Goal: Task Accomplishment & Management: Manage account settings

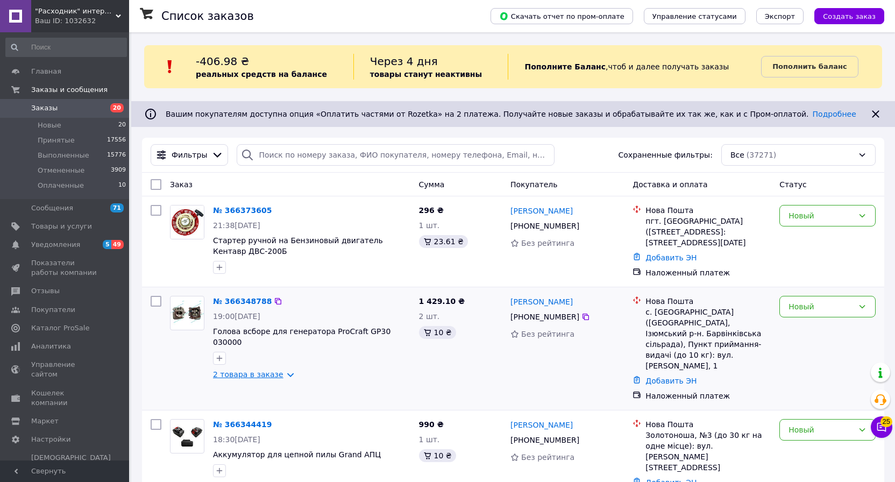
click at [268, 370] on link "2 товара в заказе" at bounding box center [248, 374] width 70 height 9
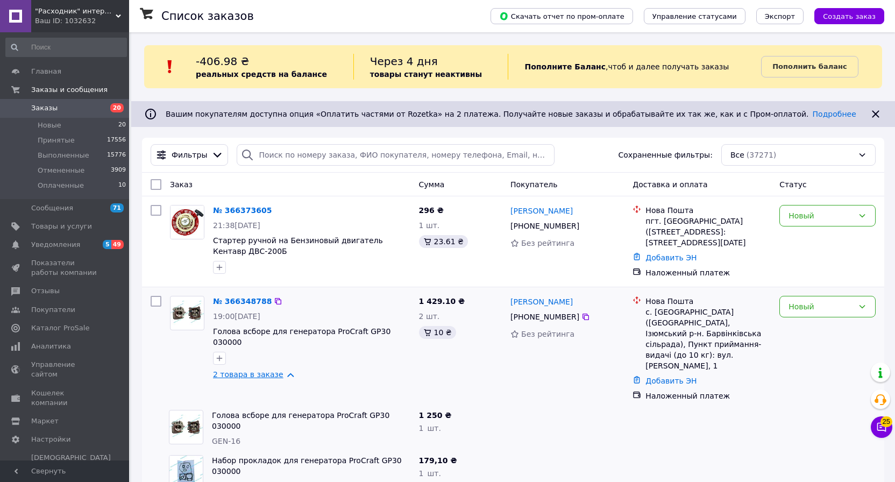
click at [268, 370] on link "2 товара в заказе" at bounding box center [248, 374] width 70 height 9
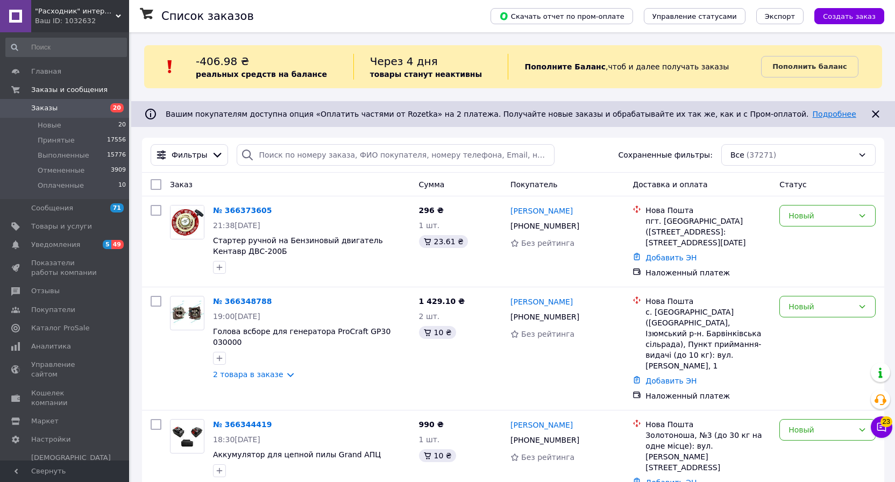
click at [812, 110] on link "Подробнее" at bounding box center [834, 114] width 44 height 9
click at [60, 21] on div "Ваш ID: 1032632" at bounding box center [82, 21] width 94 height 10
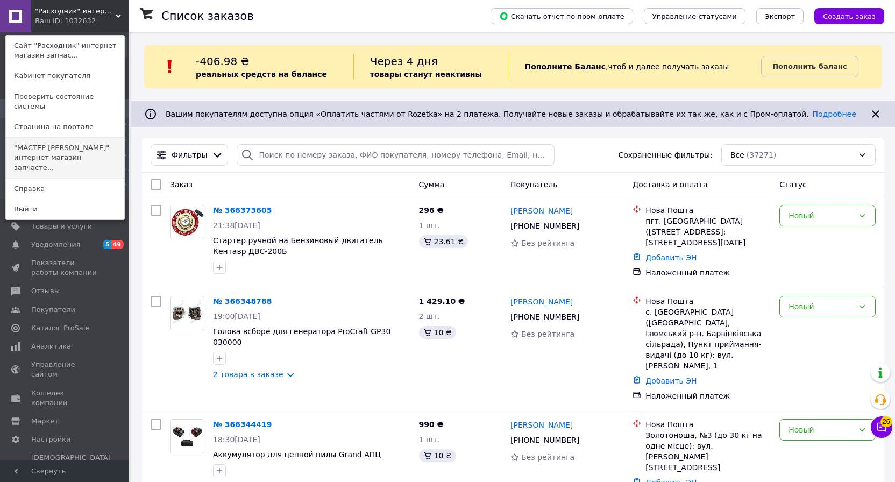
click at [61, 142] on link ""МАСТЕР ТАРАС" интернет магазин запчасте..." at bounding box center [65, 158] width 118 height 40
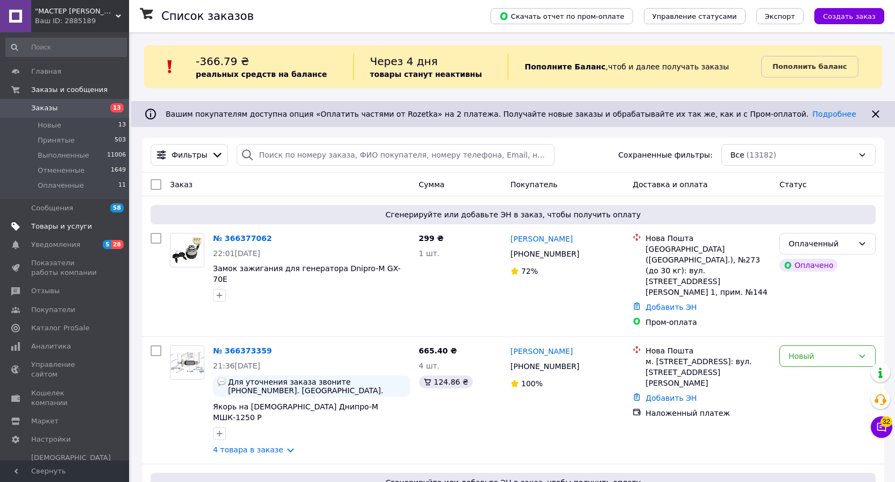
click at [49, 220] on link "Товары и услуги" at bounding box center [66, 226] width 132 height 18
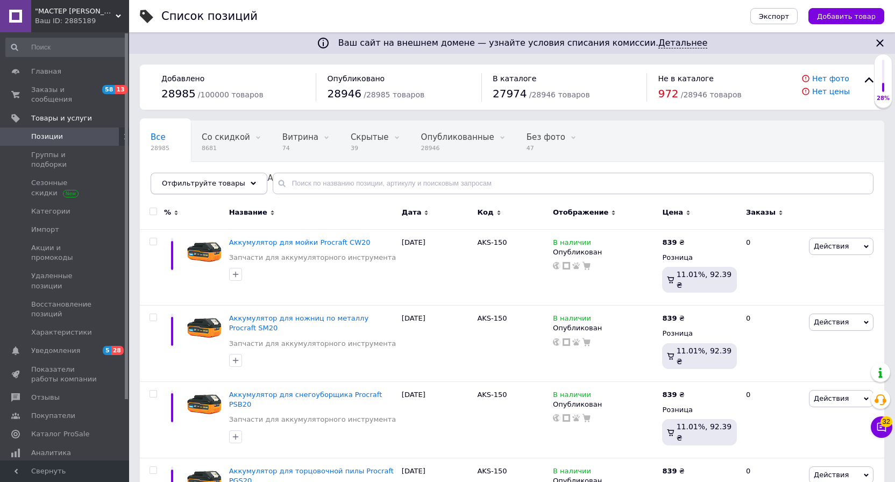
click at [239, 183] on div "Отфильтруйте товары" at bounding box center [209, 184] width 117 height 22
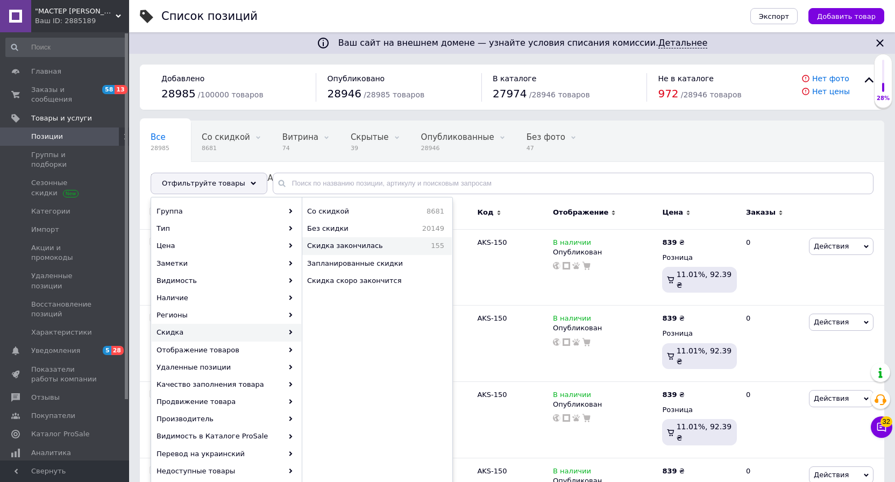
click at [332, 248] on span "Скидка закончилась" at bounding box center [362, 246] width 110 height 10
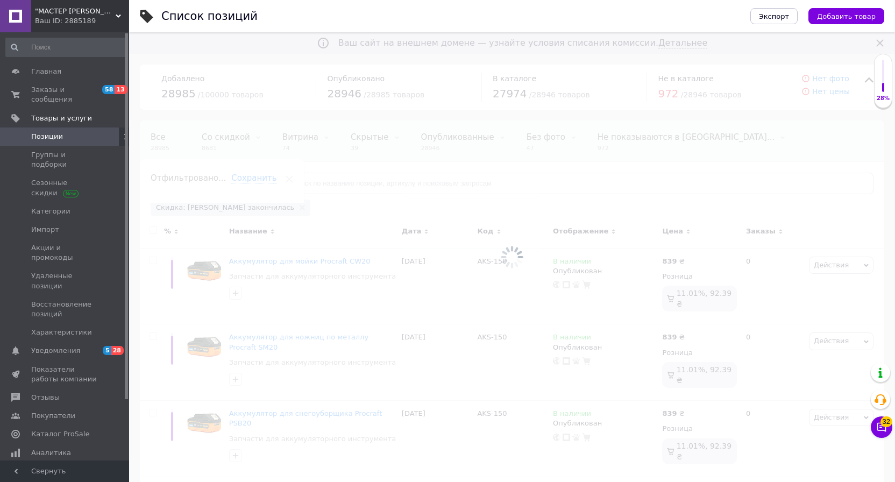
scroll to position [0, 64]
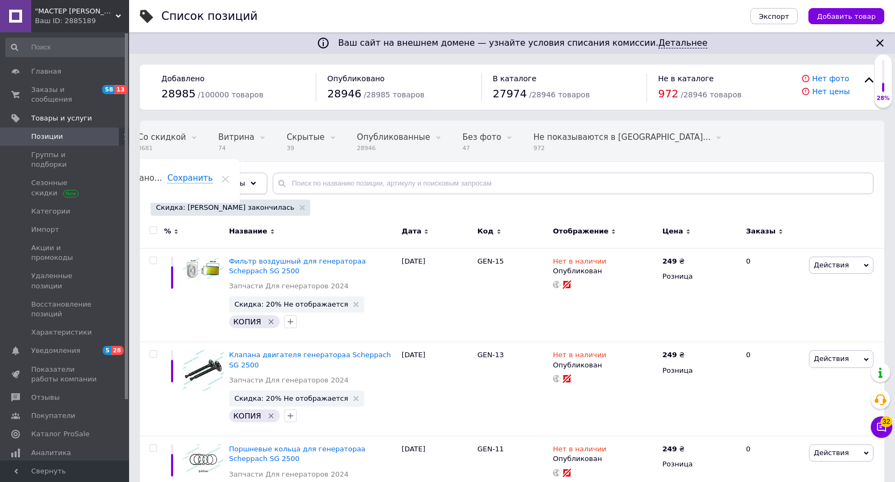
click at [251, 183] on use at bounding box center [253, 183] width 5 height 3
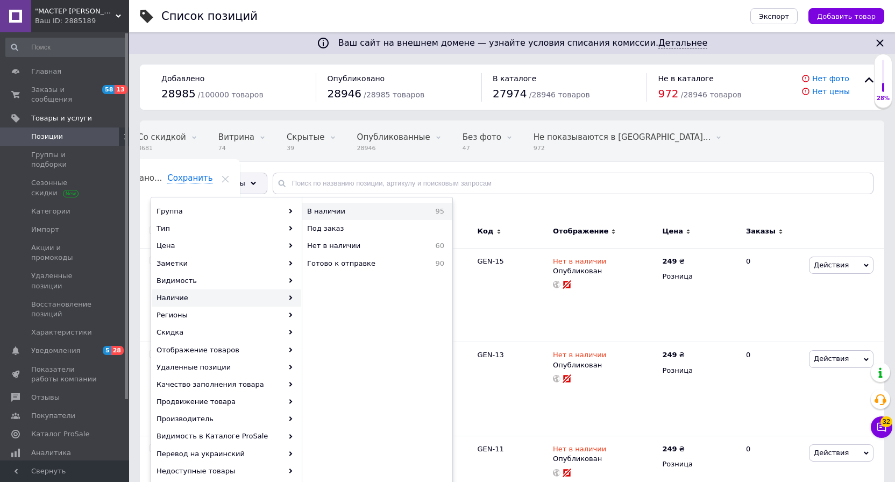
click at [338, 211] on span "В наличии" at bounding box center [357, 211] width 100 height 10
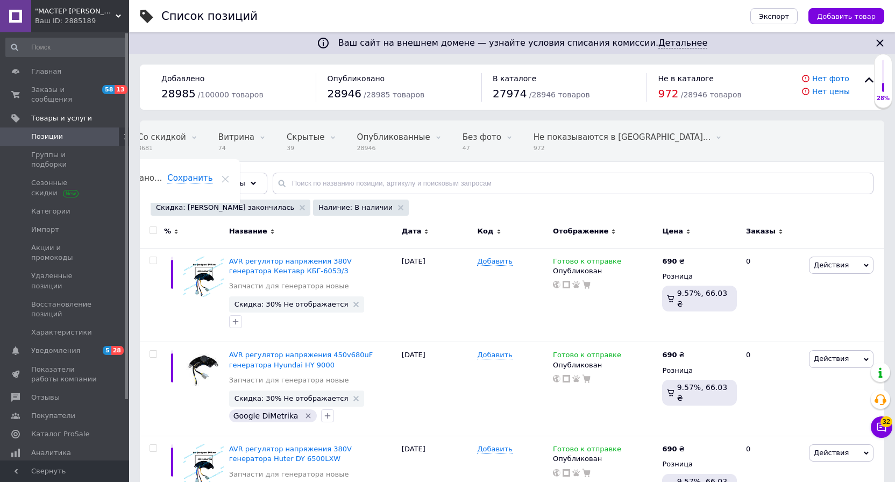
click at [152, 231] on input "checkbox" at bounding box center [152, 230] width 7 height 7
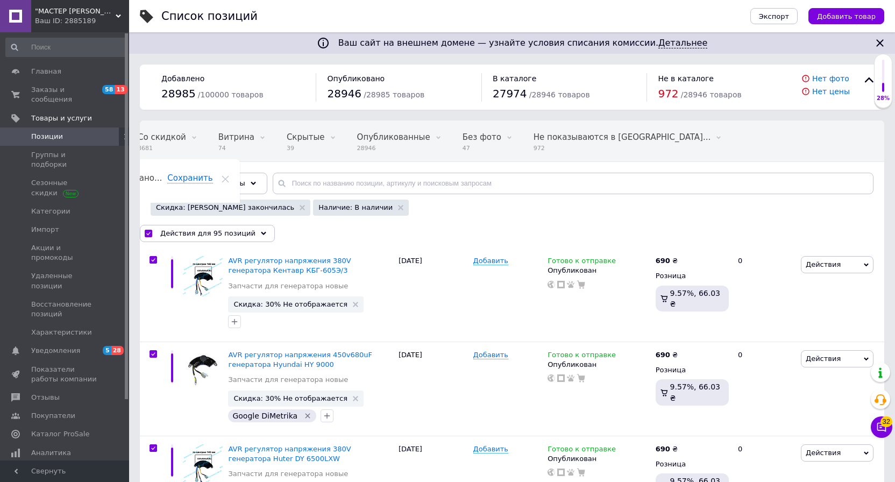
checkbox input "true"
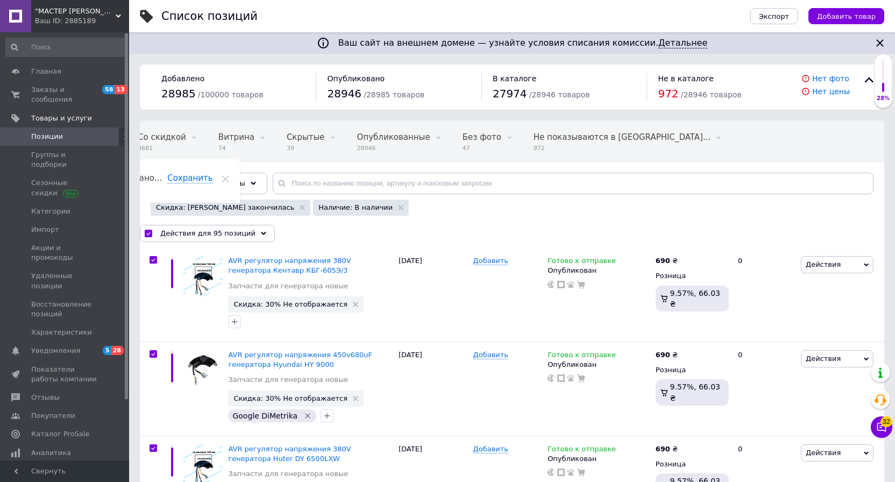
checkbox input "true"
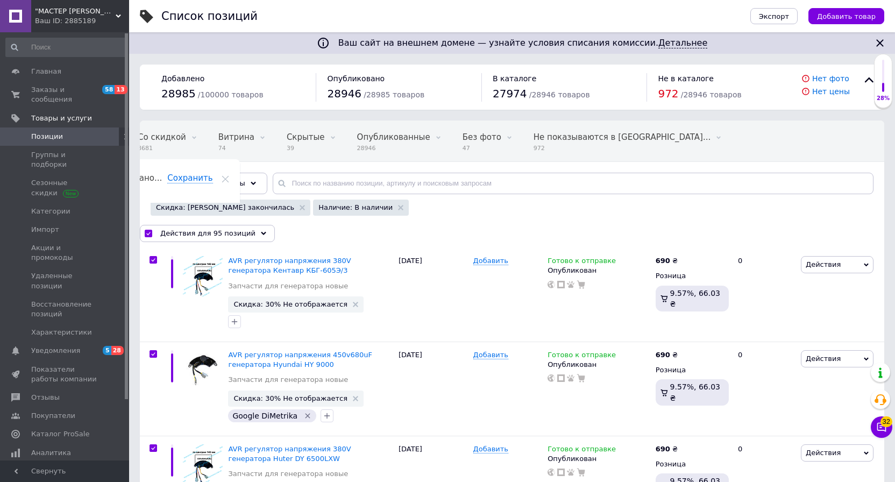
checkbox input "true"
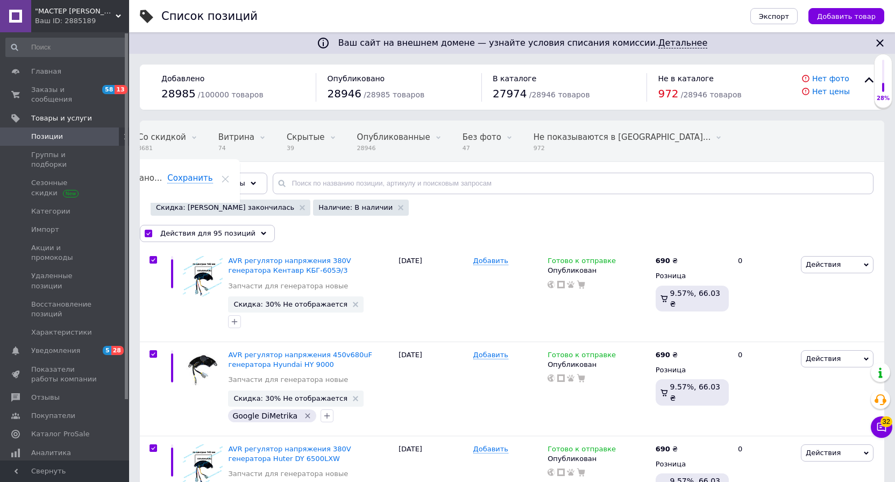
checkbox input "true"
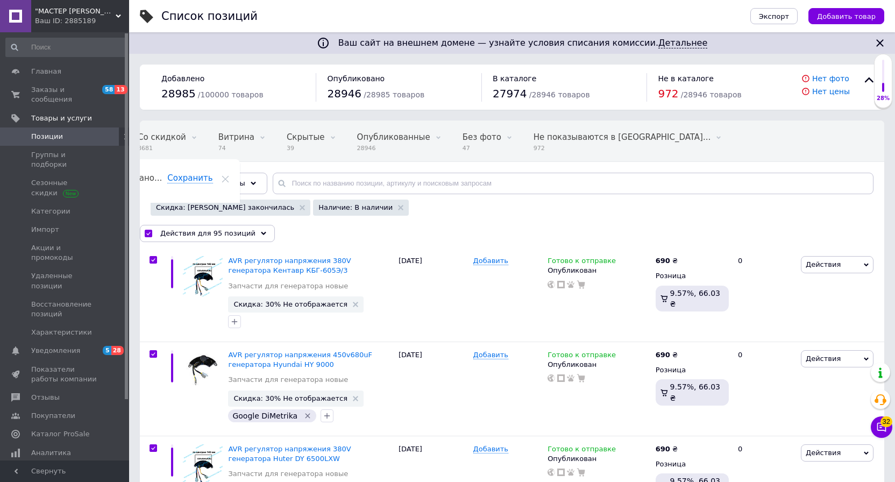
checkbox input "true"
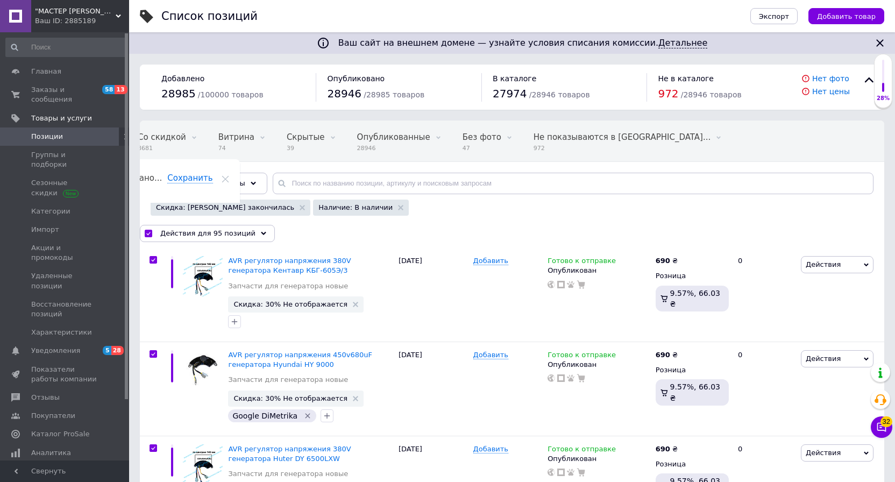
checkbox input "true"
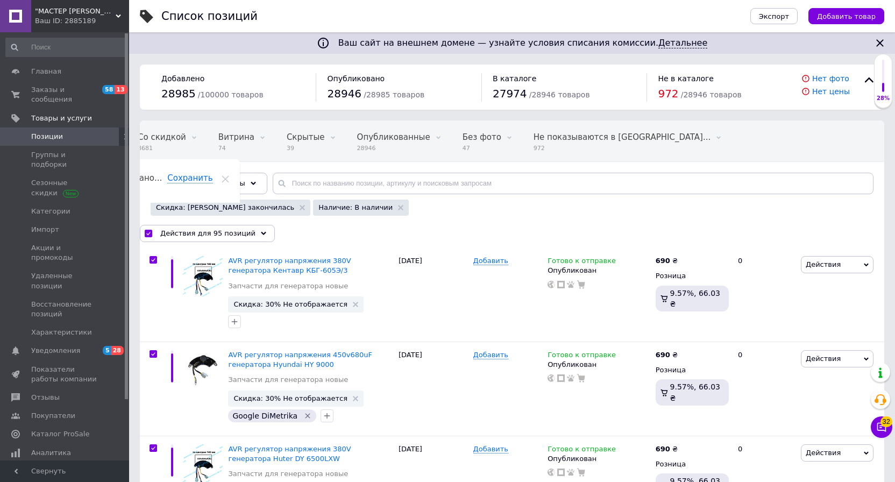
checkbox input "true"
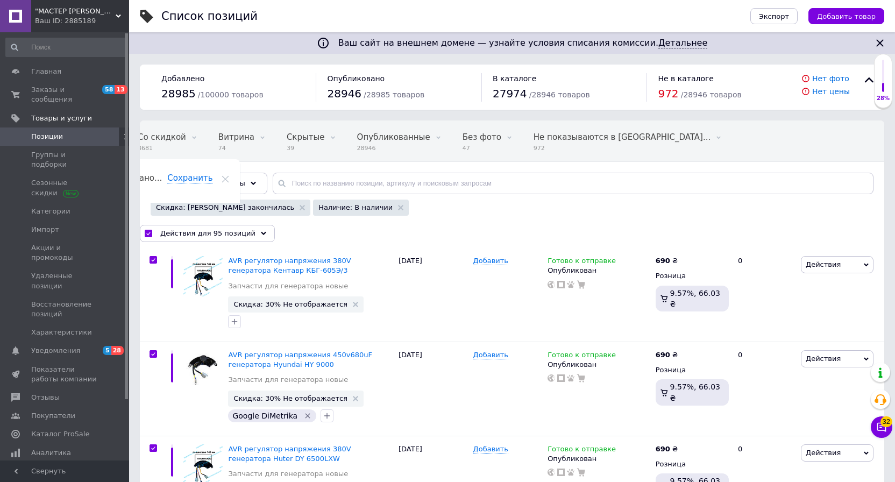
checkbox input "true"
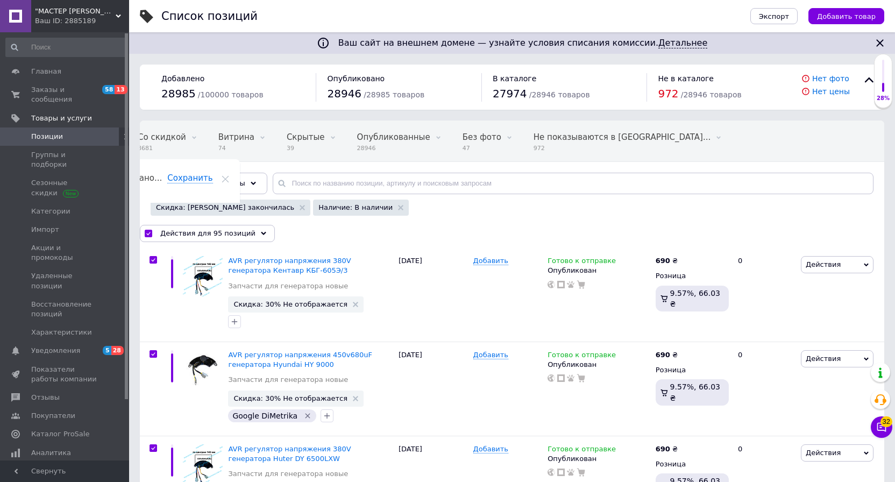
checkbox input "true"
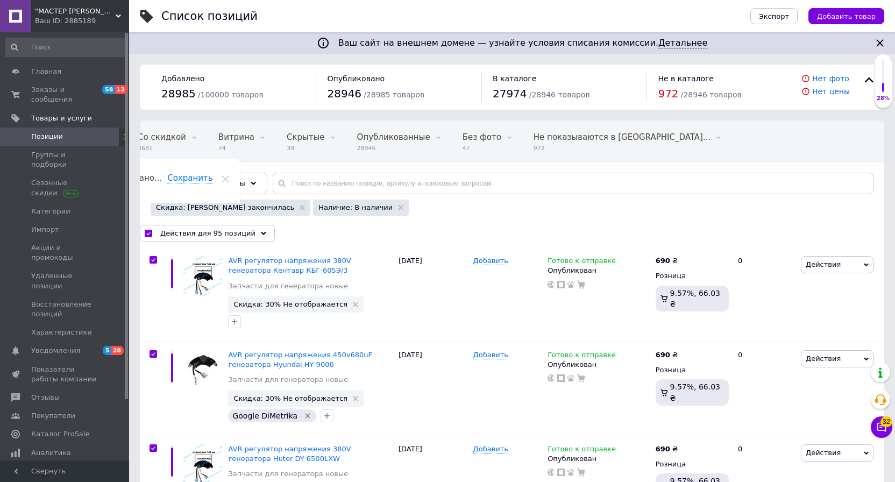
checkbox input "true"
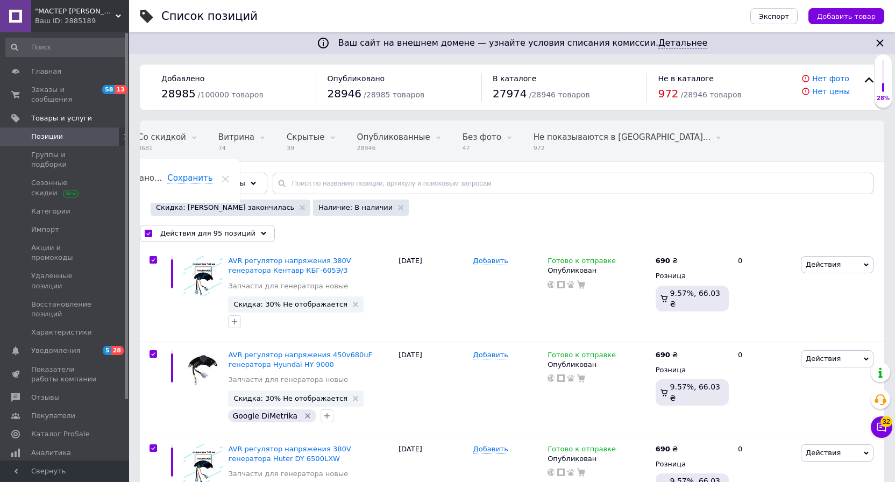
checkbox input "true"
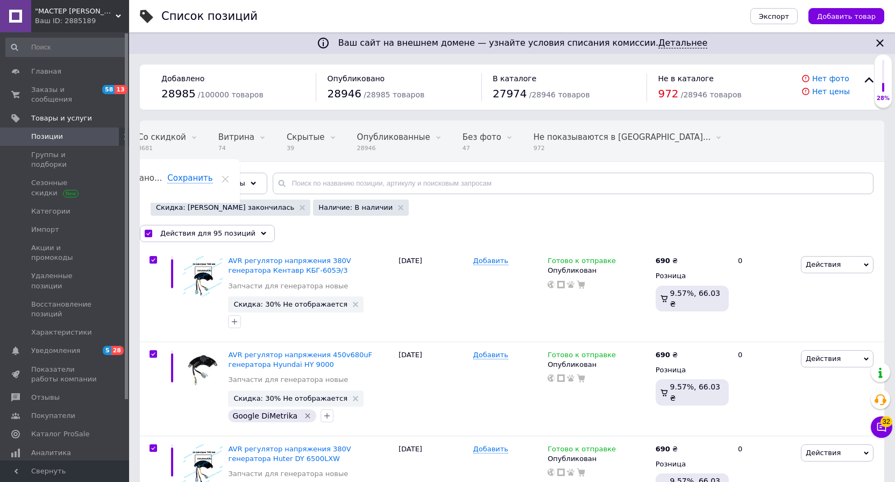
checkbox input "true"
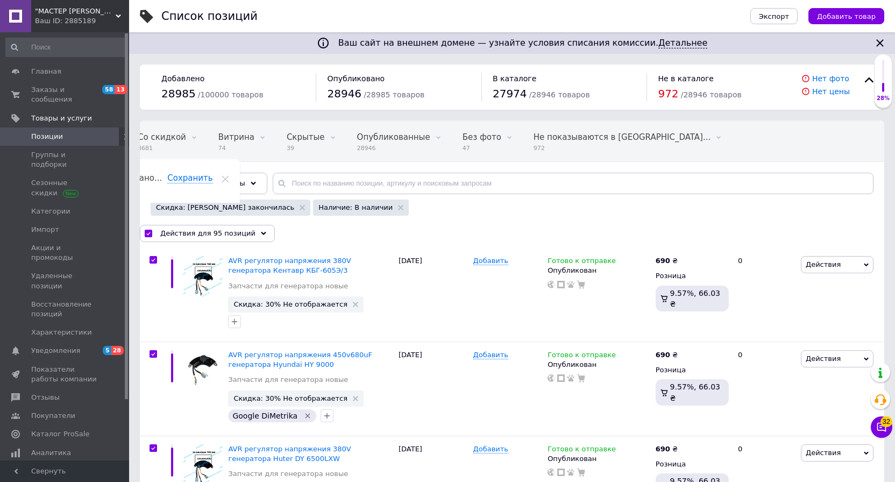
checkbox input "true"
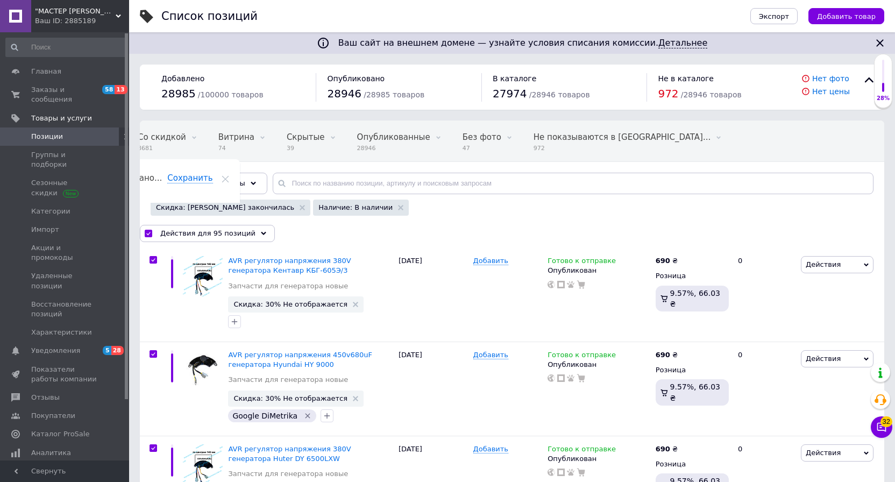
checkbox input "true"
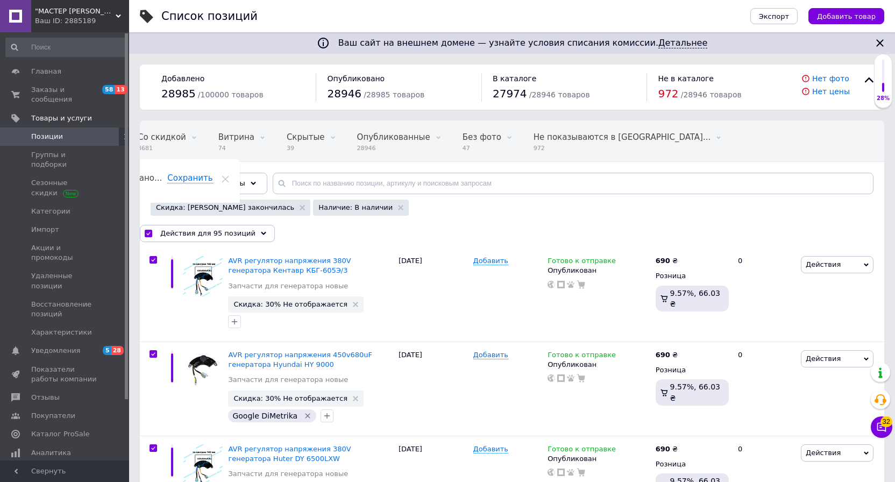
checkbox input "true"
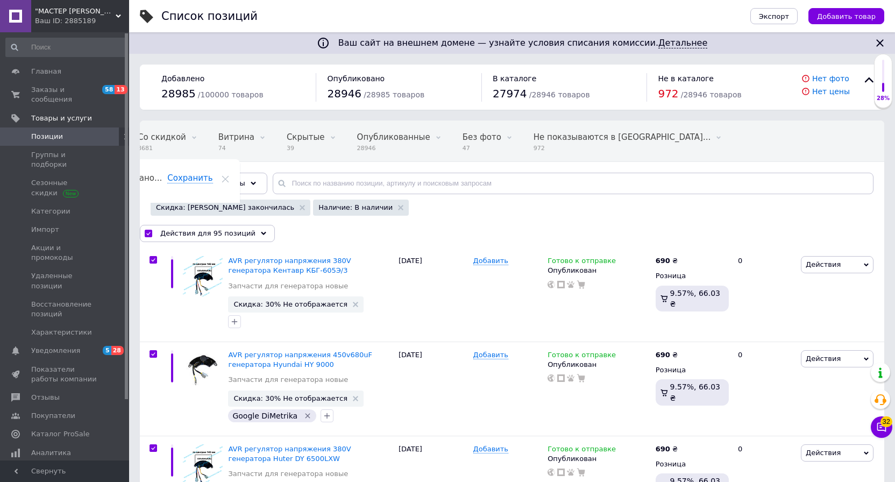
checkbox input "true"
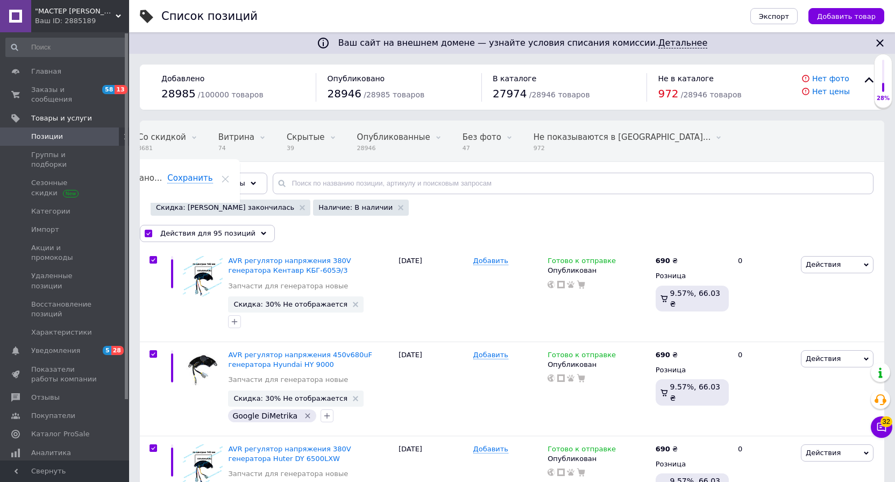
checkbox input "true"
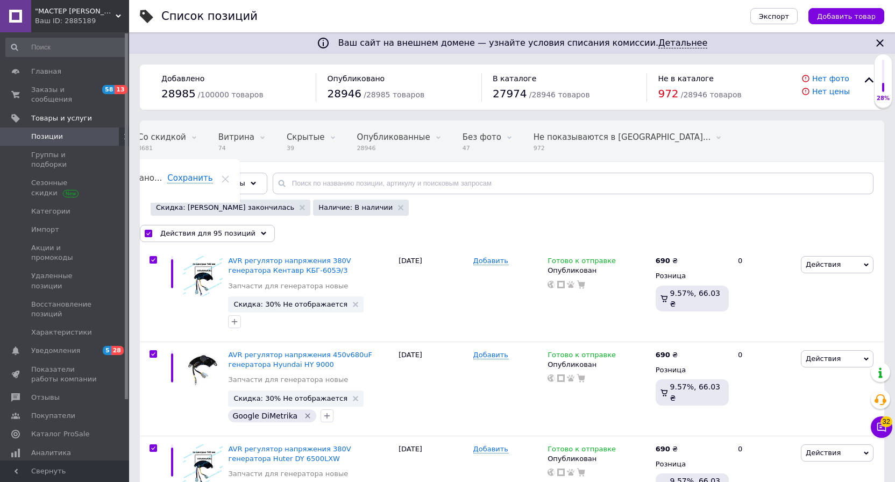
checkbox input "true"
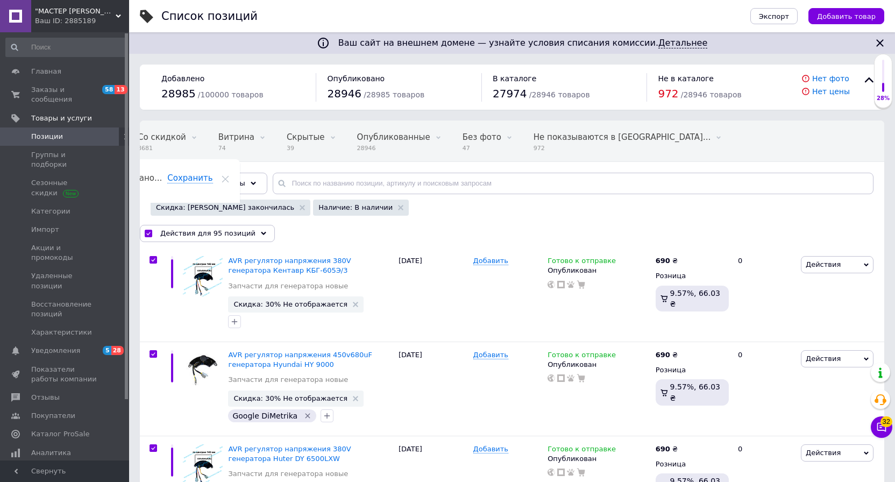
checkbox input "true"
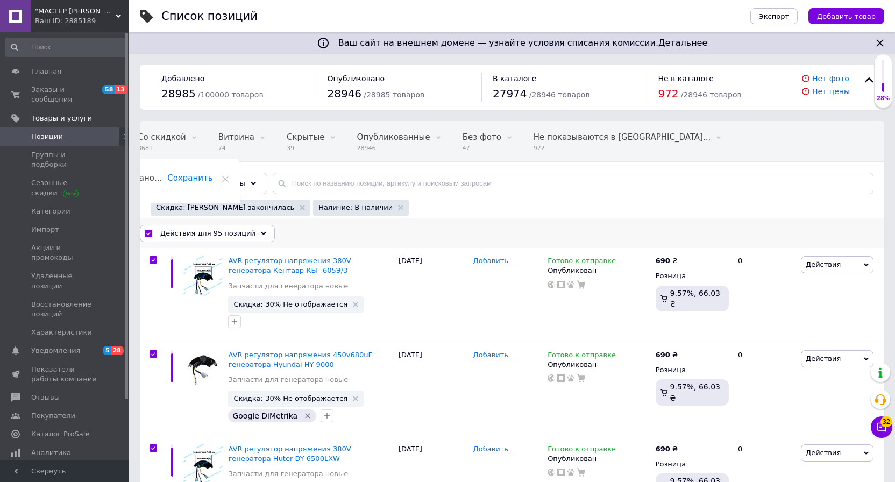
click at [242, 233] on span "Действия для 95 позиций" at bounding box center [207, 233] width 95 height 10
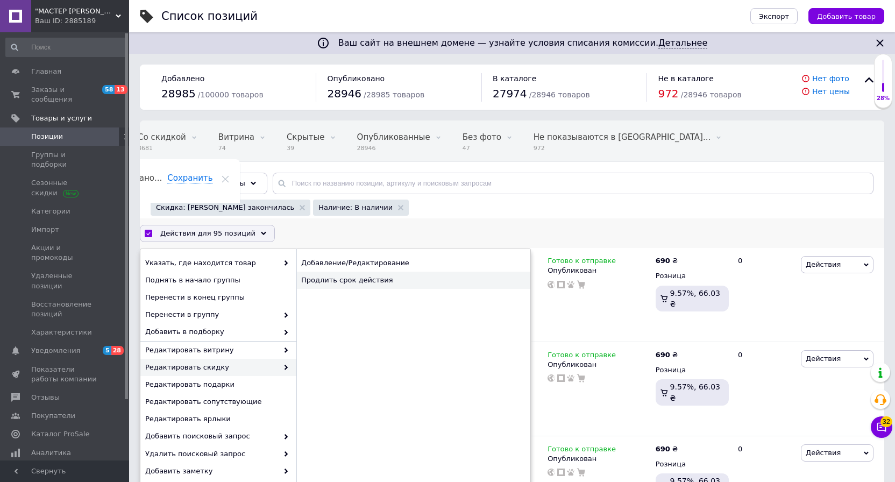
click at [349, 278] on div "Продлить срок действия" at bounding box center [413, 279] width 234 height 17
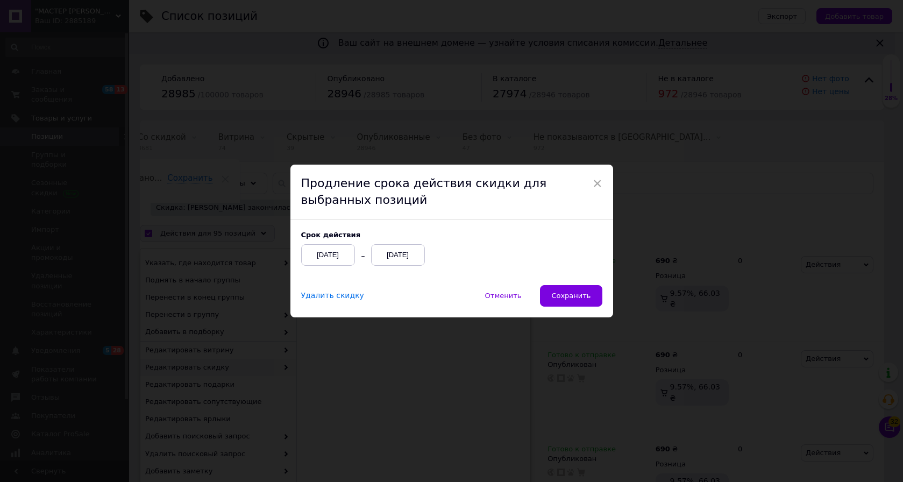
click at [402, 256] on div "12.10.2025" at bounding box center [398, 255] width 54 height 22
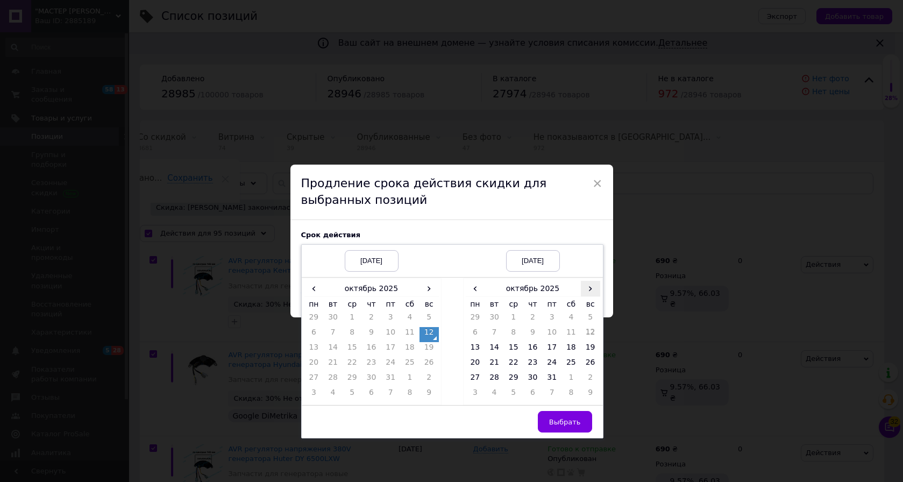
click at [586, 288] on span "›" at bounding box center [590, 289] width 19 height 16
click at [512, 378] on td "26" at bounding box center [513, 379] width 19 height 15
click at [563, 424] on span "Выбрать" at bounding box center [565, 422] width 32 height 8
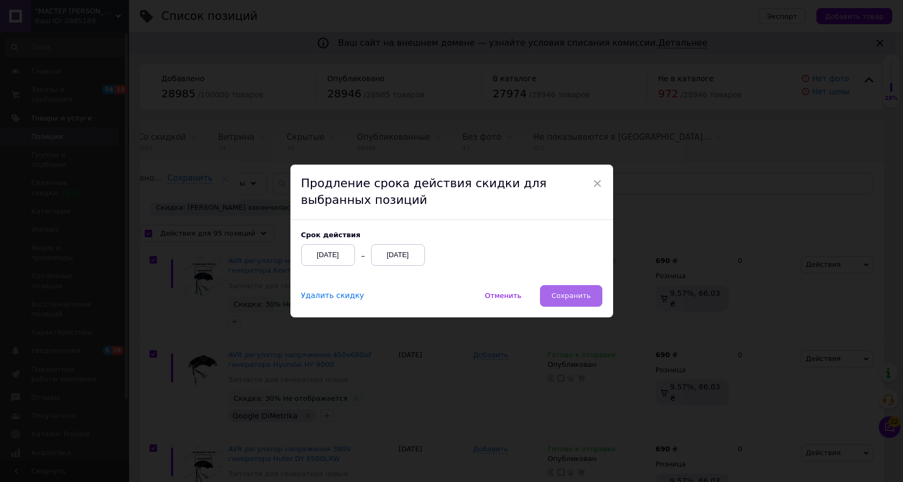
click at [576, 297] on span "Сохранить" at bounding box center [570, 295] width 39 height 8
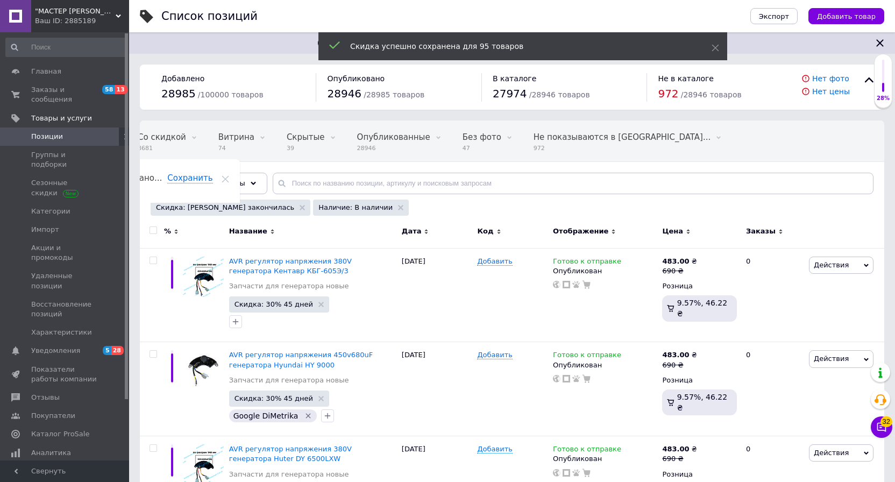
checkbox input "false"
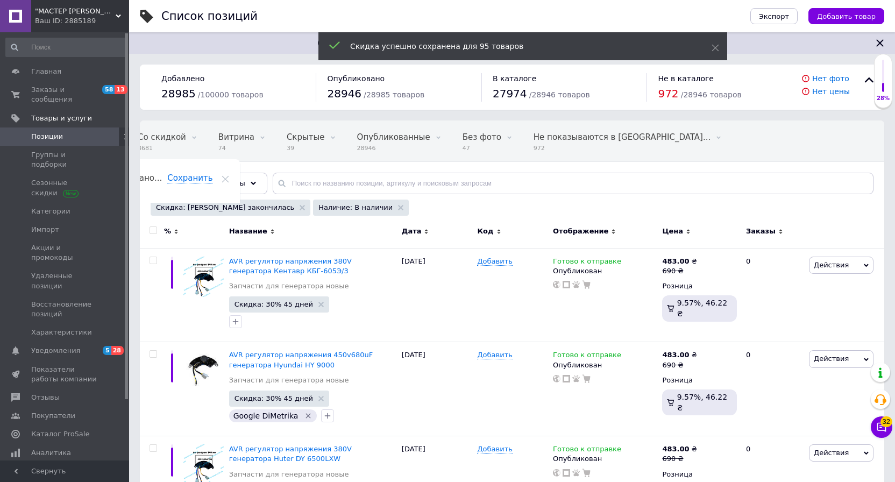
checkbox input "false"
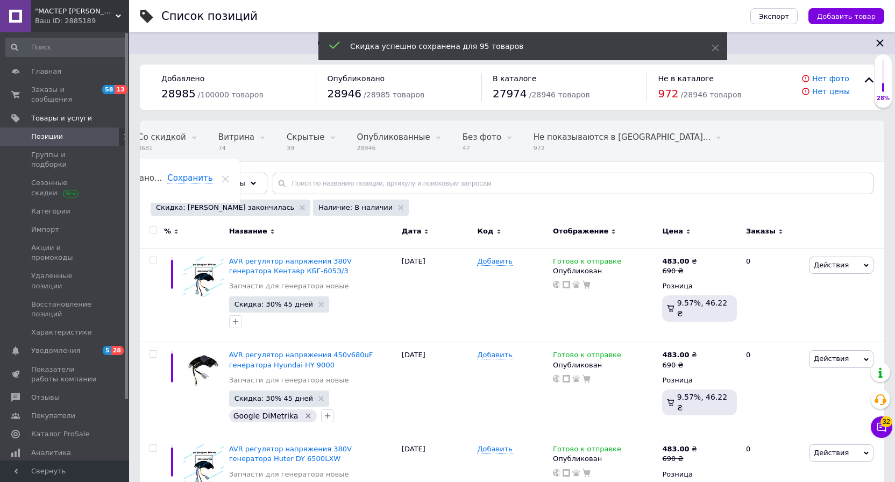
checkbox input "false"
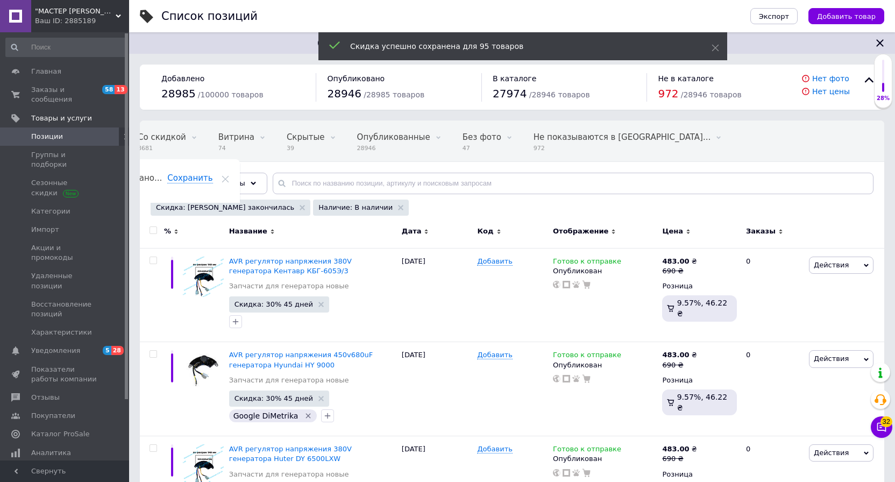
checkbox input "false"
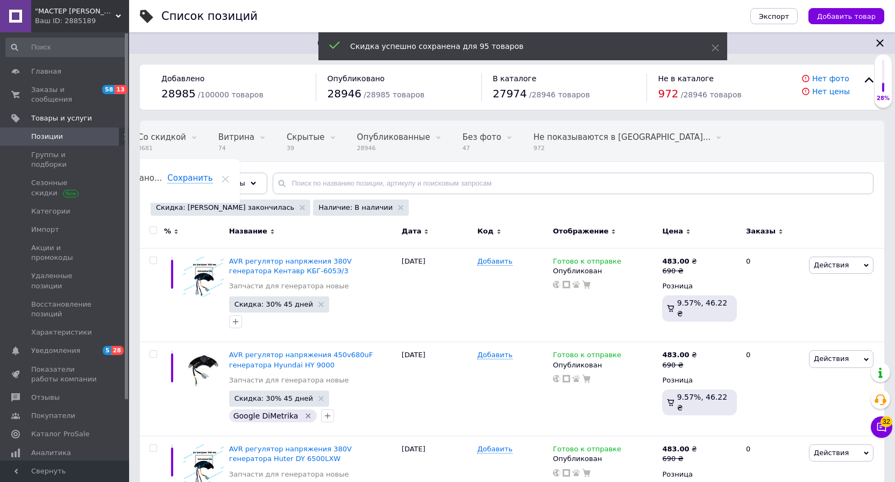
checkbox input "false"
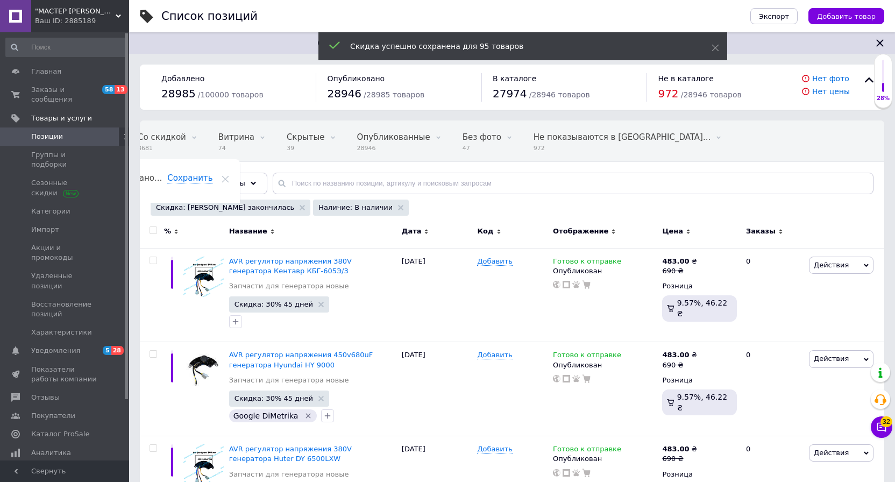
checkbox input "false"
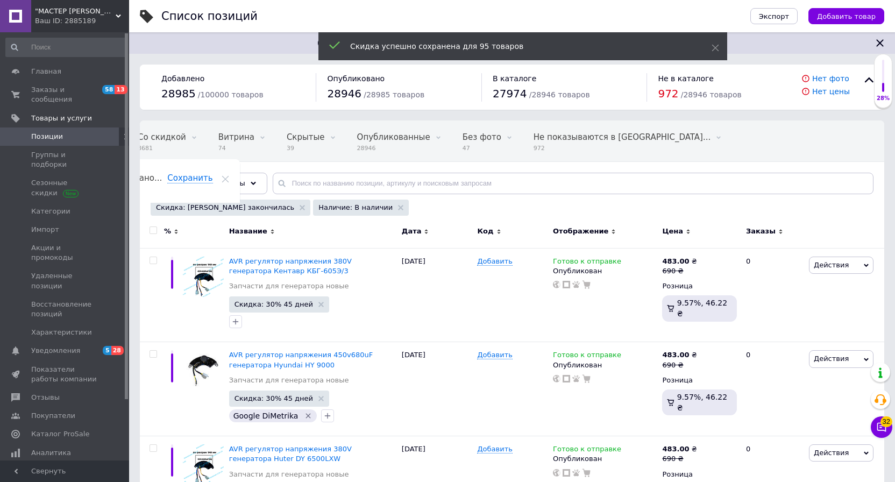
checkbox input "false"
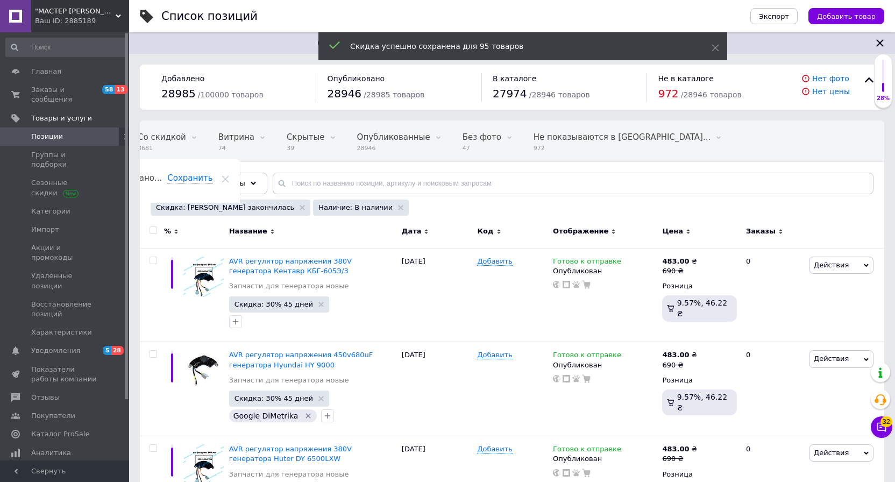
checkbox input "false"
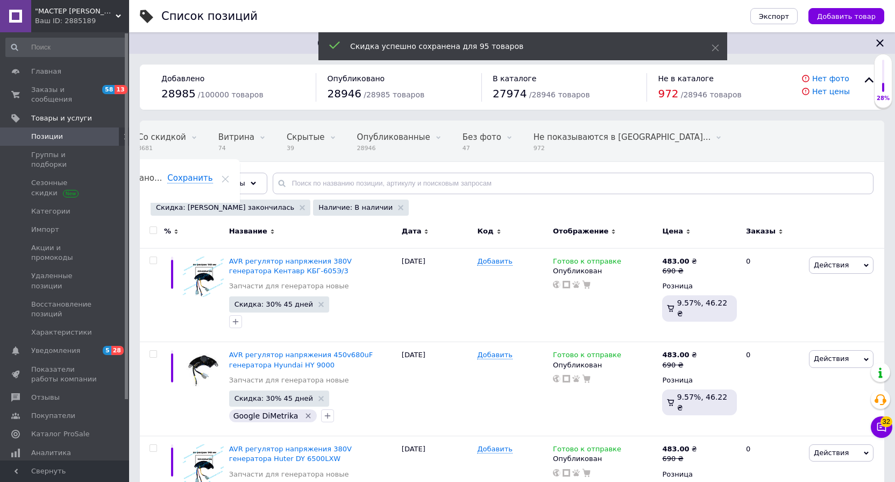
checkbox input "false"
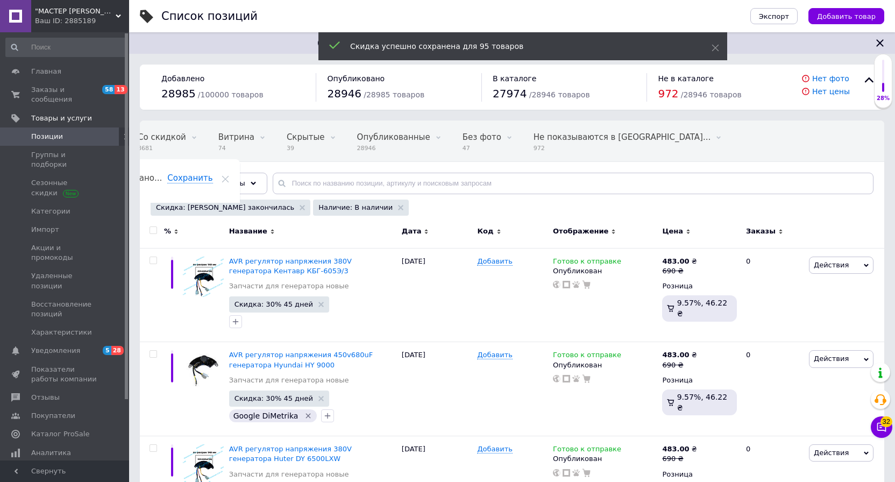
checkbox input "false"
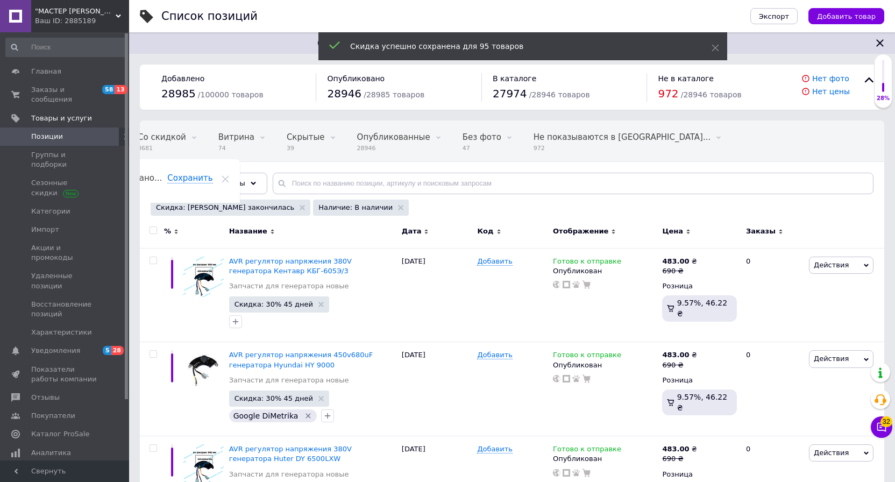
checkbox input "false"
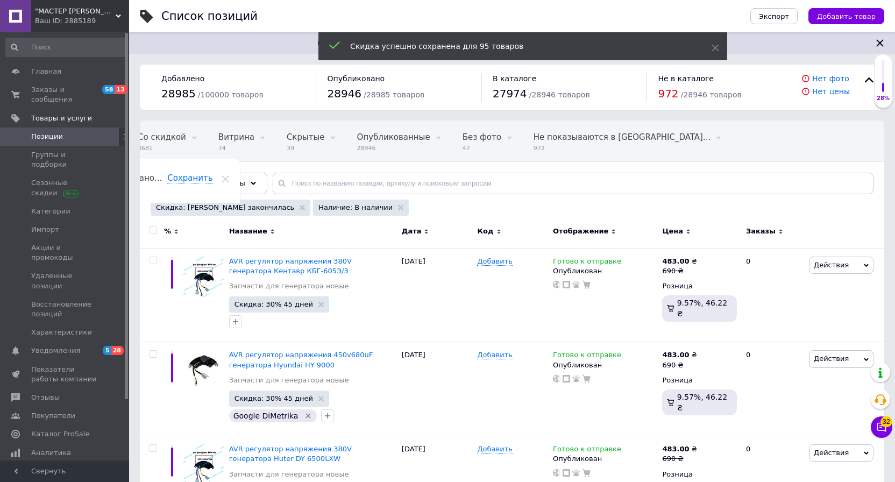
checkbox input "false"
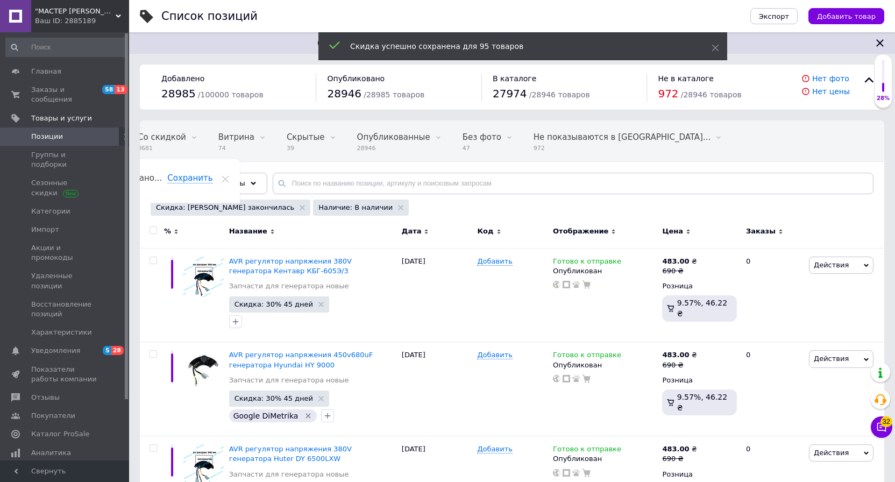
checkbox input "false"
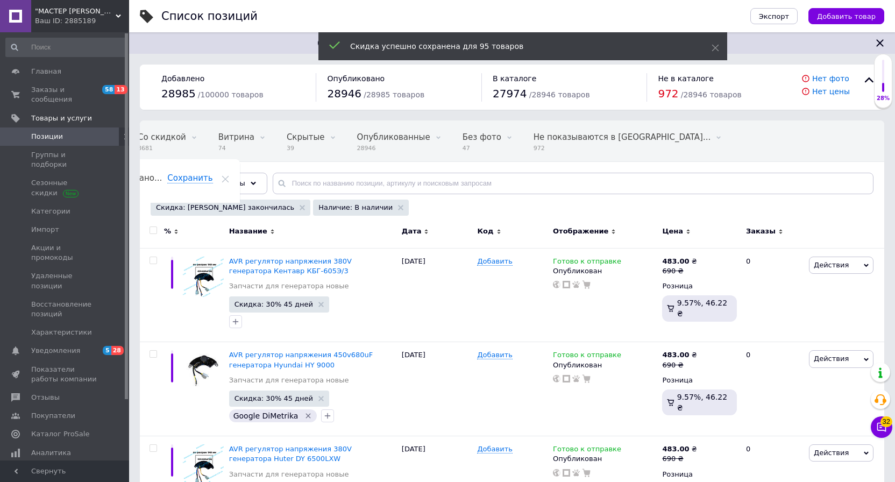
checkbox input "false"
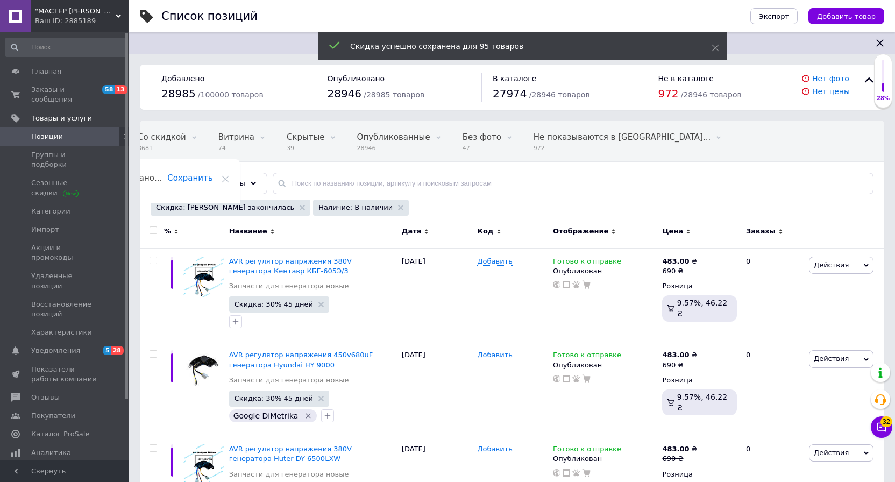
checkbox input "false"
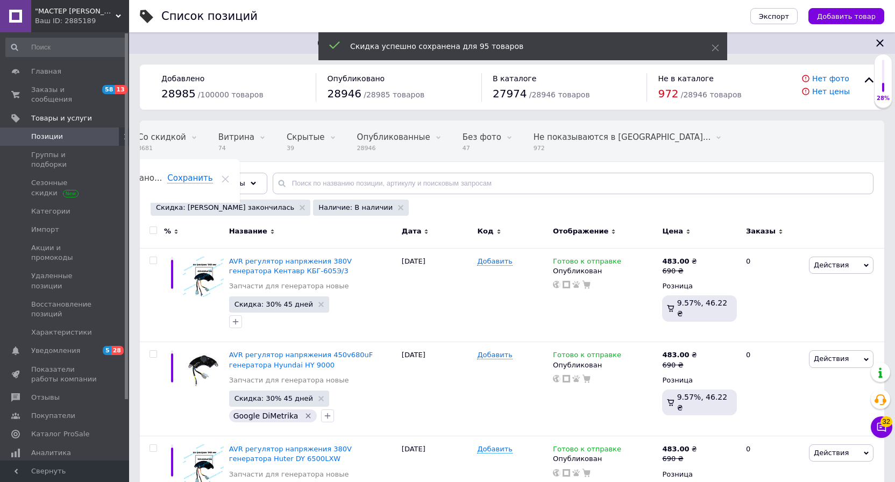
checkbox input "false"
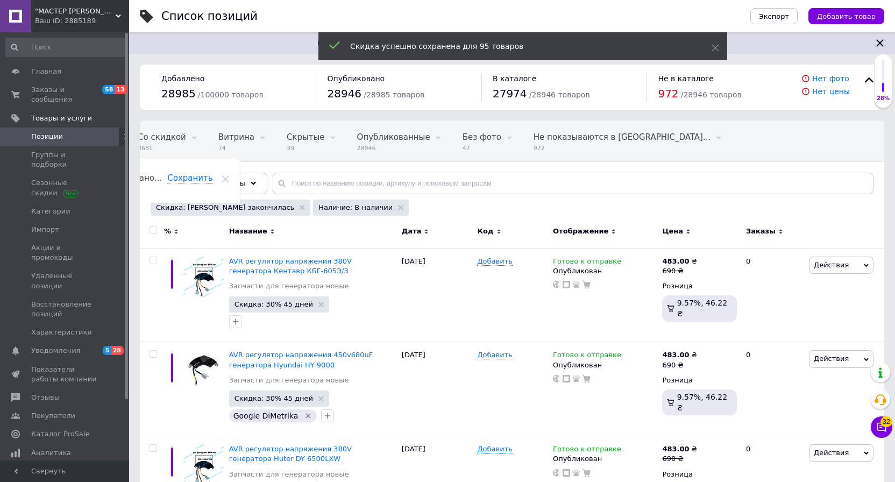
checkbox input "false"
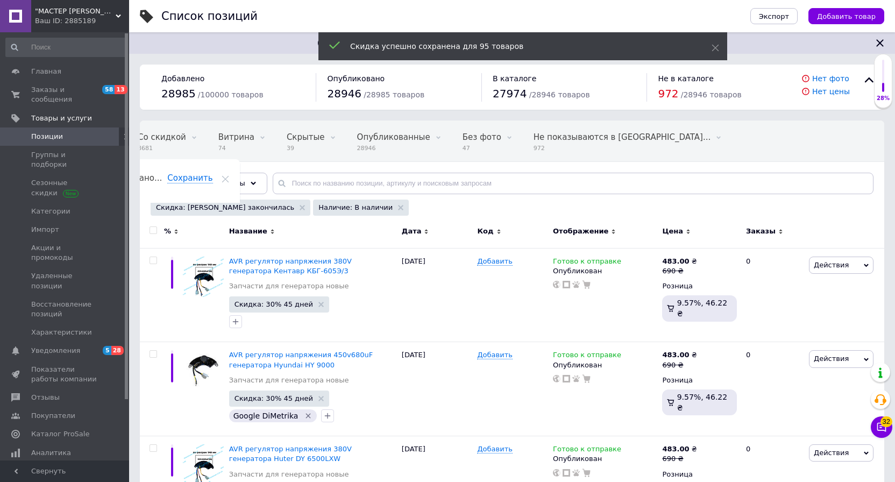
checkbox input "false"
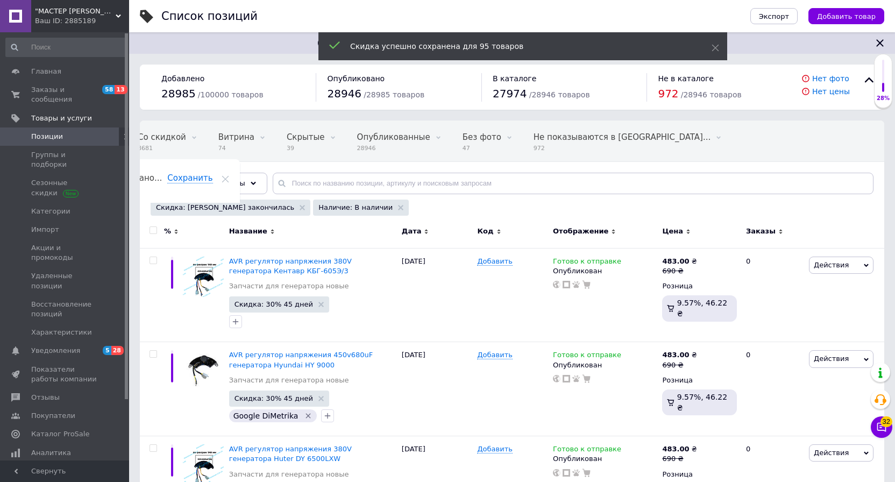
checkbox input "false"
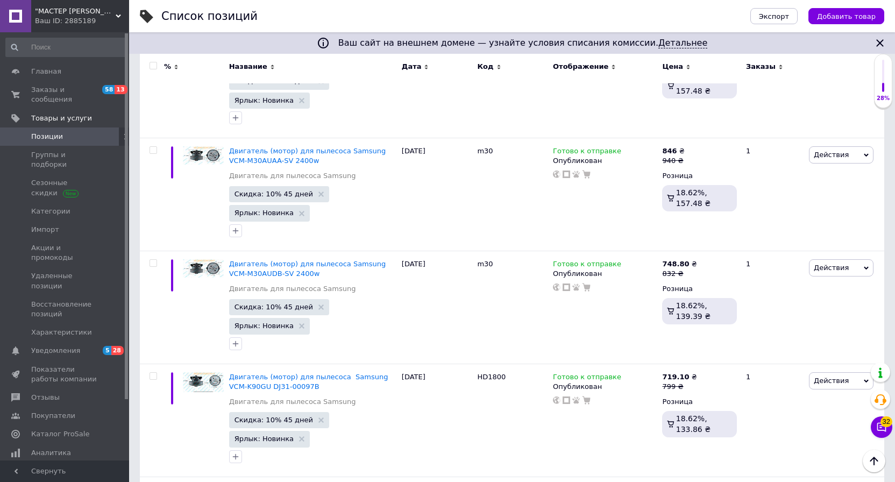
scroll to position [8935, 0]
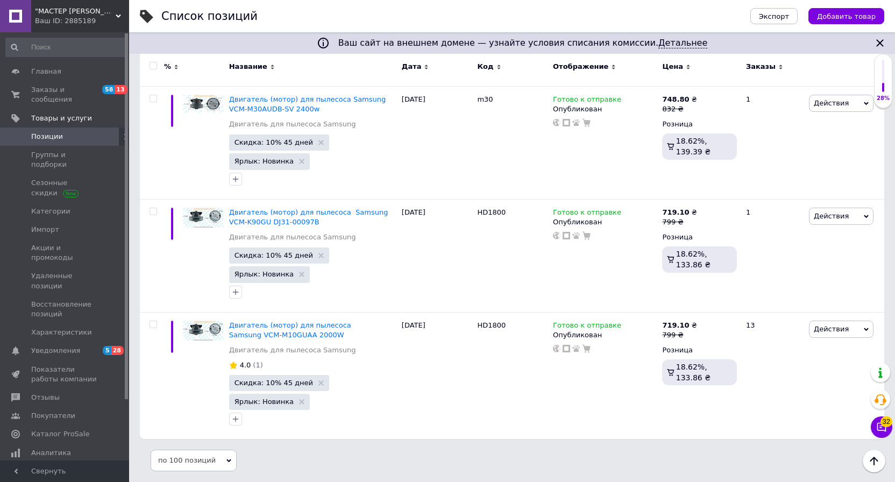
click at [82, 19] on div "Ваш ID: 2885189" at bounding box center [82, 21] width 94 height 10
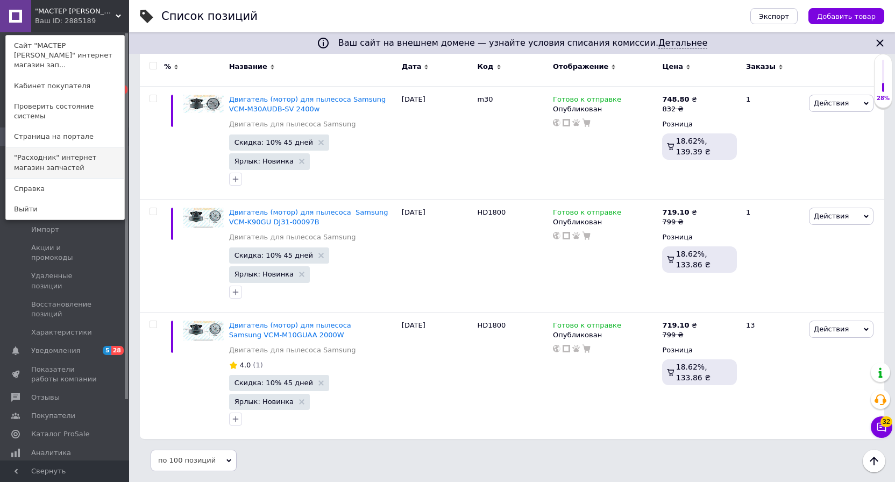
click at [70, 147] on link ""Расходник" интернет магазин запчастей" at bounding box center [65, 162] width 118 height 30
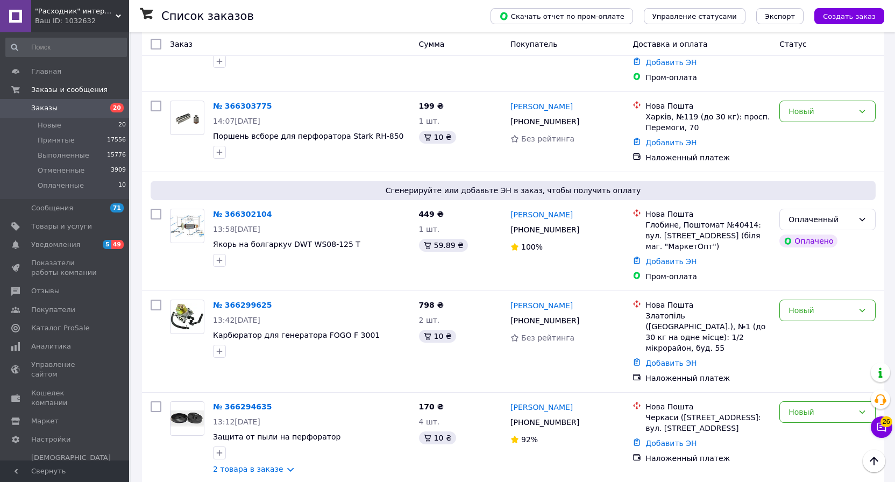
scroll to position [787, 0]
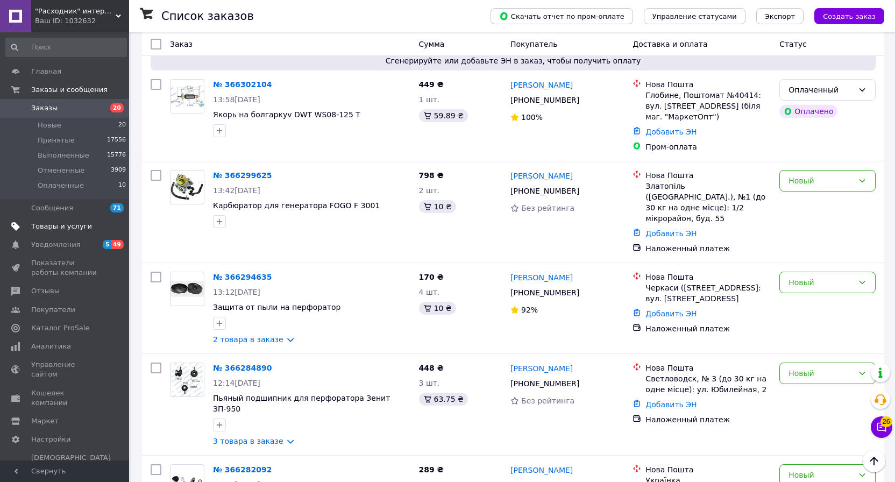
click at [78, 226] on span "Товары и услуги" at bounding box center [61, 226] width 61 height 10
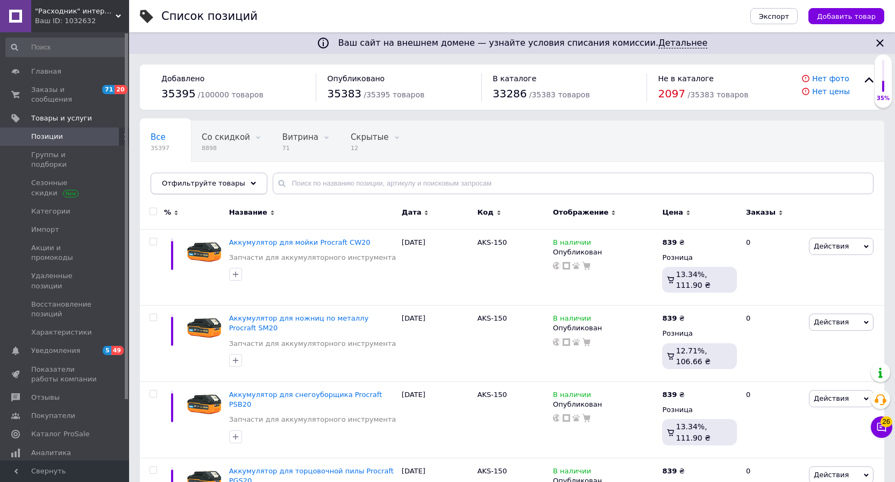
click at [241, 181] on div "Отфильтруйте товары" at bounding box center [209, 184] width 117 height 22
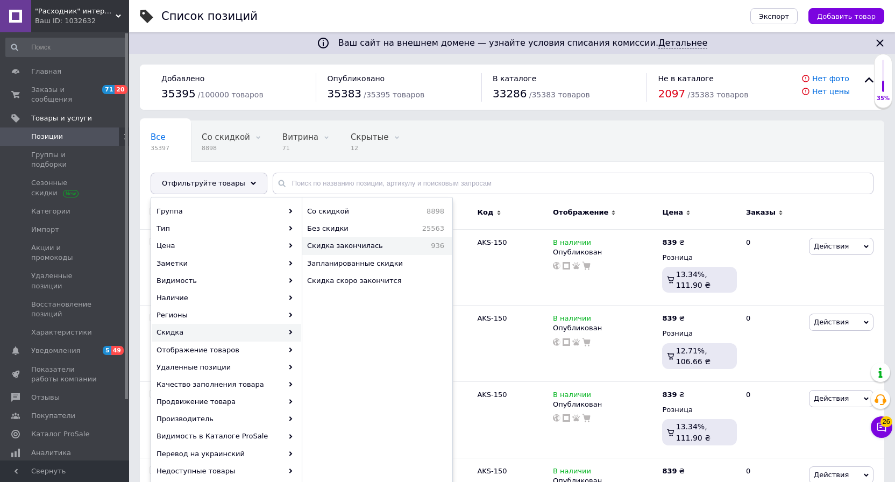
click at [351, 248] on span "Скидка закончилась" at bounding box center [362, 246] width 110 height 10
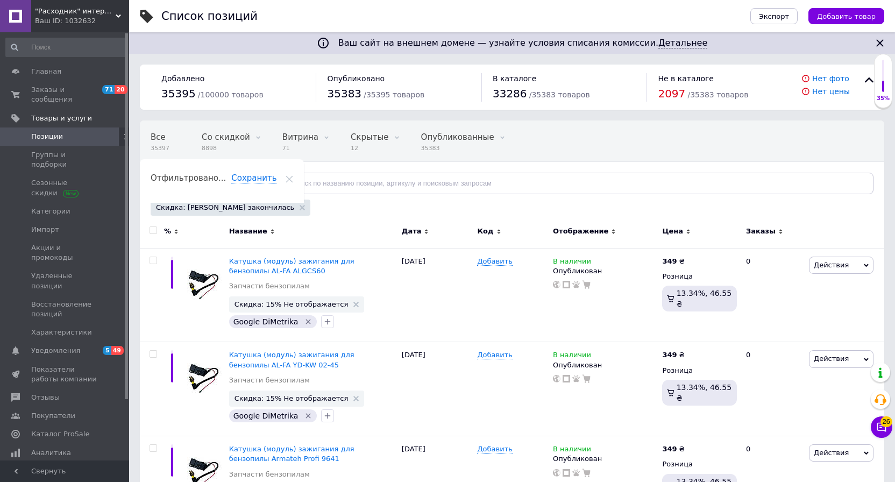
click at [240, 187] on div "Отфильтруйте товары" at bounding box center [209, 184] width 117 height 22
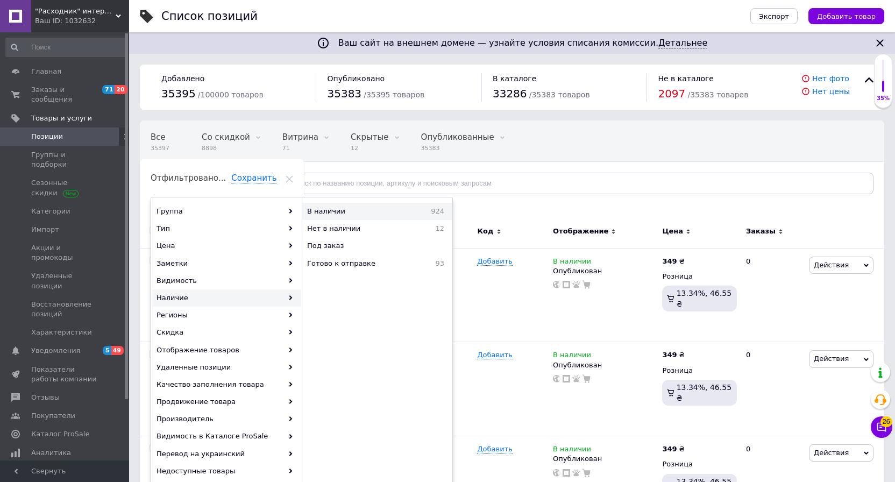
click at [337, 215] on span "В наличии" at bounding box center [353, 211] width 92 height 10
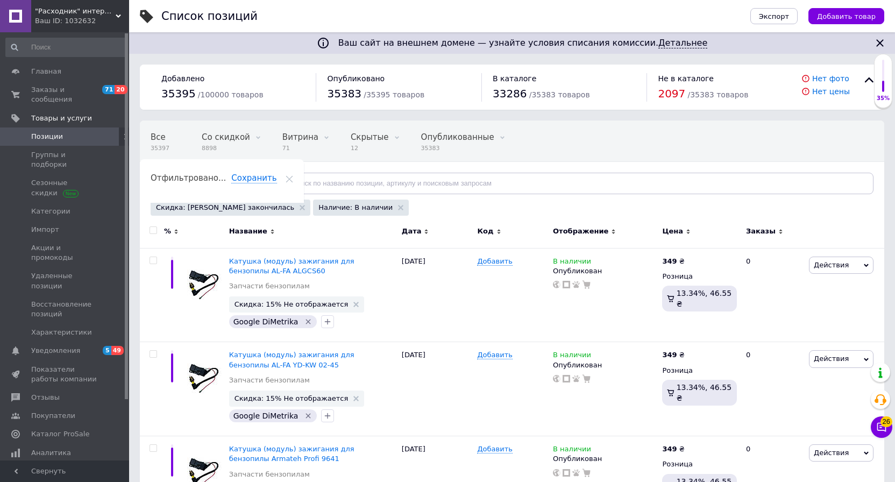
click at [151, 231] on input "checkbox" at bounding box center [152, 230] width 7 height 7
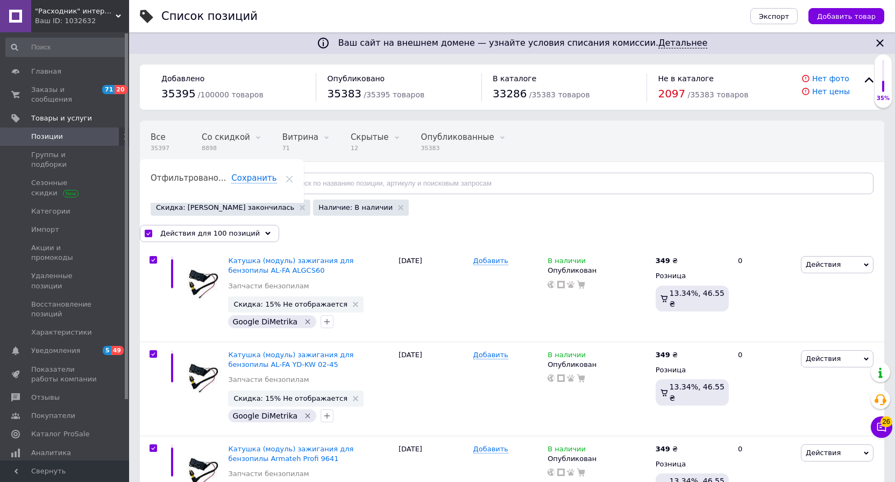
checkbox input "true"
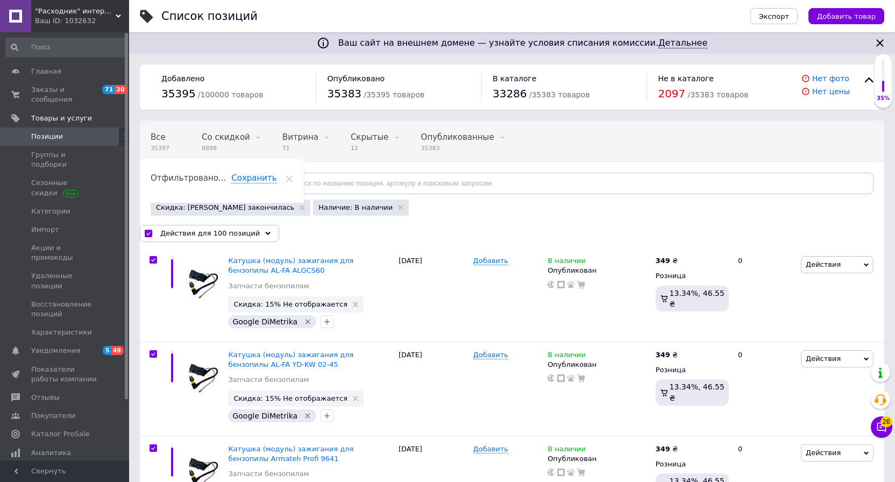
checkbox input "true"
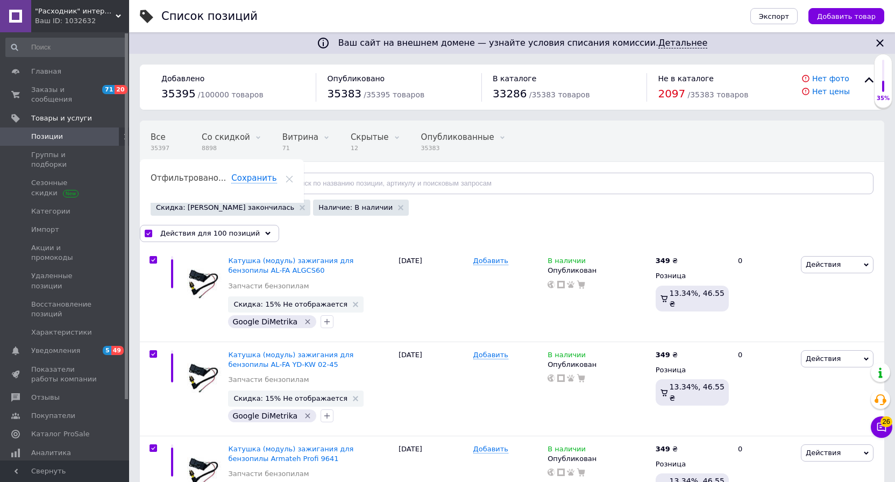
checkbox input "true"
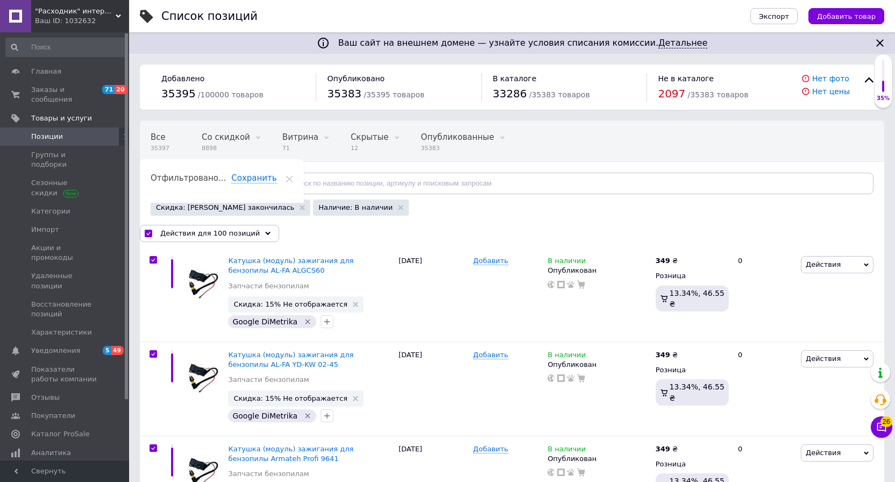
checkbox input "true"
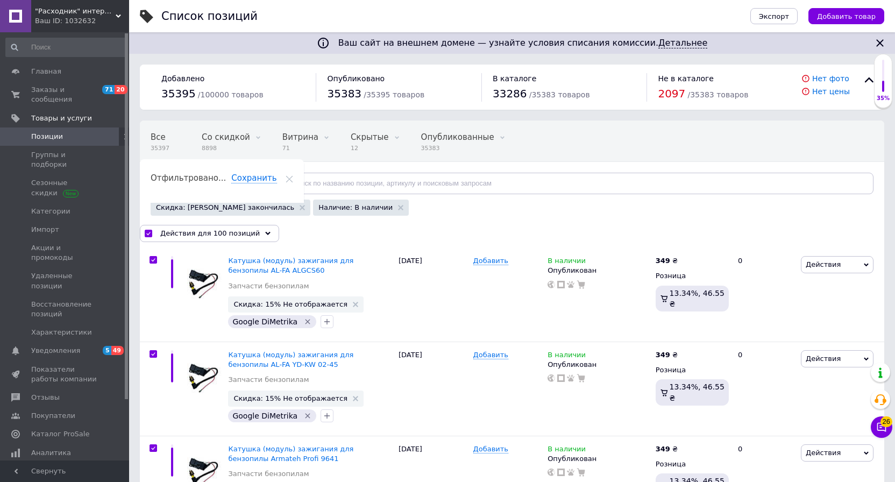
checkbox input "true"
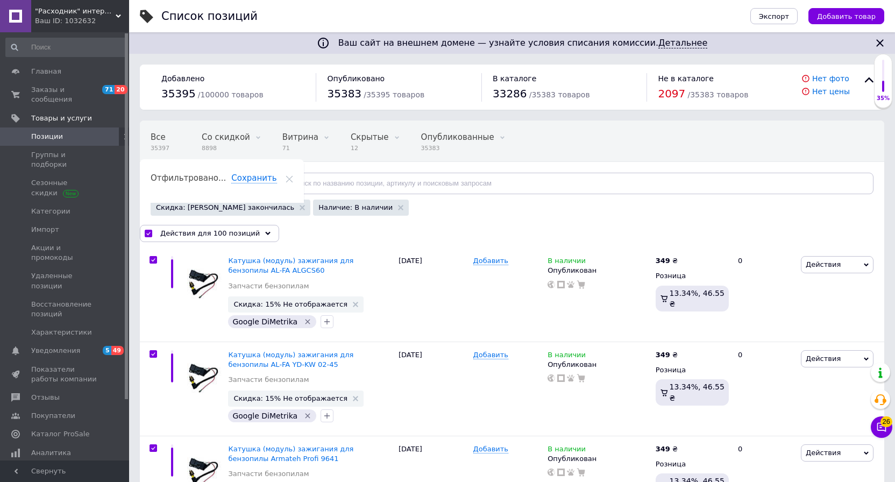
checkbox input "true"
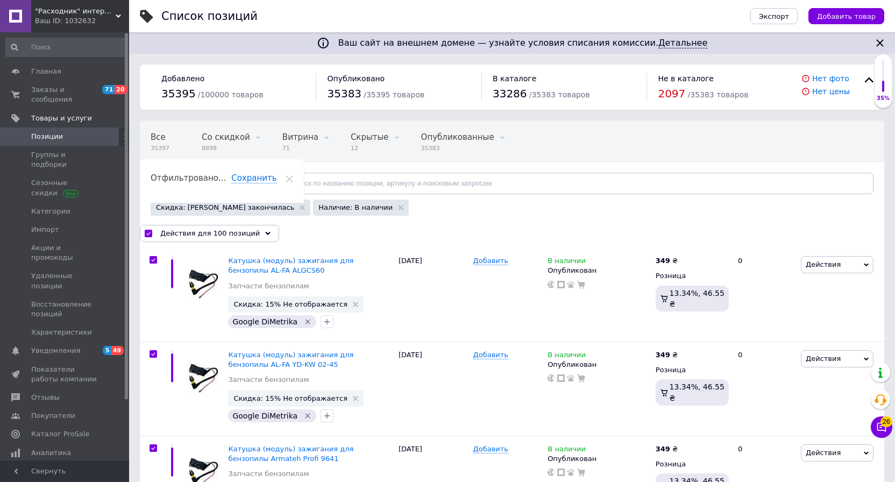
checkbox input "true"
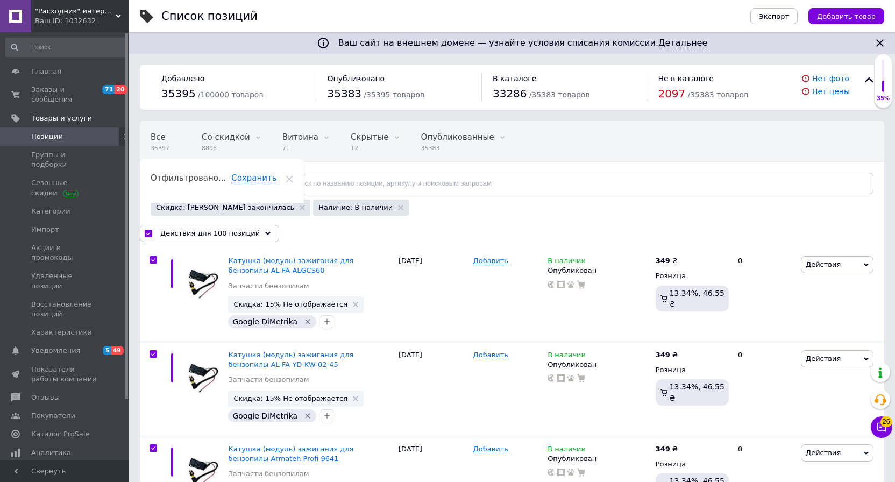
checkbox input "true"
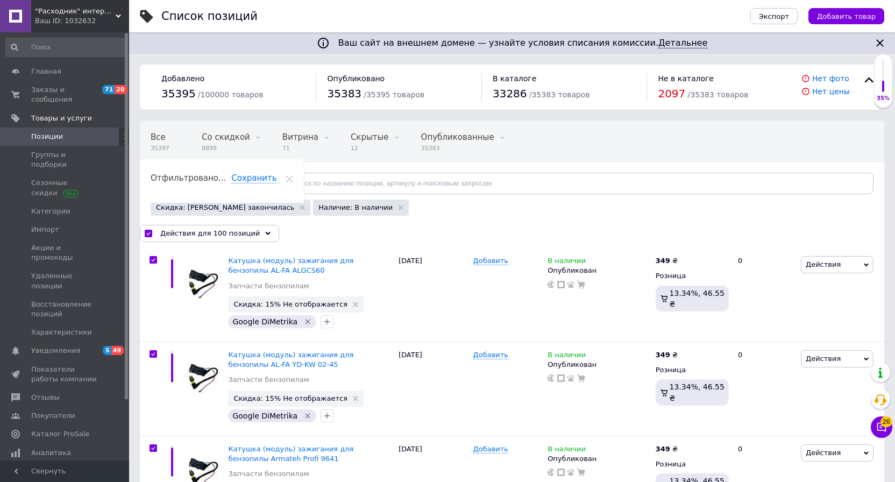
checkbox input "true"
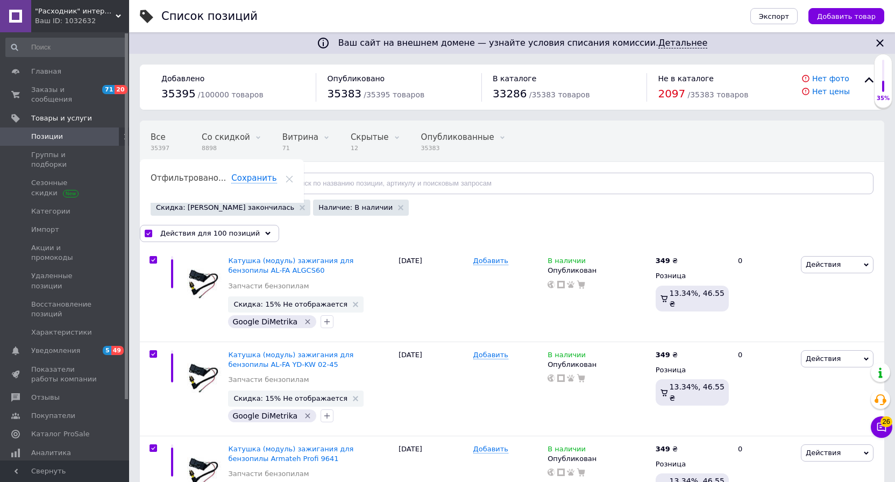
checkbox input "true"
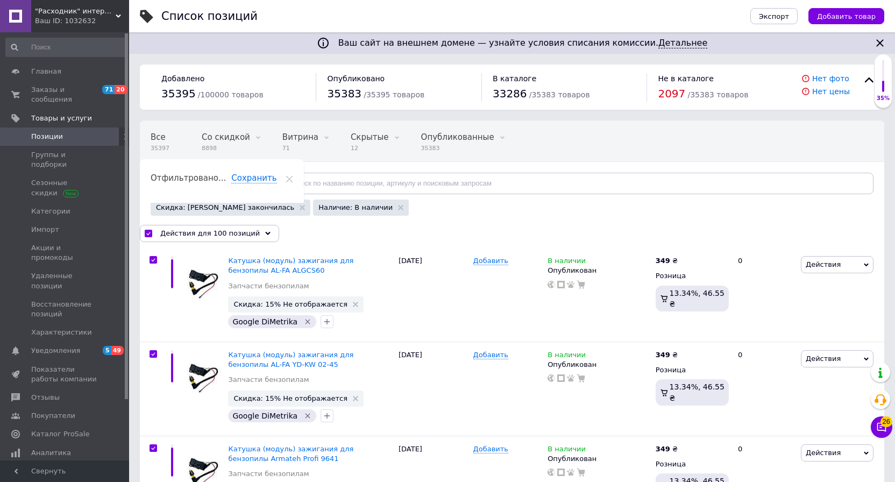
checkbox input "true"
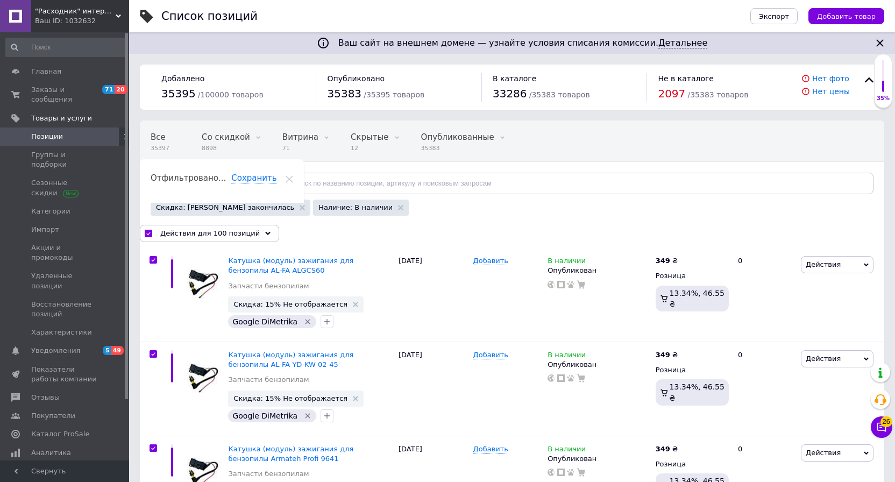
checkbox input "true"
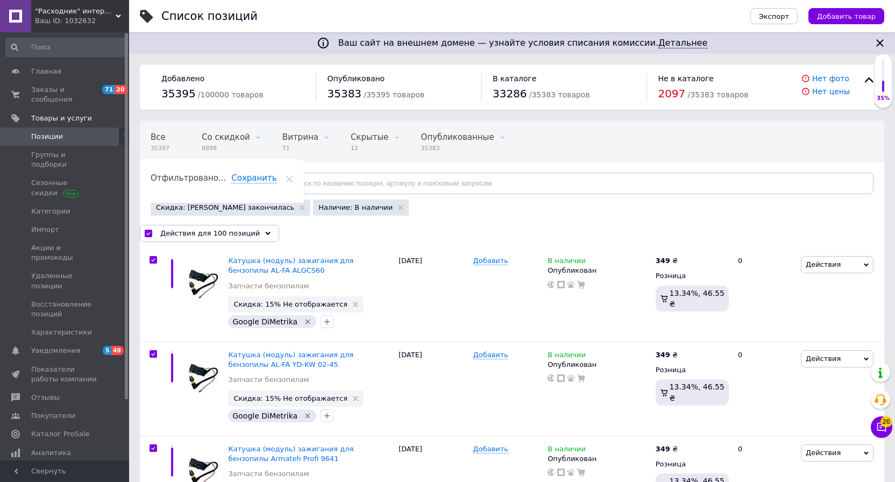
checkbox input "true"
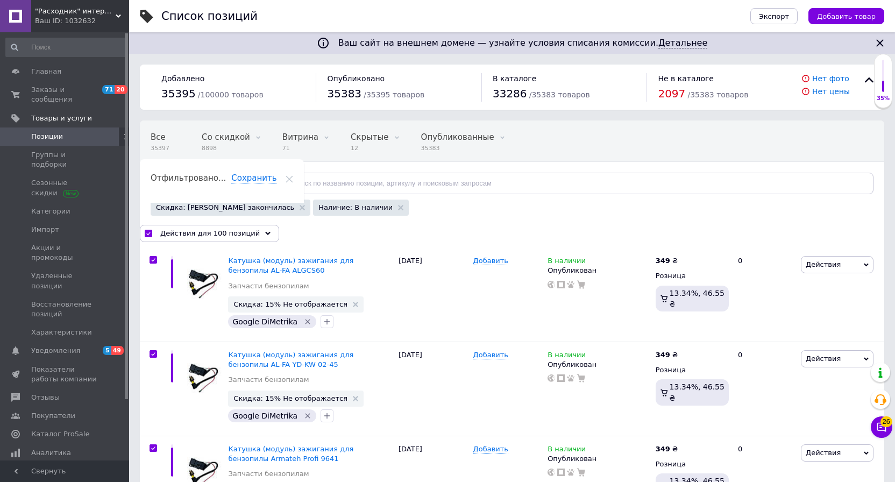
checkbox input "true"
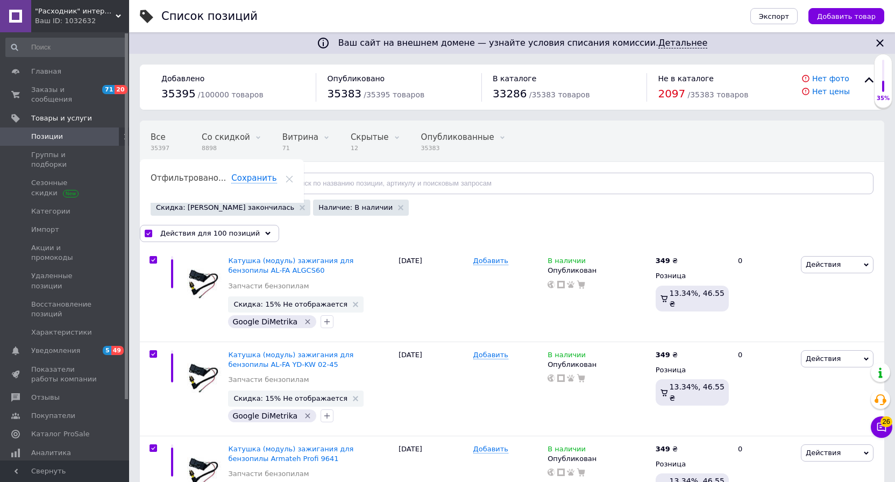
checkbox input "true"
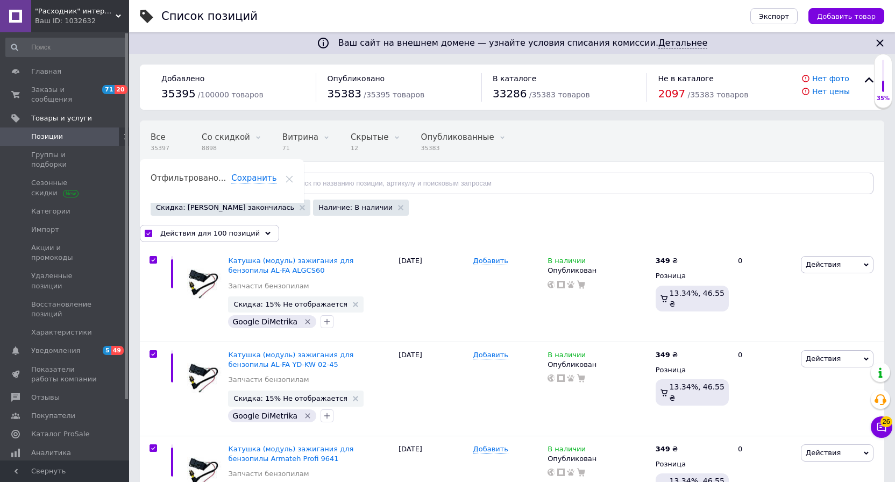
checkbox input "true"
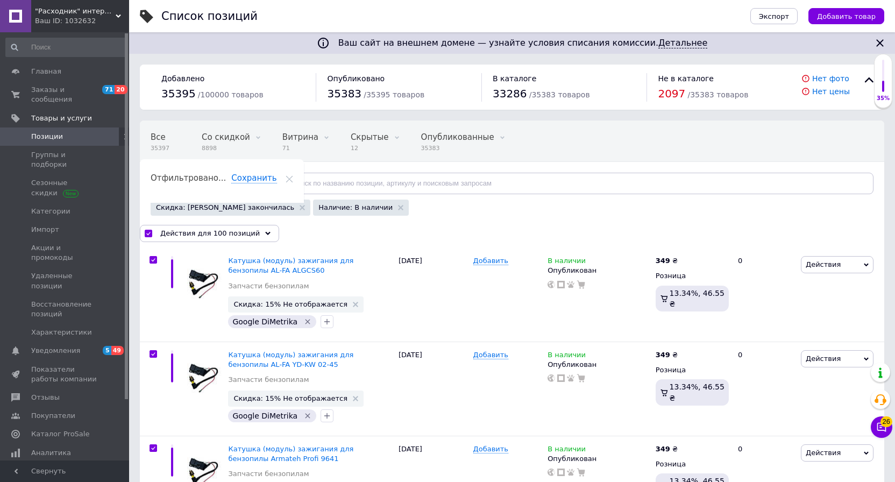
checkbox input "true"
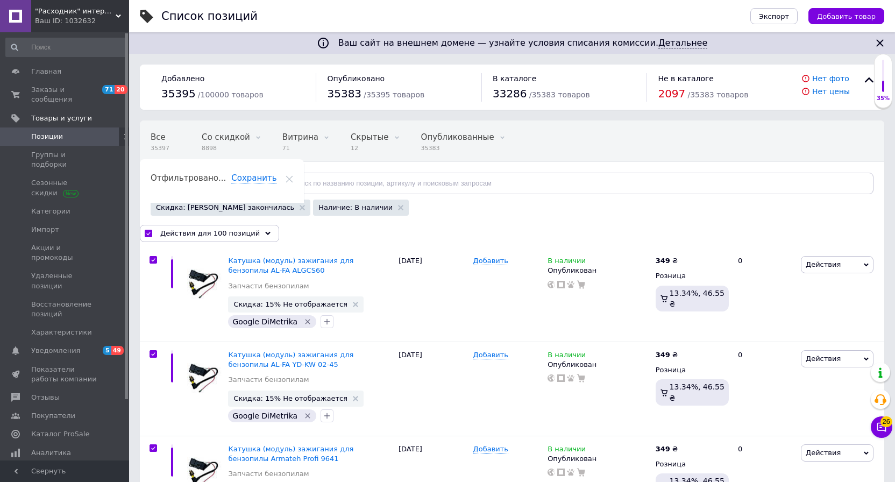
checkbox input "true"
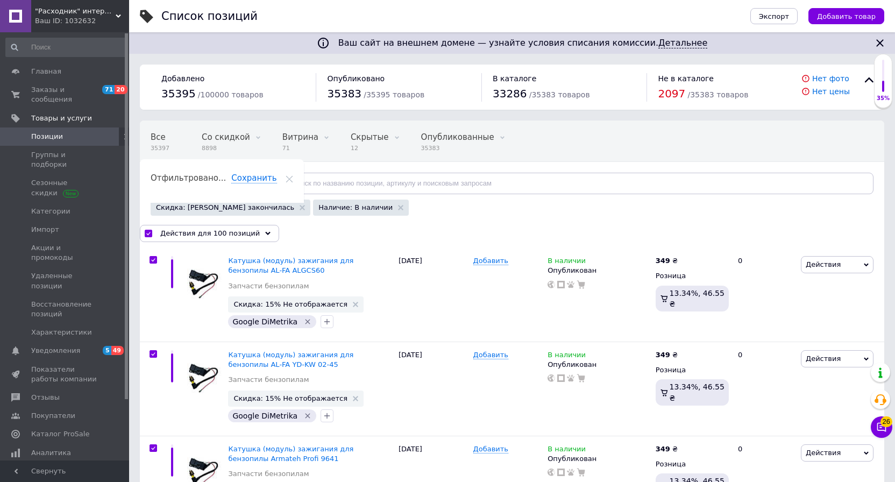
checkbox input "true"
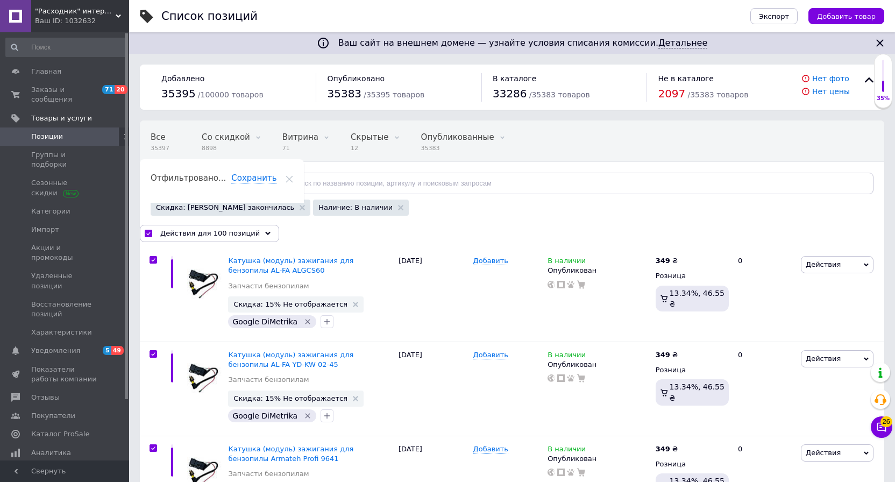
checkbox input "true"
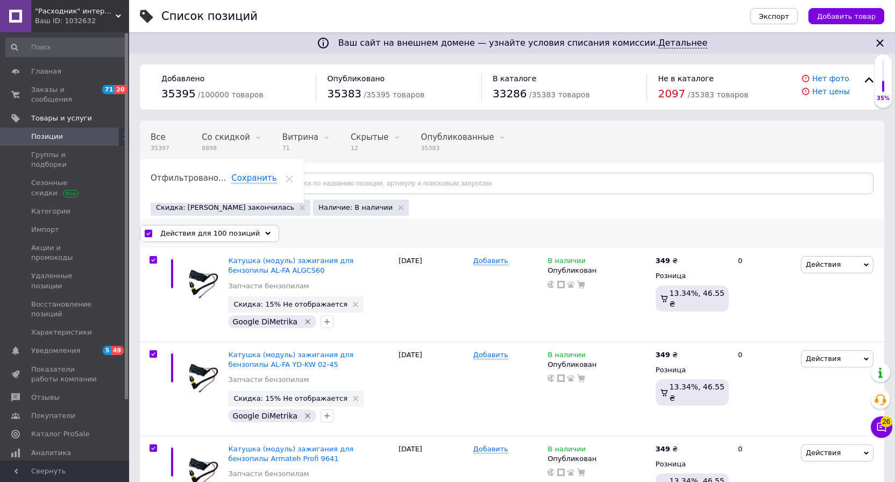
click at [249, 236] on span "Действия для 100 позиций" at bounding box center [209, 233] width 99 height 10
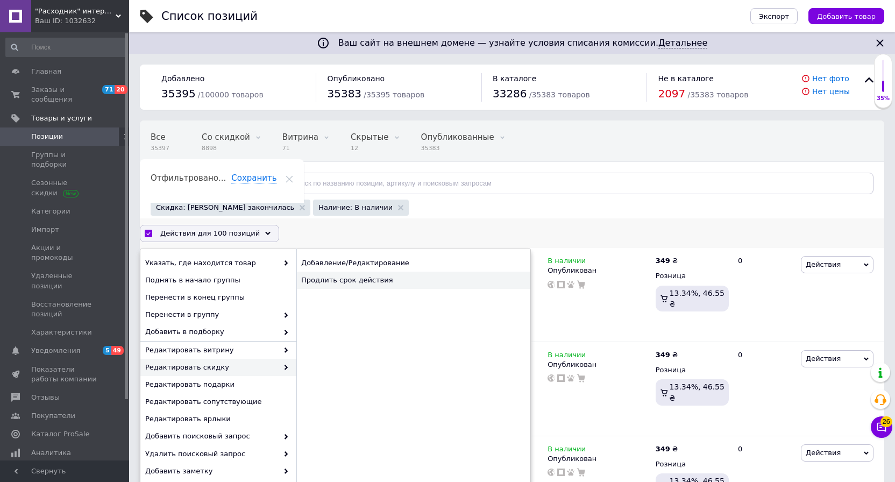
click at [353, 284] on div "Продлить срок действия" at bounding box center [413, 279] width 234 height 17
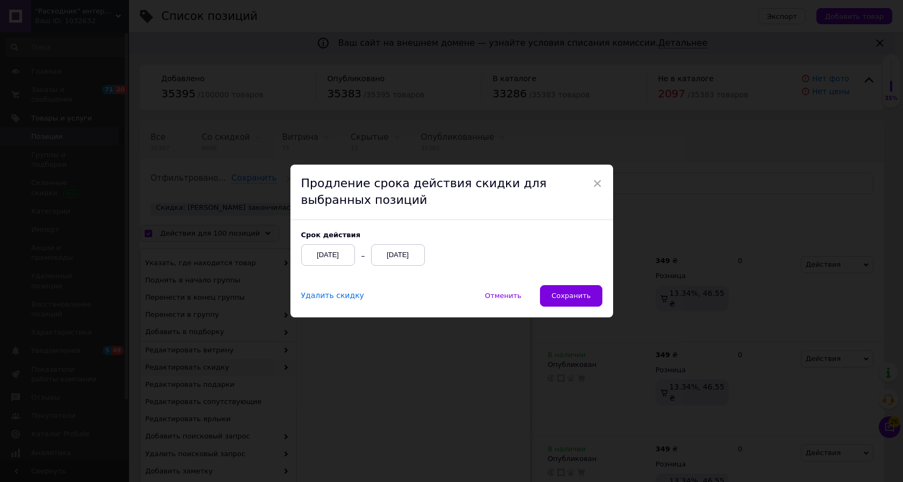
click at [410, 259] on div "12.10.2025" at bounding box center [398, 255] width 54 height 22
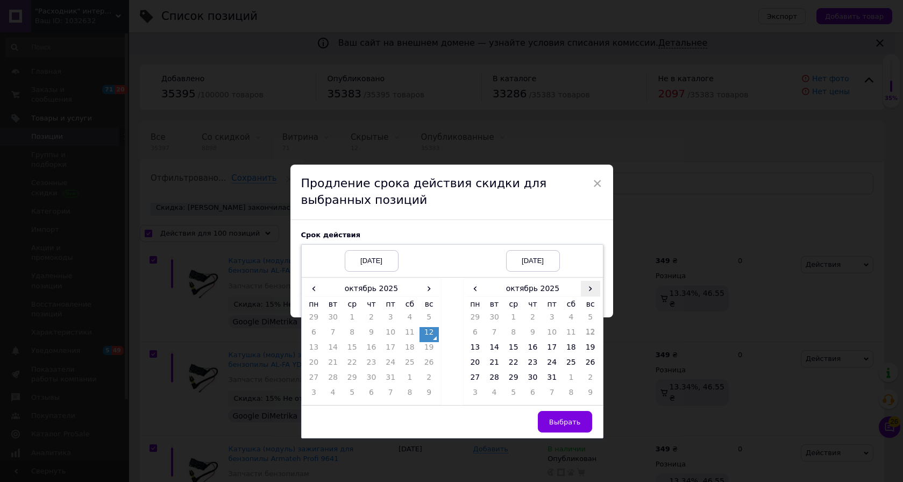
click at [591, 290] on span "›" at bounding box center [590, 289] width 19 height 16
click at [508, 379] on td "26" at bounding box center [513, 379] width 19 height 15
click at [553, 413] on button "Выбрать" at bounding box center [565, 422] width 54 height 22
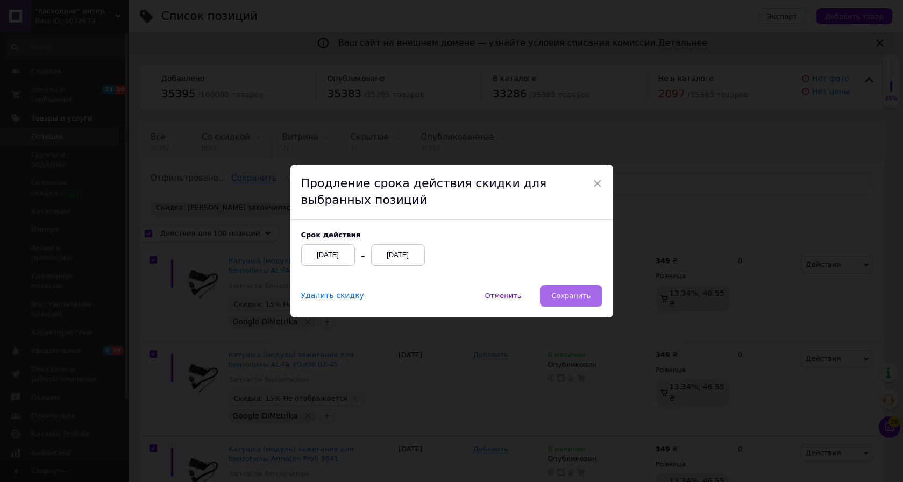
click at [575, 296] on span "Сохранить" at bounding box center [570, 295] width 39 height 8
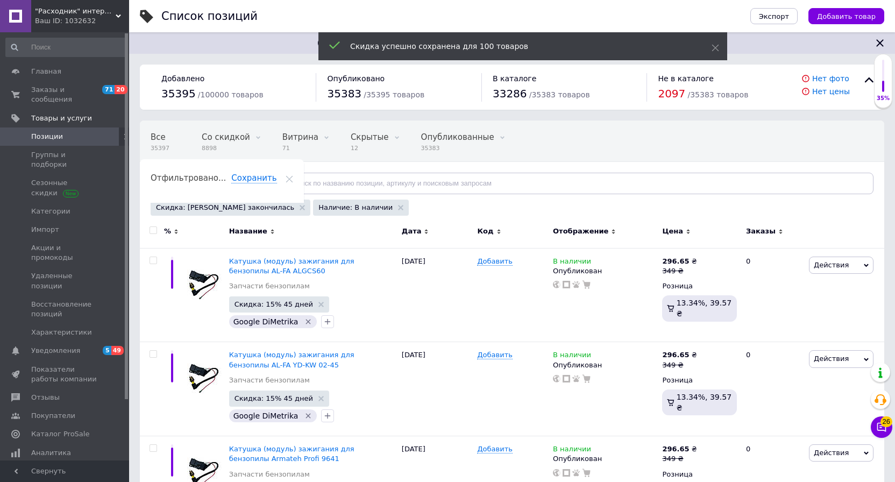
checkbox input "false"
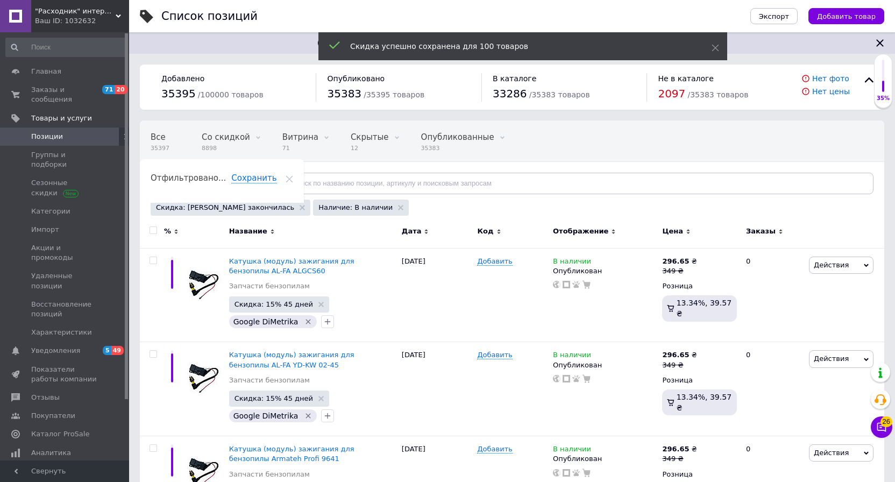
checkbox input "false"
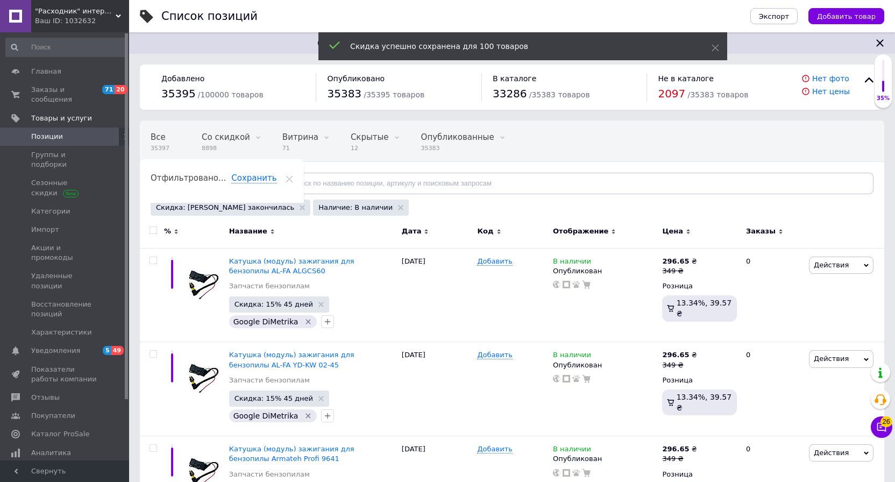
checkbox input "false"
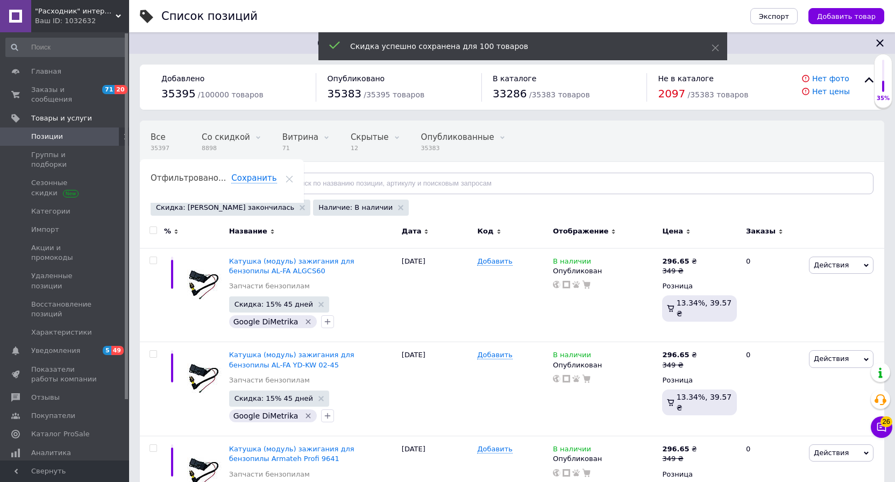
checkbox input "false"
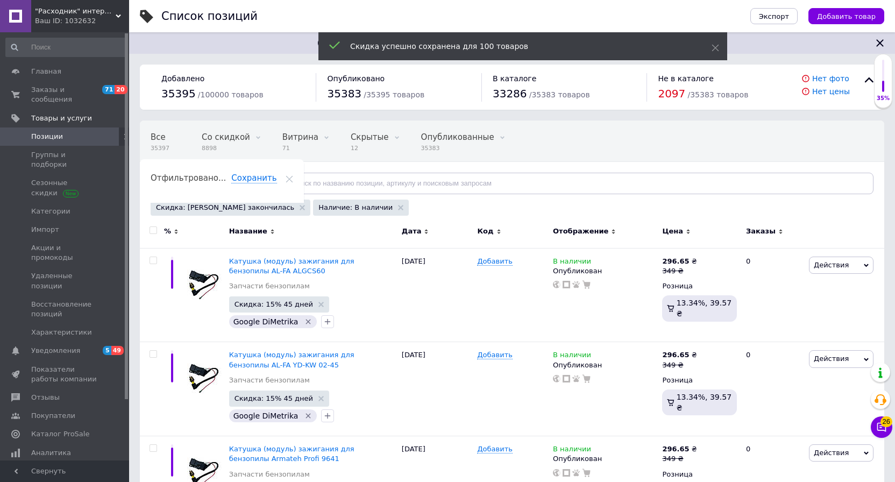
checkbox input "false"
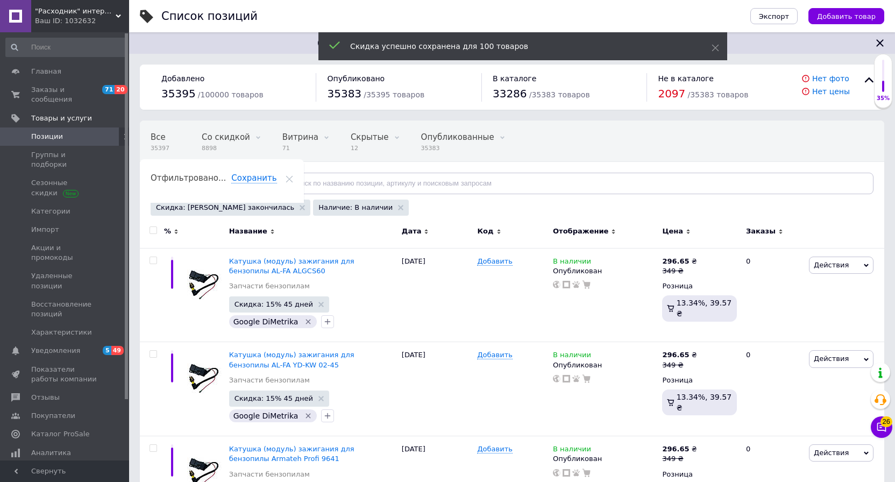
checkbox input "false"
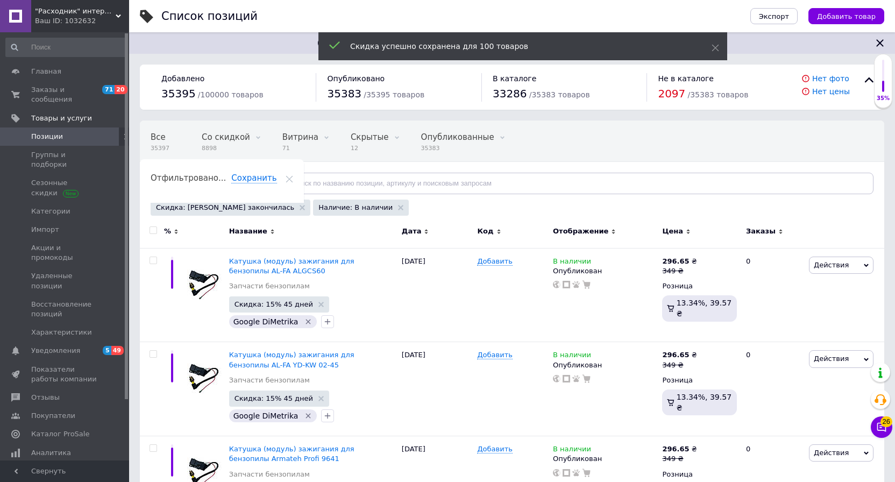
checkbox input "false"
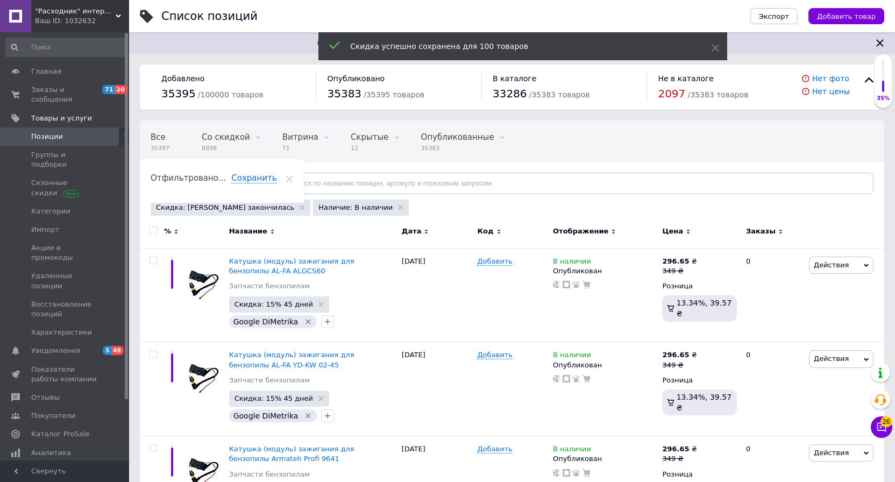
checkbox input "false"
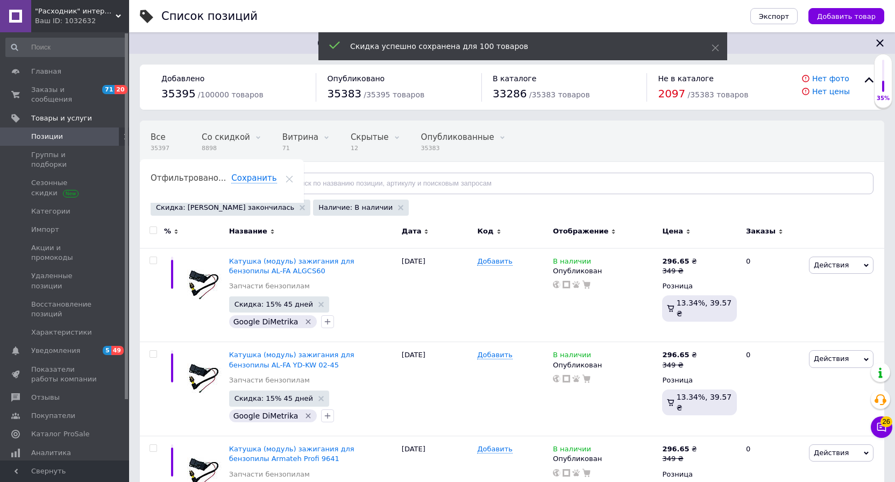
checkbox input "false"
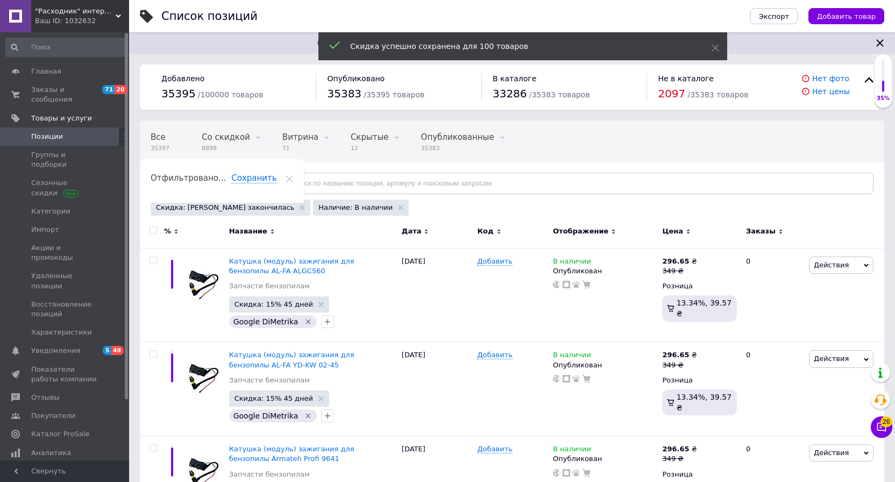
checkbox input "false"
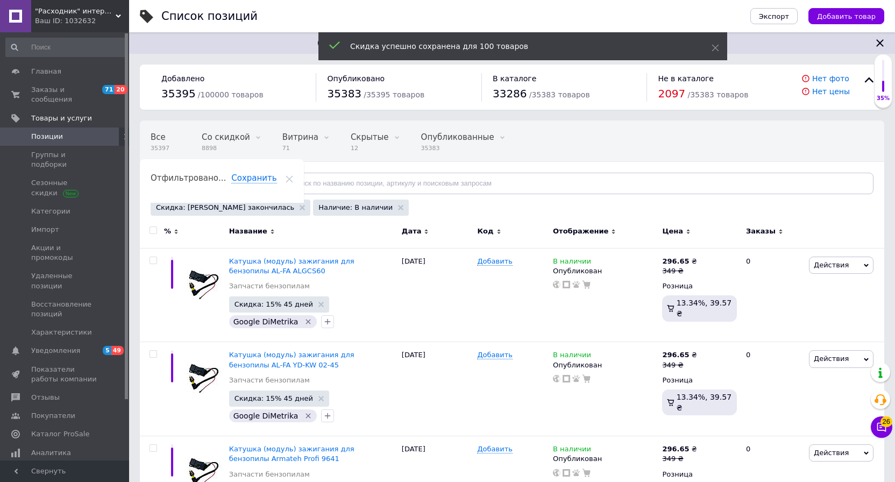
checkbox input "false"
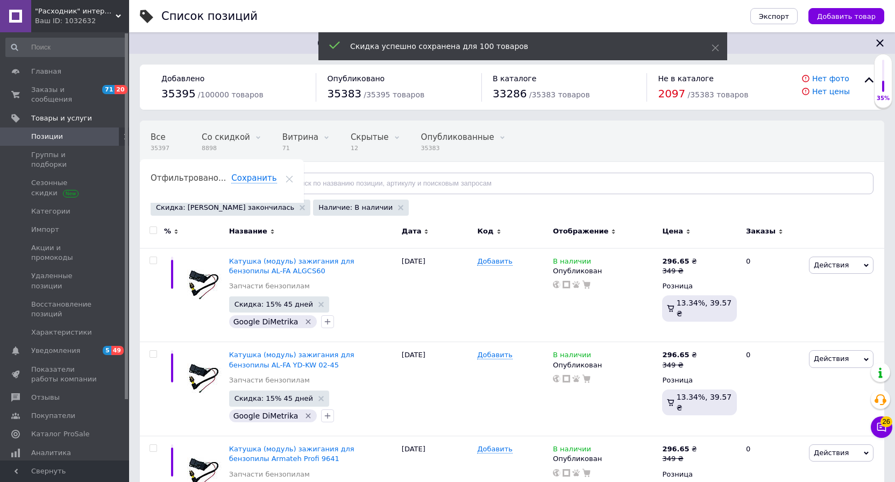
checkbox input "false"
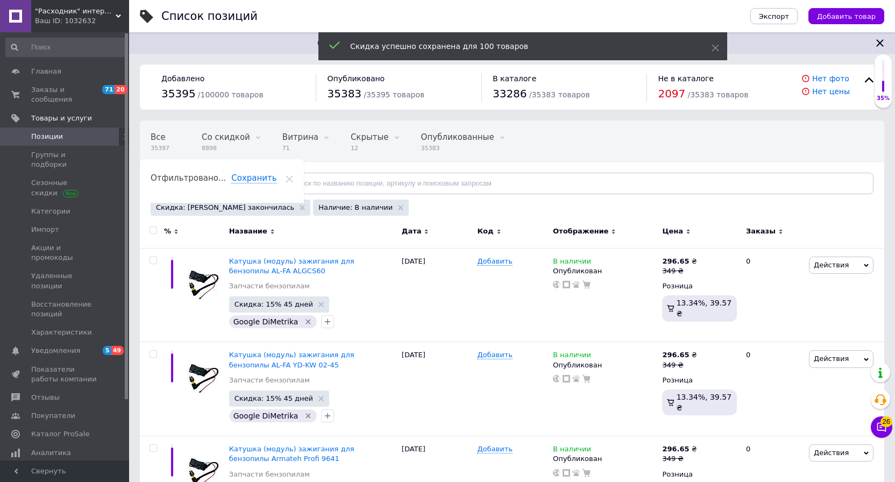
checkbox input "false"
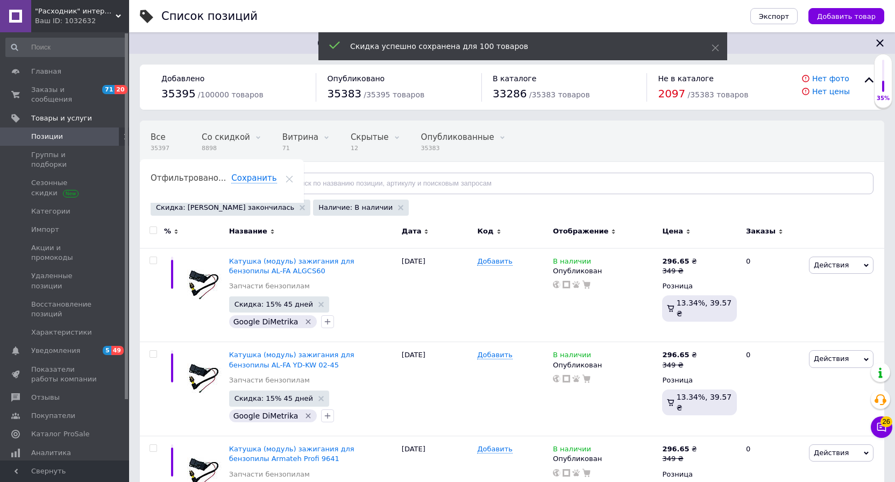
checkbox input "false"
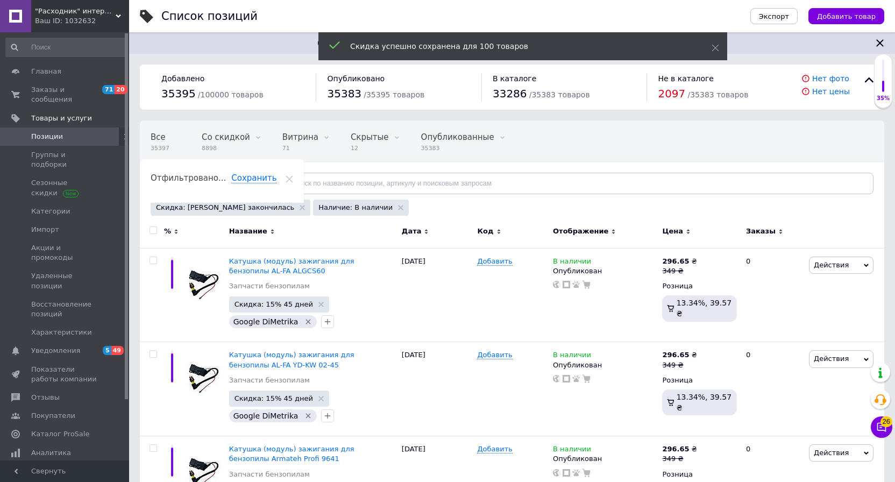
checkbox input "false"
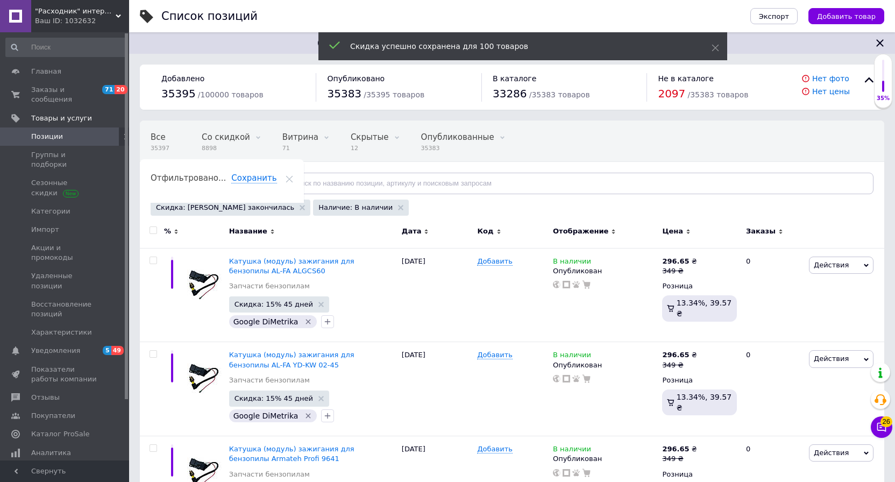
checkbox input "false"
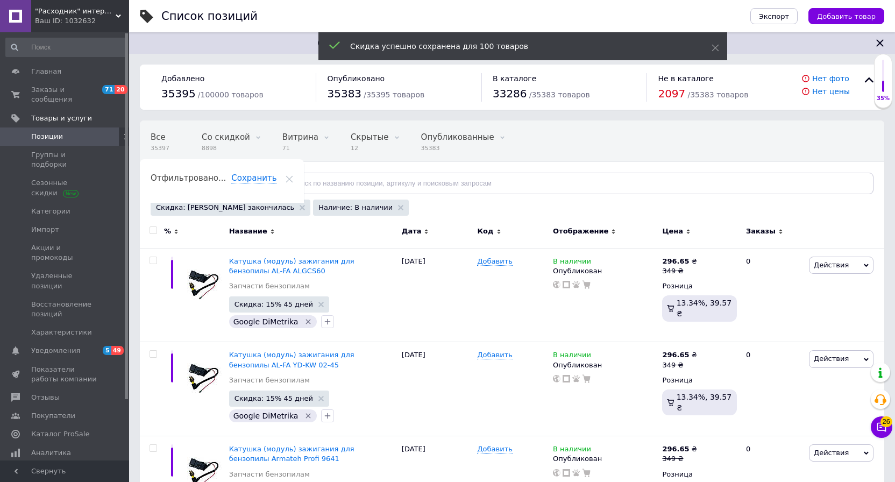
checkbox input "false"
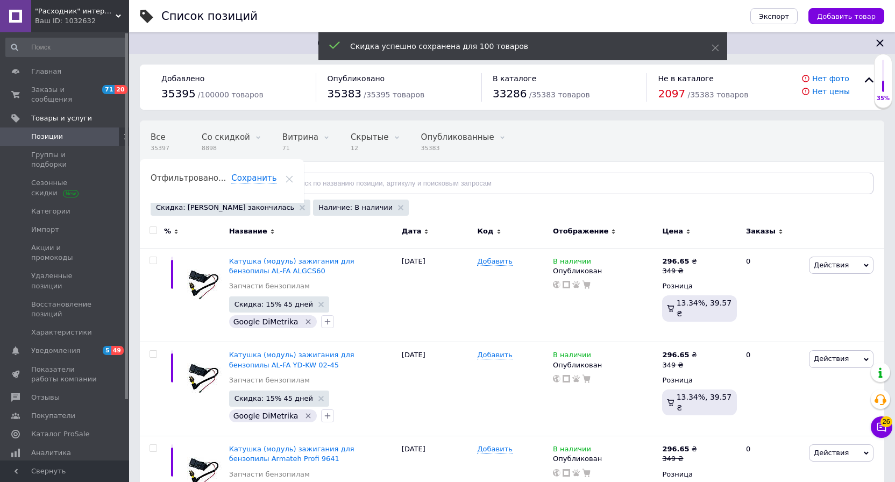
checkbox input "false"
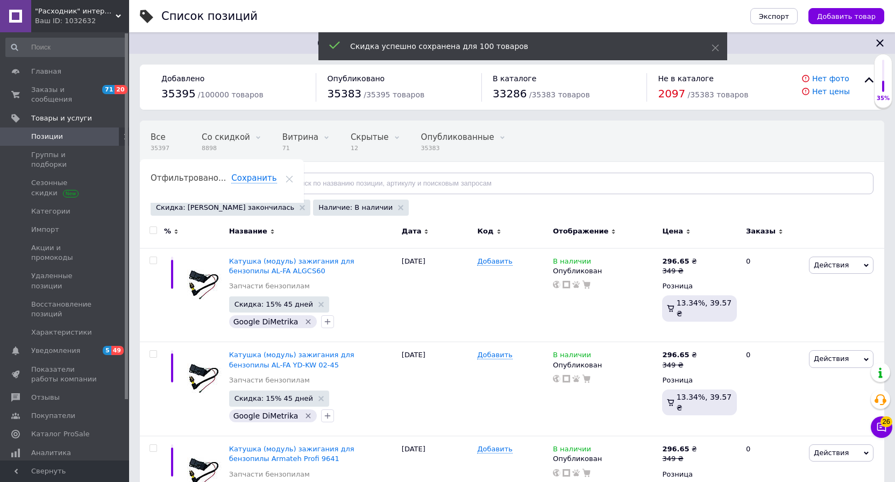
checkbox input "false"
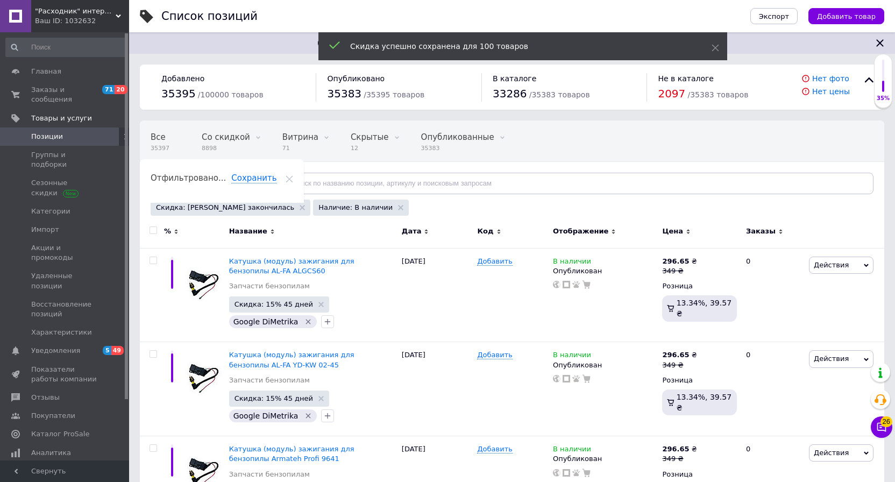
checkbox input "false"
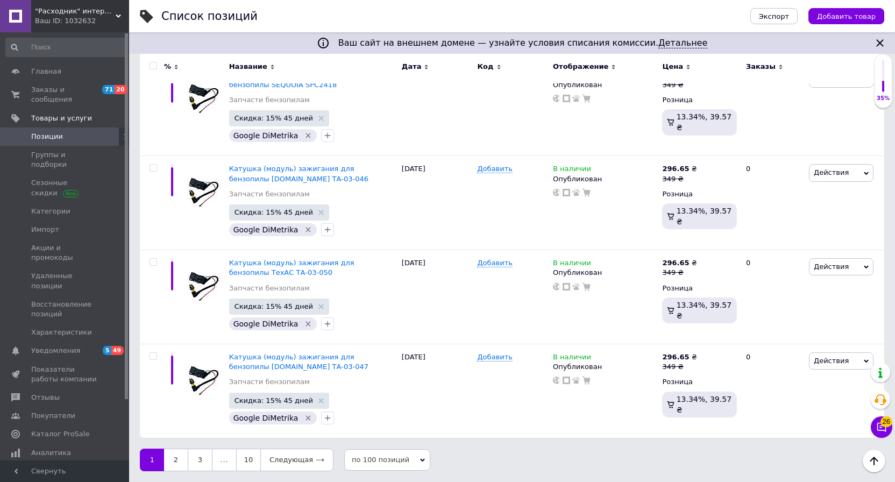
scroll to position [9327, 0]
click at [174, 460] on link "2" at bounding box center [176, 459] width 24 height 23
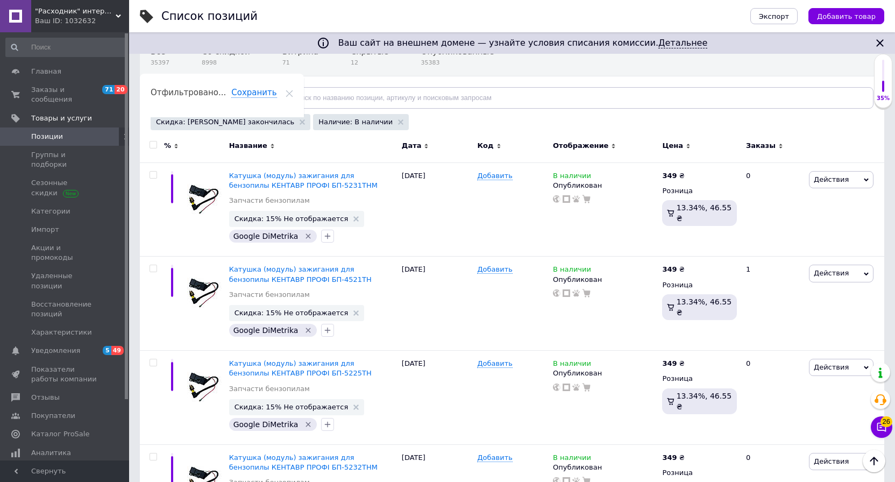
scroll to position [42, 0]
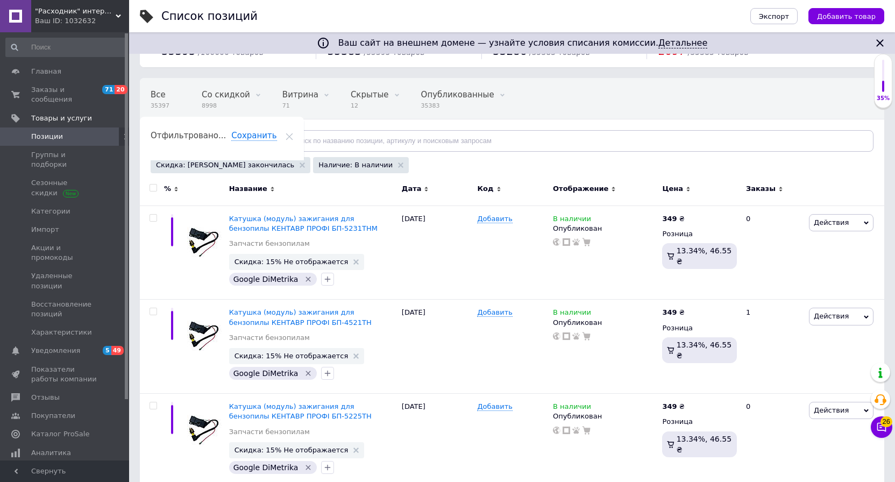
click at [151, 190] on input "checkbox" at bounding box center [152, 187] width 7 height 7
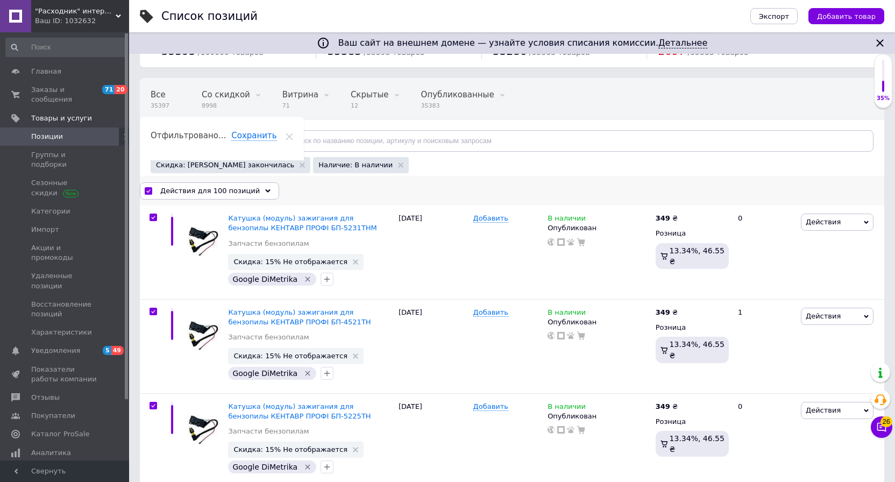
click at [249, 191] on span "Действия для 100 позиций" at bounding box center [209, 191] width 99 height 10
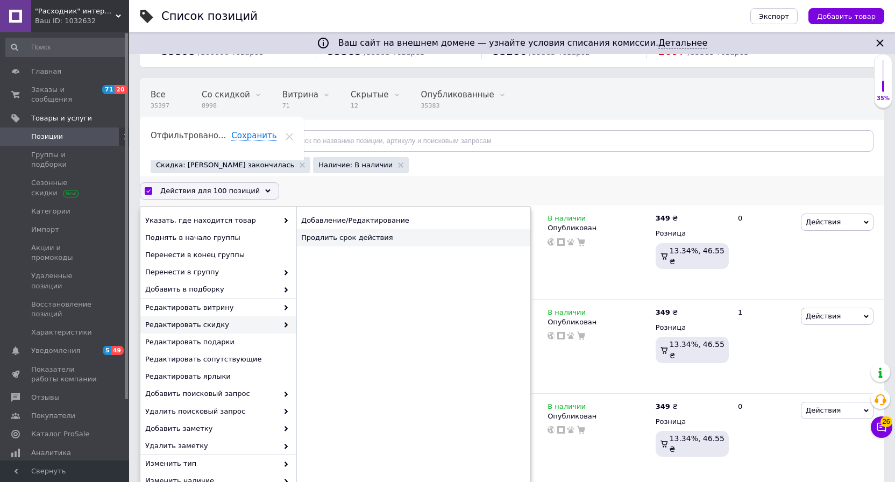
click at [364, 238] on div "Продлить срок действия" at bounding box center [413, 237] width 234 height 17
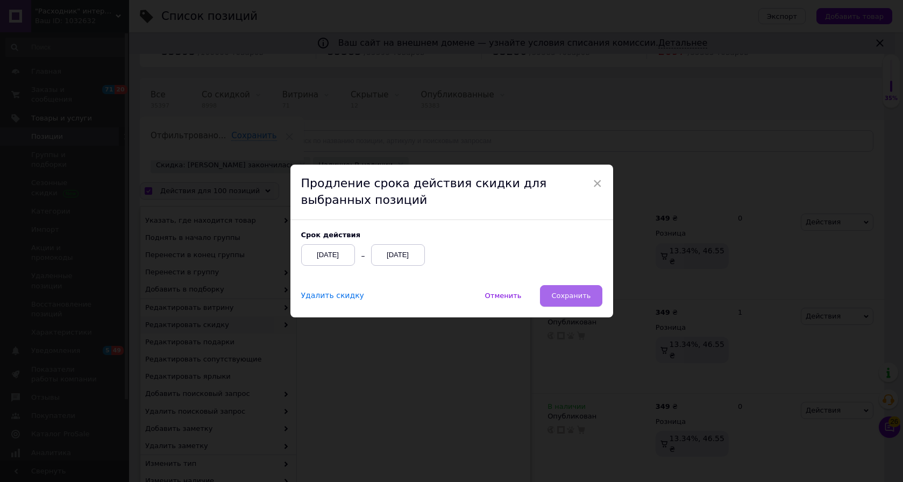
click at [578, 296] on span "Сохранить" at bounding box center [570, 295] width 39 height 8
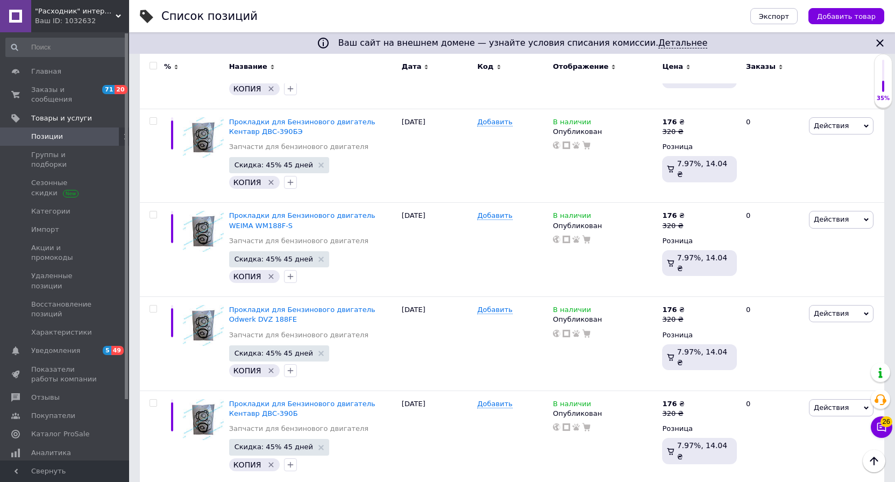
scroll to position [9084, 0]
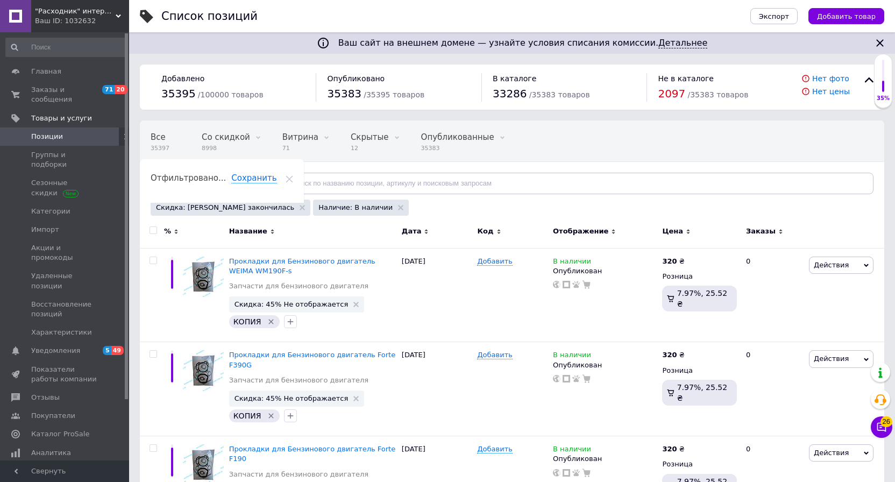
click at [153, 232] on input "checkbox" at bounding box center [152, 230] width 7 height 7
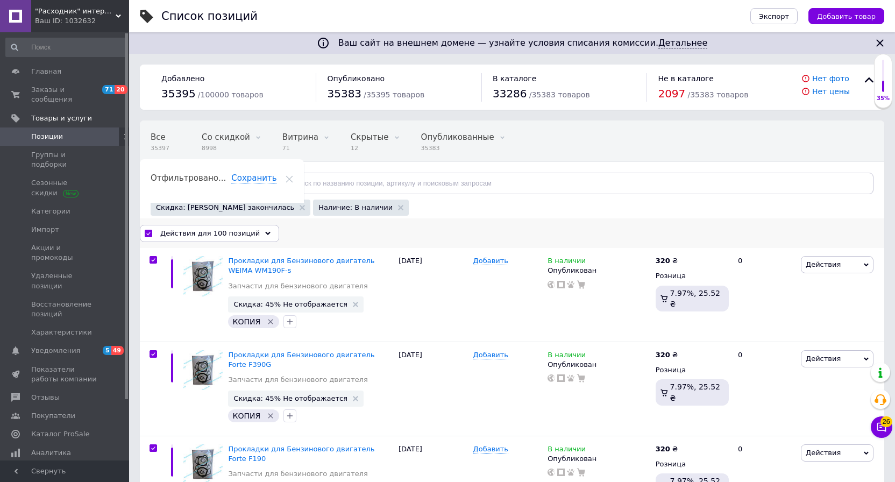
click at [238, 235] on span "Действия для 100 позиций" at bounding box center [209, 233] width 99 height 10
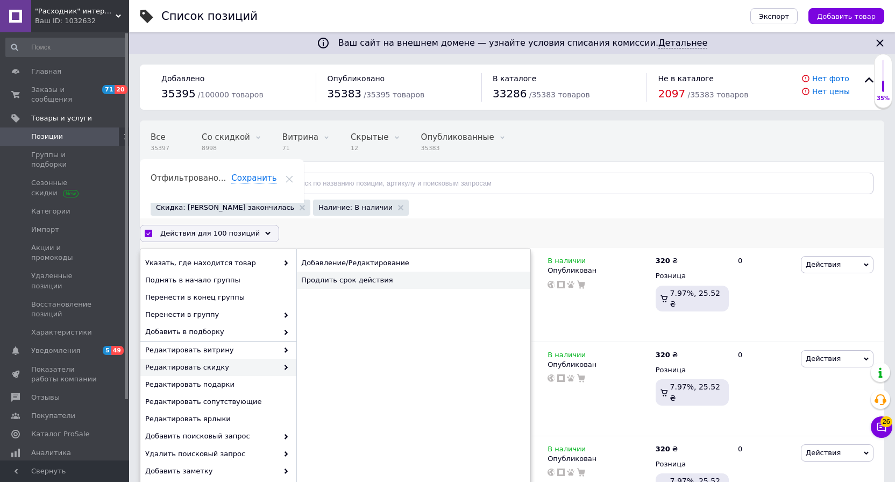
click at [336, 283] on div "Продлить срок действия" at bounding box center [413, 279] width 234 height 17
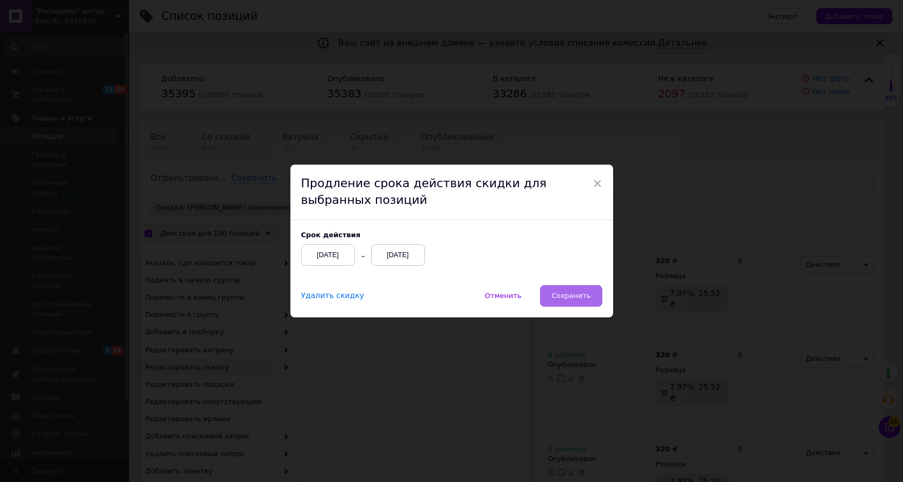
click at [578, 298] on span "Сохранить" at bounding box center [570, 295] width 39 height 8
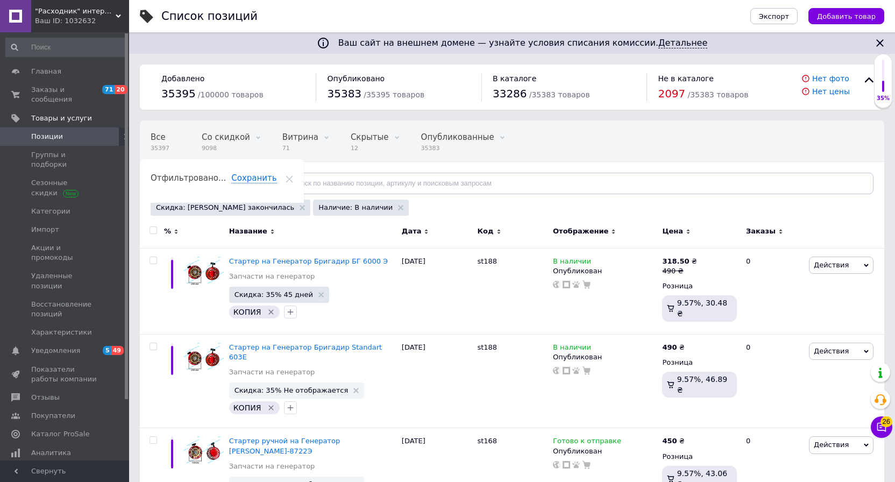
click at [153, 233] on input "checkbox" at bounding box center [152, 230] width 7 height 7
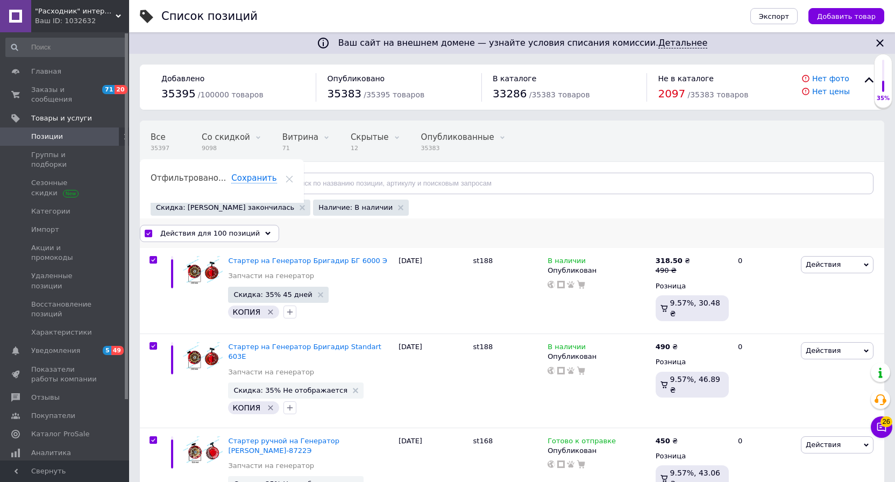
click at [221, 232] on span "Действия для 100 позиций" at bounding box center [209, 233] width 99 height 10
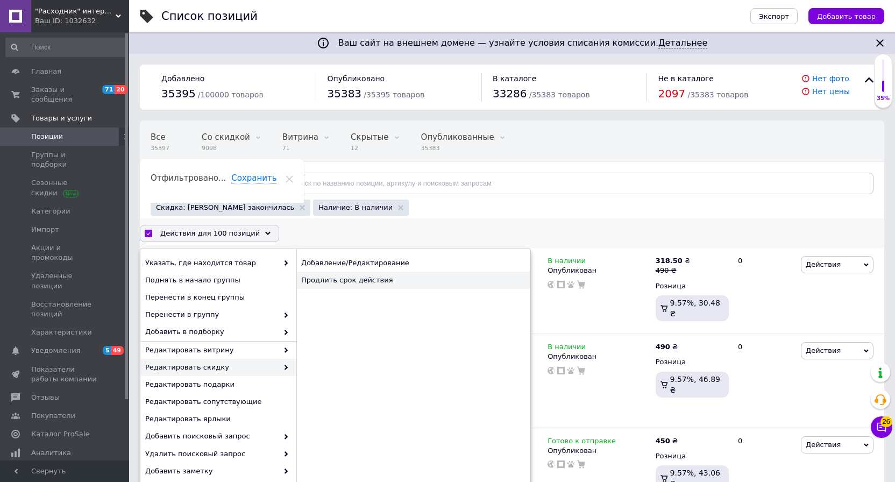
click at [344, 282] on div "Продлить срок действия" at bounding box center [413, 279] width 234 height 17
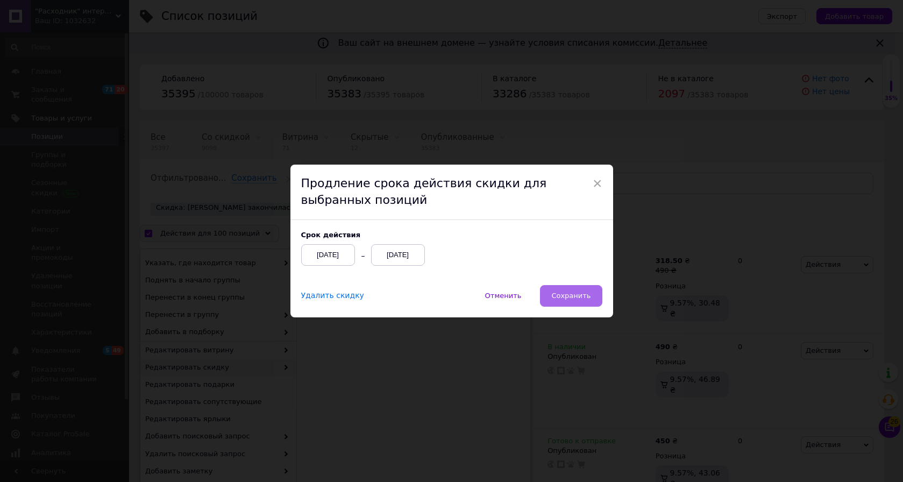
click at [568, 298] on span "Сохранить" at bounding box center [570, 295] width 39 height 8
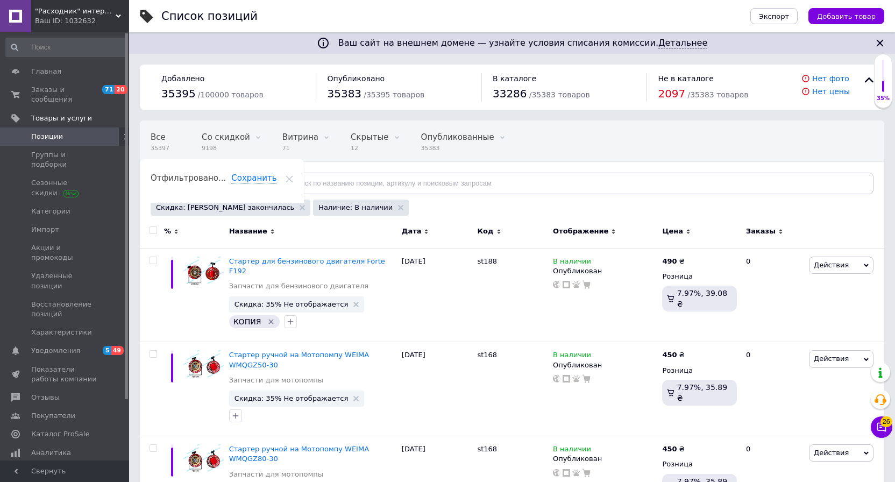
click at [154, 231] on input "checkbox" at bounding box center [152, 230] width 7 height 7
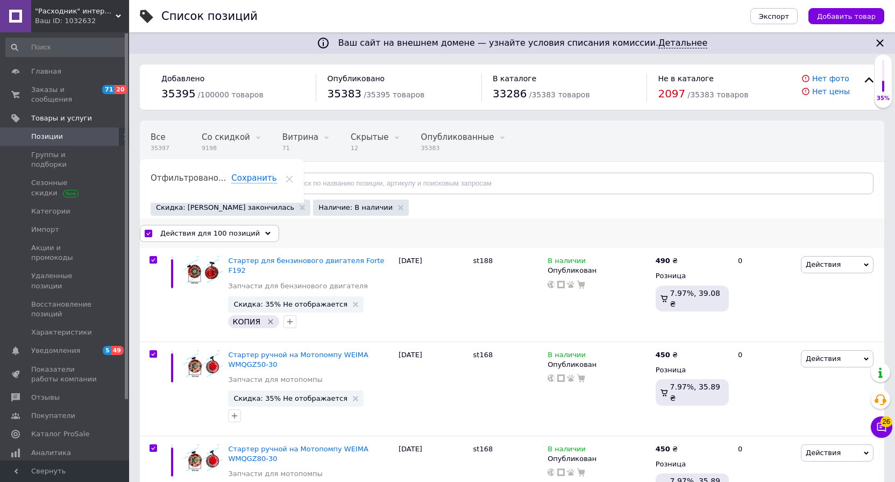
click at [241, 239] on div "Действия для 100 позиций" at bounding box center [209, 233] width 139 height 17
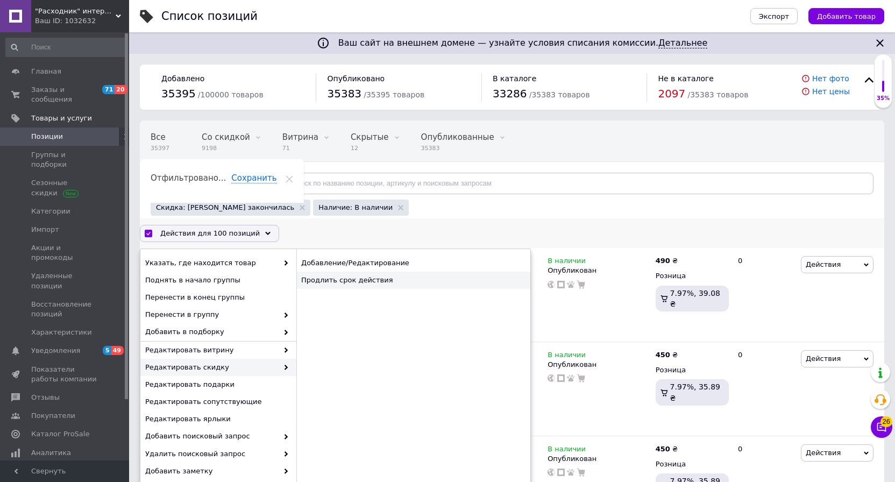
click at [337, 282] on div "Продлить срок действия" at bounding box center [413, 279] width 234 height 17
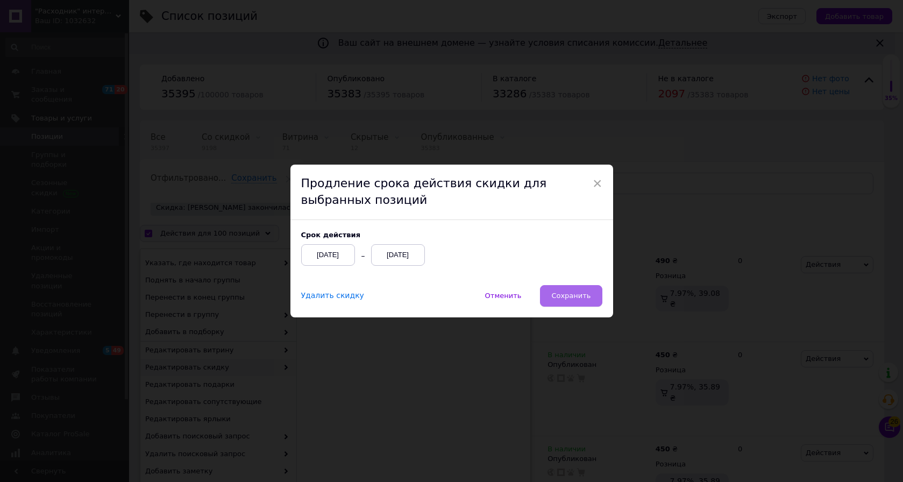
click at [576, 298] on span "Сохранить" at bounding box center [570, 295] width 39 height 8
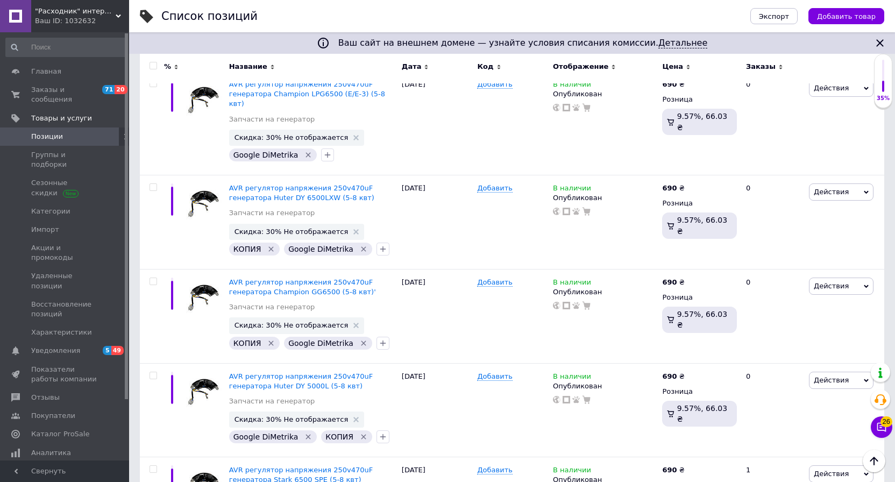
scroll to position [8714, 0]
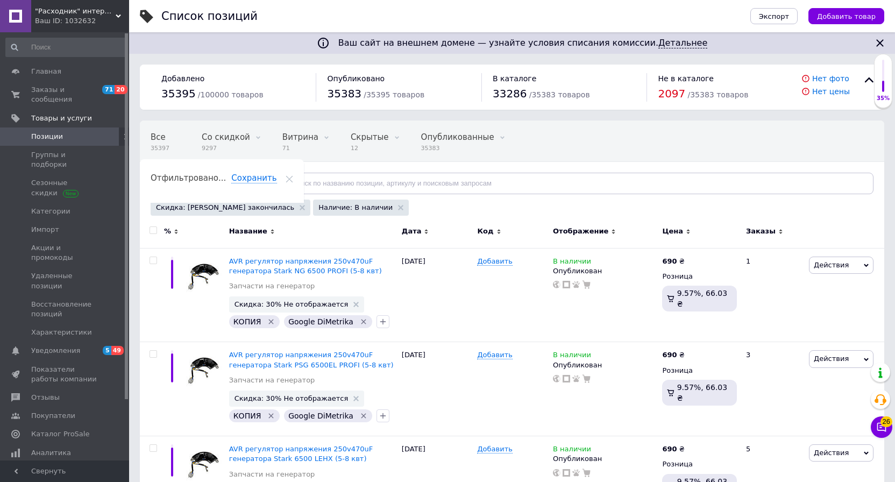
click at [153, 232] on input "checkbox" at bounding box center [152, 230] width 7 height 7
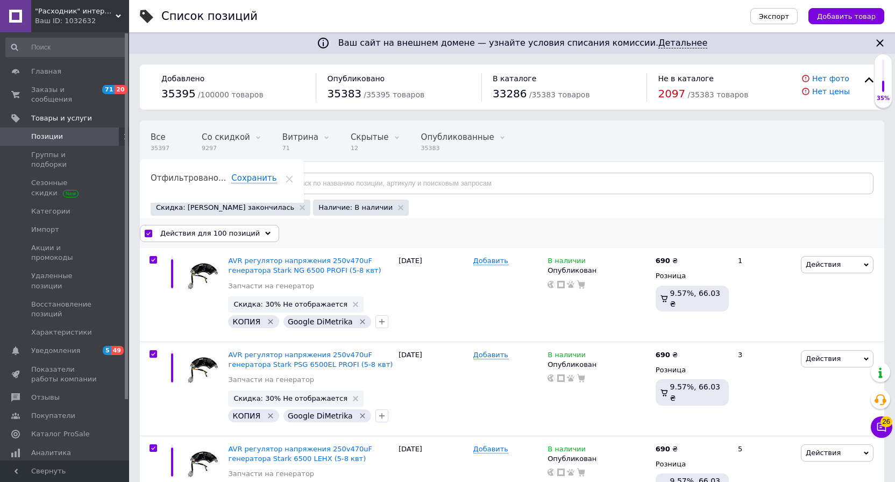
click at [221, 233] on span "Действия для 100 позиций" at bounding box center [209, 233] width 99 height 10
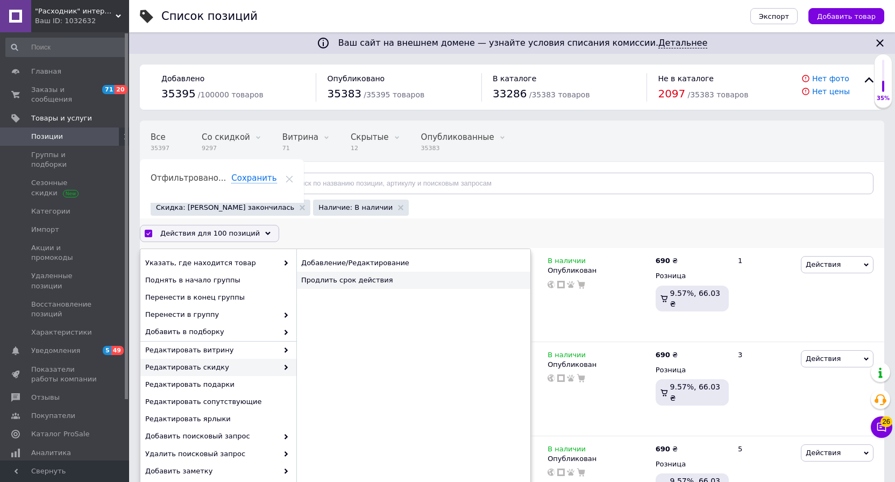
click at [338, 282] on div "Продлить срок действия" at bounding box center [413, 279] width 234 height 17
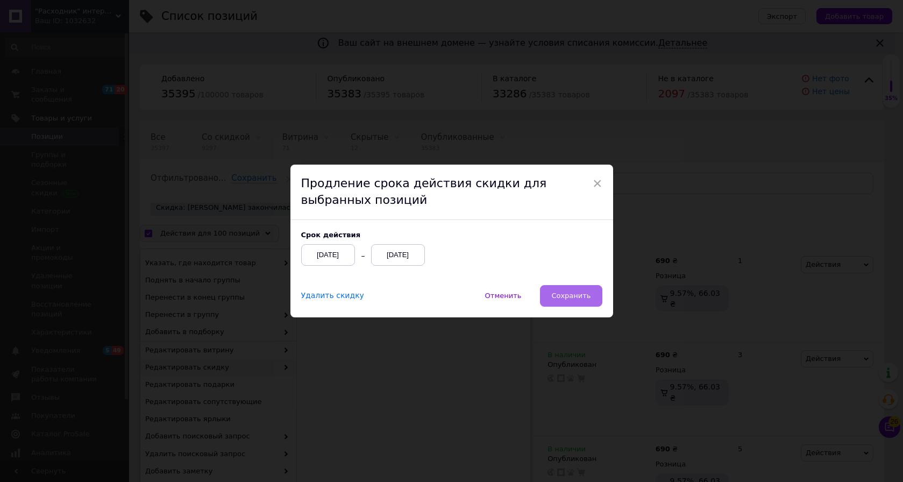
click at [566, 295] on span "Сохранить" at bounding box center [570, 295] width 39 height 8
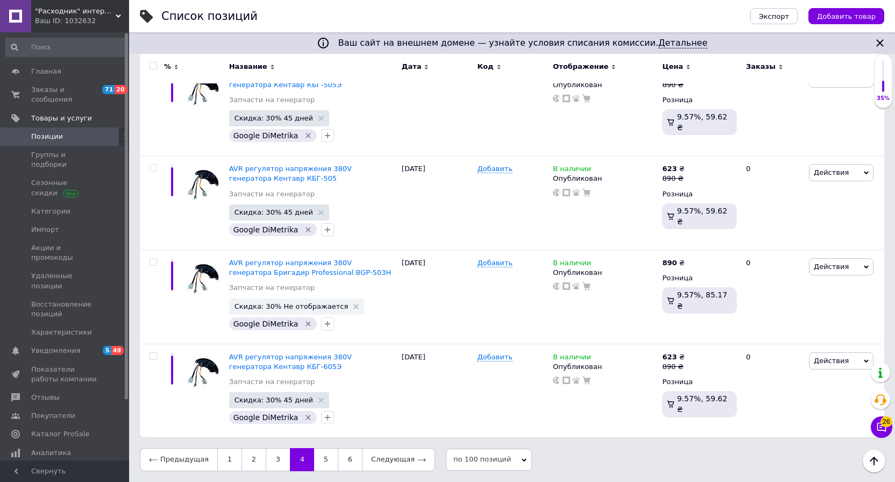
scroll to position [9346, 0]
click at [319, 464] on link "5" at bounding box center [326, 459] width 24 height 23
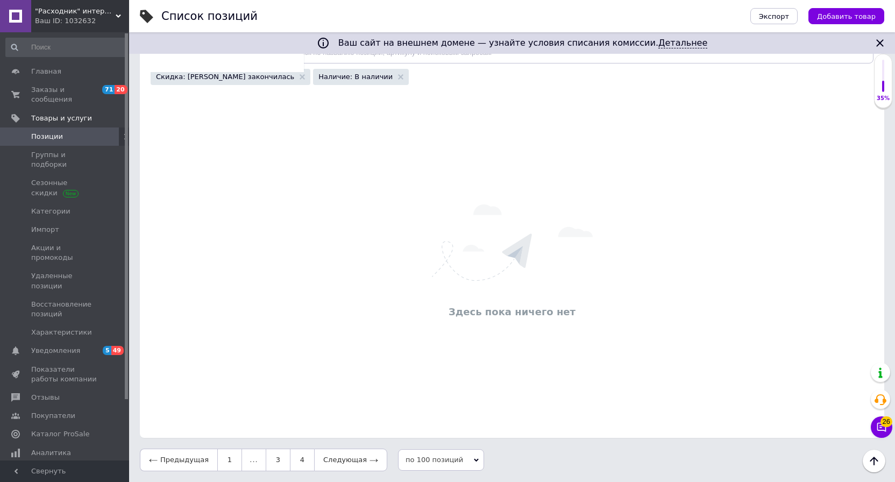
scroll to position [131, 0]
click at [293, 459] on link "4" at bounding box center [302, 459] width 24 height 23
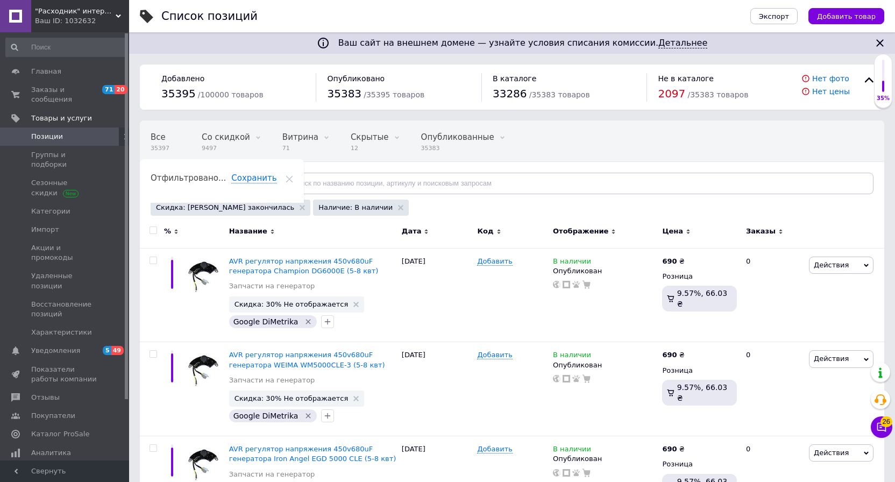
click at [152, 232] on input "checkbox" at bounding box center [152, 230] width 7 height 7
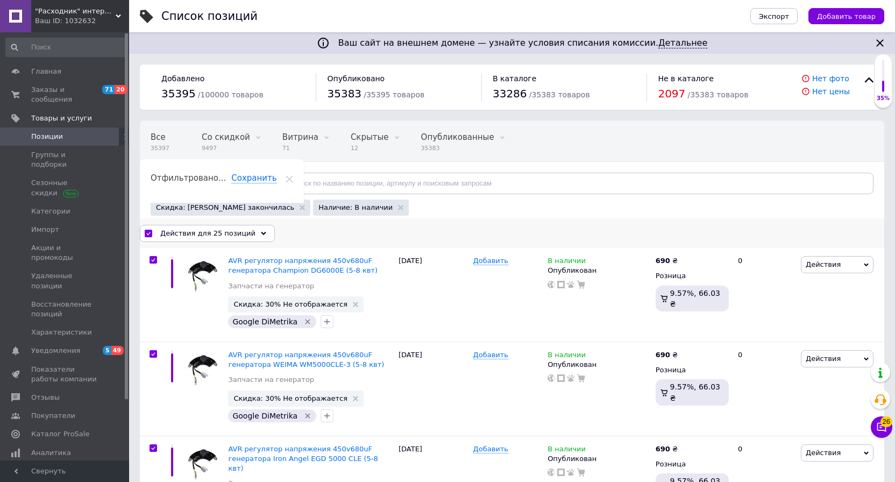
click at [244, 233] on span "Действия для 25 позиций" at bounding box center [207, 233] width 95 height 10
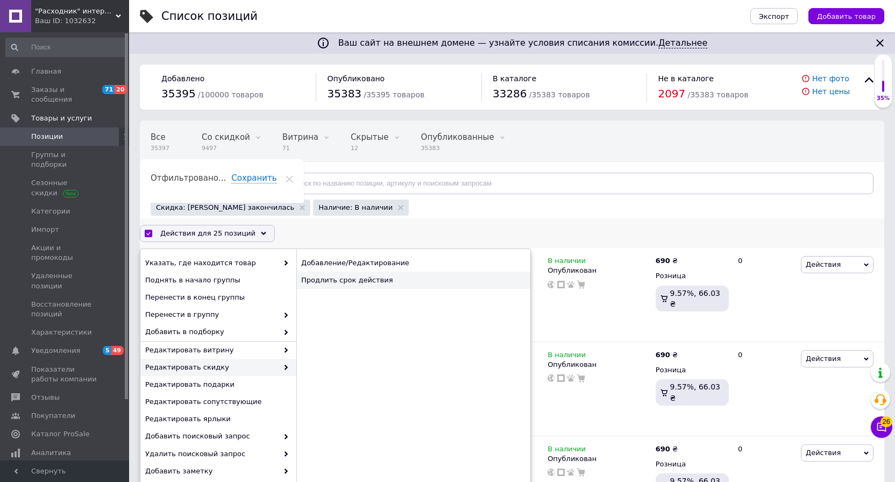
click at [334, 283] on div "Продлить срок действия" at bounding box center [413, 279] width 234 height 17
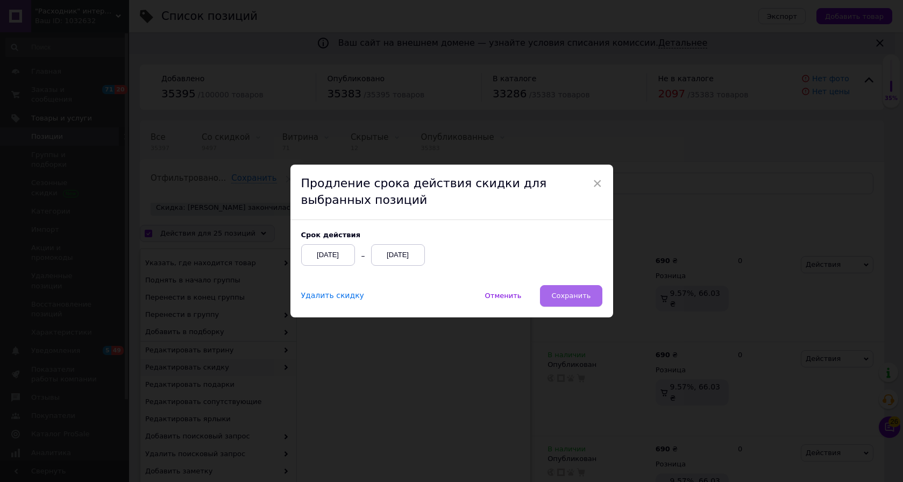
click at [573, 296] on span "Сохранить" at bounding box center [570, 295] width 39 height 8
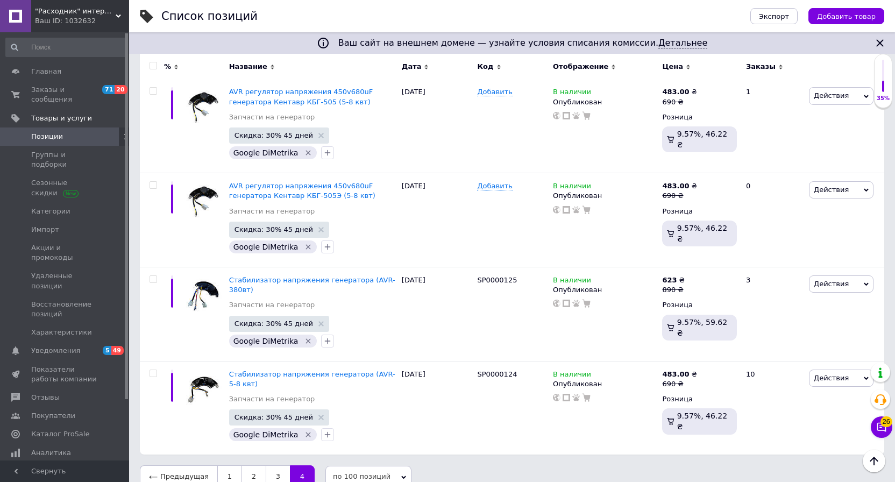
scroll to position [2190, 0]
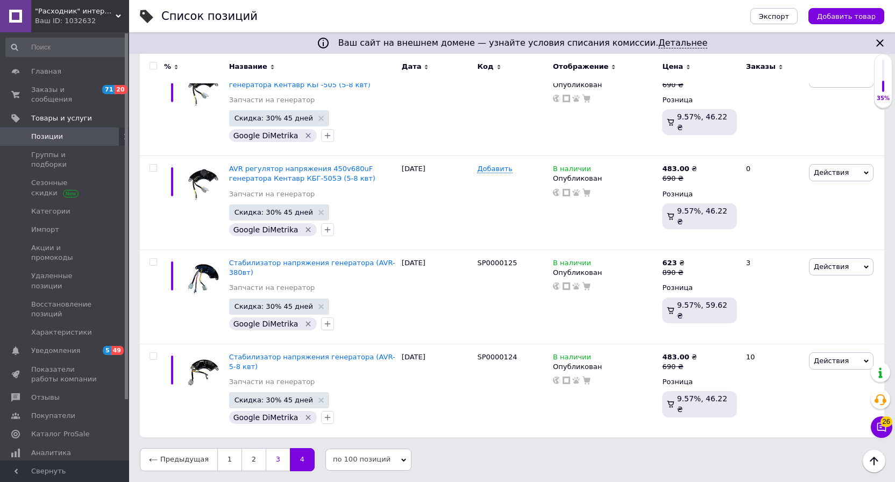
click at [274, 453] on link "3" at bounding box center [278, 459] width 24 height 23
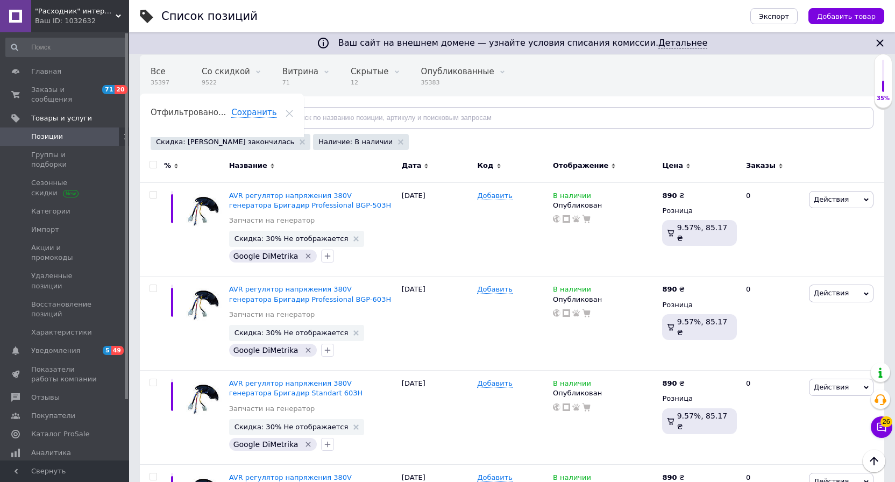
scroll to position [44, 0]
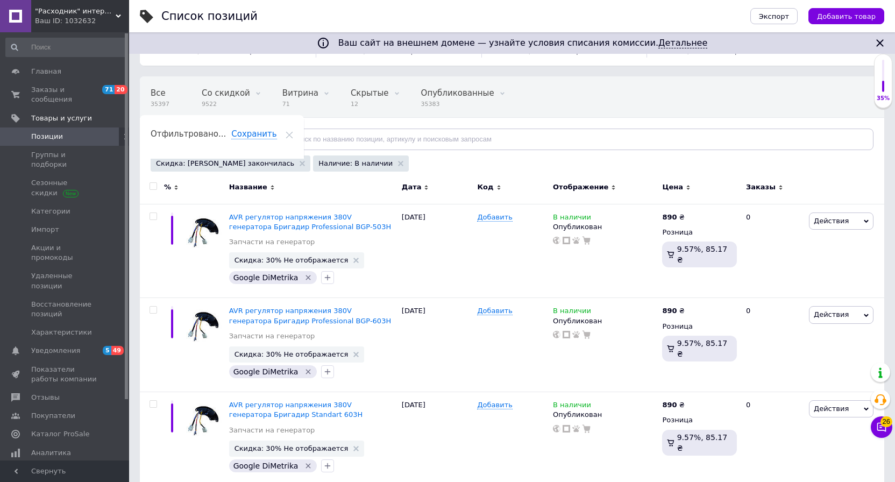
click at [155, 187] on input "checkbox" at bounding box center [152, 186] width 7 height 7
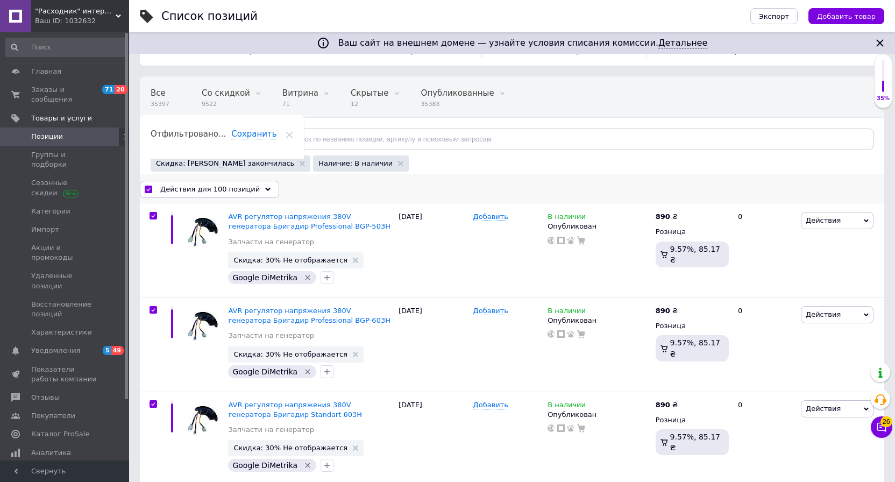
click at [248, 192] on span "Действия для 100 позиций" at bounding box center [209, 189] width 99 height 10
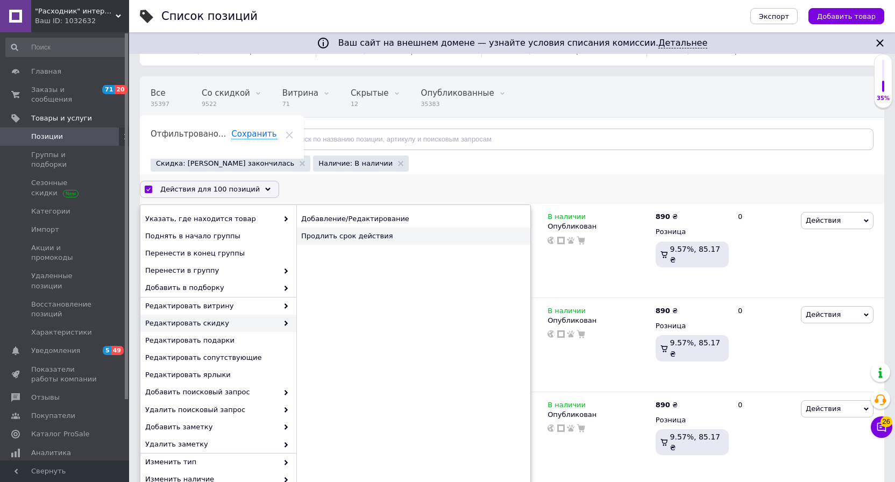
click at [339, 239] on div "Продлить срок действия" at bounding box center [413, 235] width 234 height 17
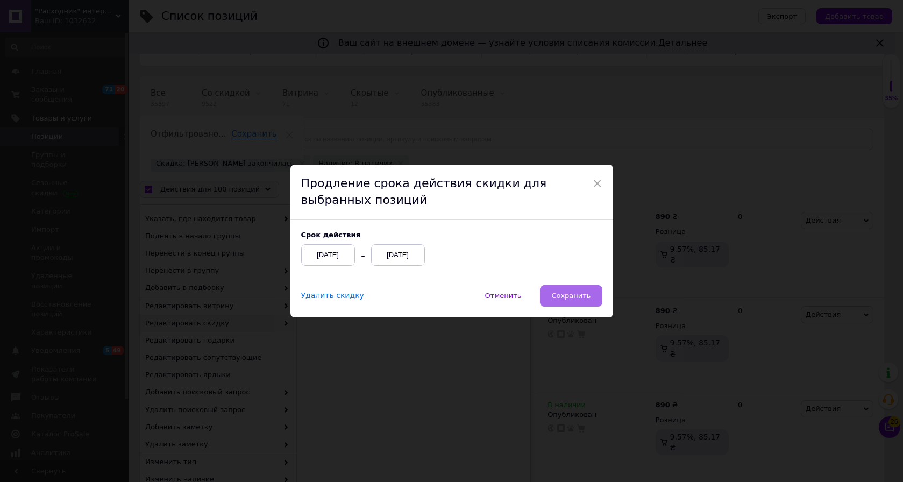
click at [589, 301] on button "Сохранить" at bounding box center [571, 296] width 62 height 22
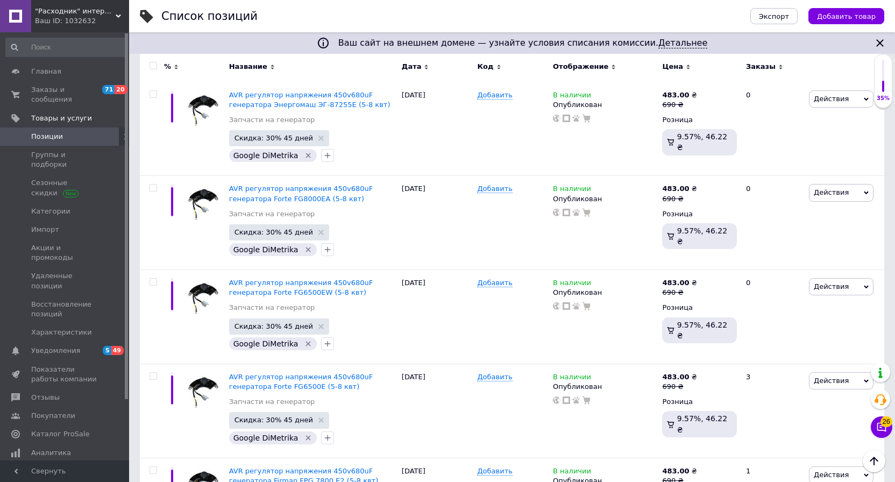
scroll to position [9346, 0]
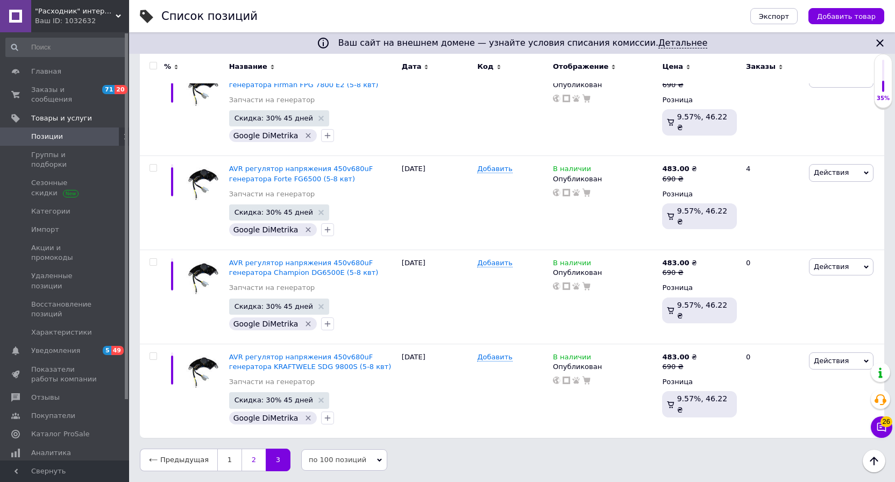
click at [252, 464] on link "2" at bounding box center [253, 459] width 24 height 23
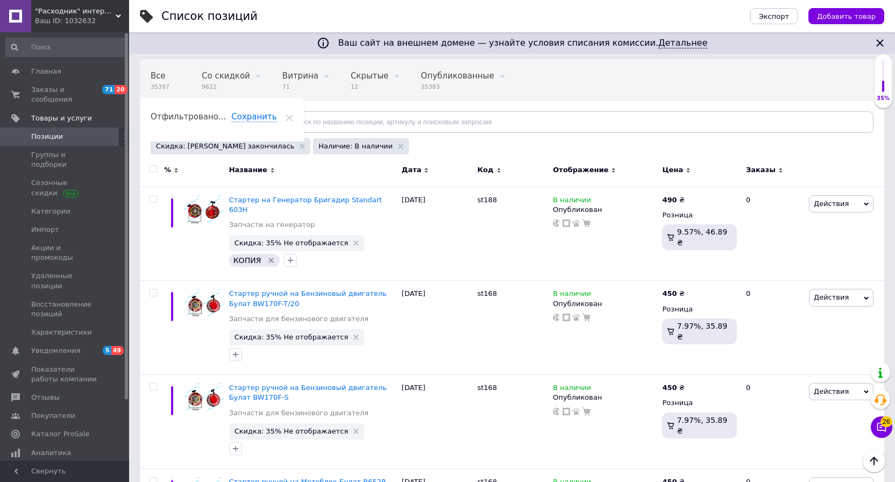
scroll to position [20, 0]
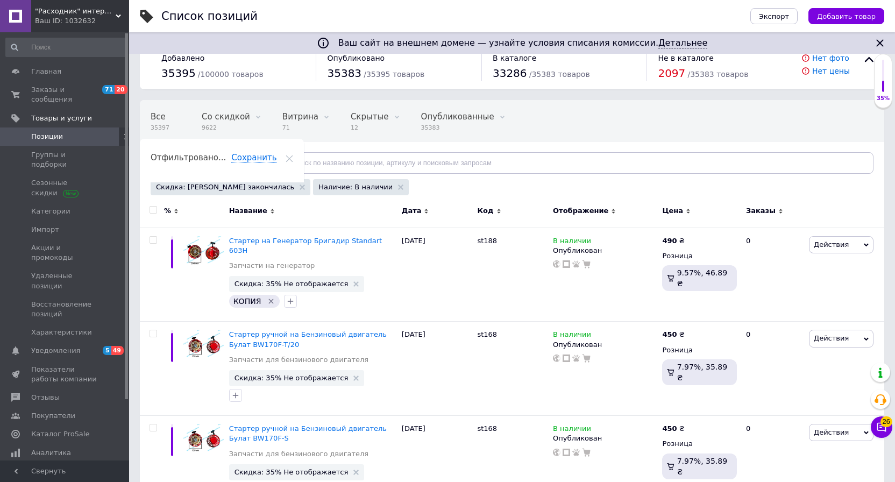
click at [154, 212] on input "checkbox" at bounding box center [152, 209] width 7 height 7
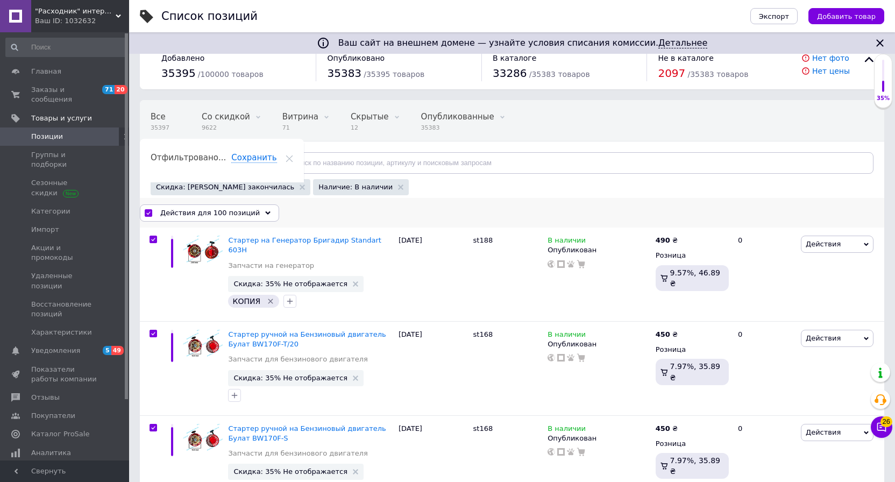
click at [235, 211] on span "Действия для 100 позиций" at bounding box center [209, 213] width 99 height 10
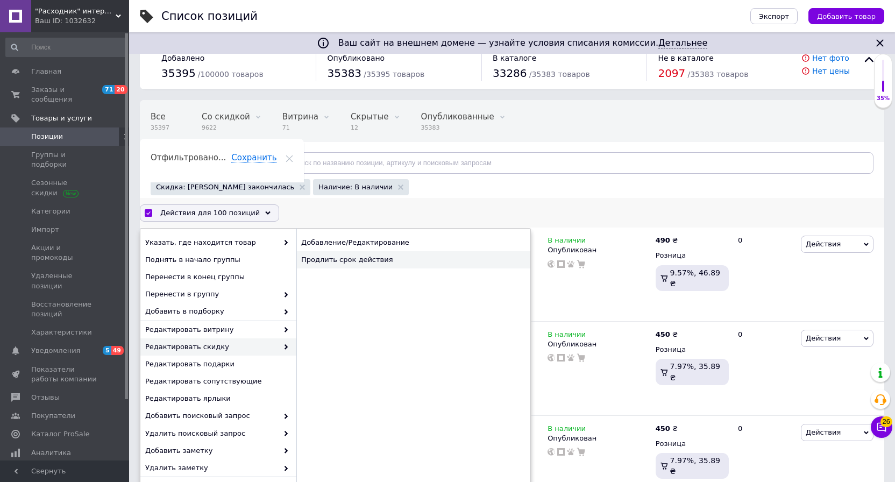
click at [334, 259] on div "Продлить срок действия" at bounding box center [413, 259] width 234 height 17
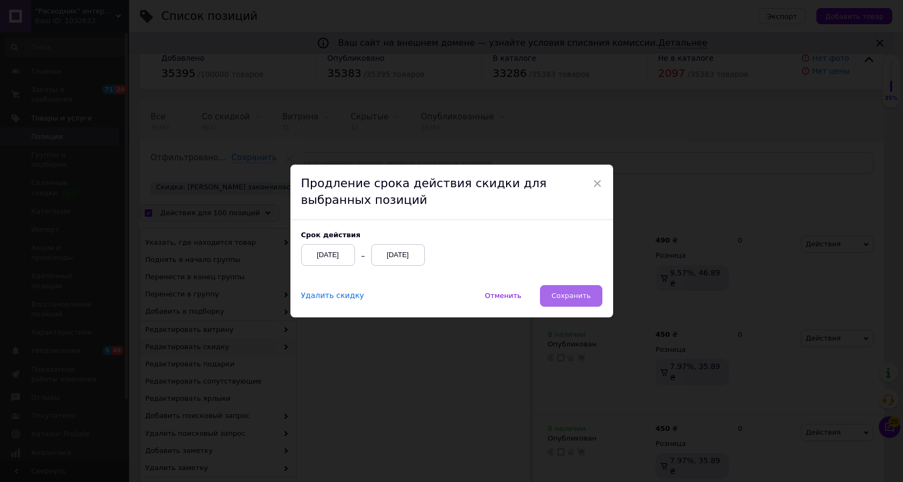
click at [573, 299] on span "Сохранить" at bounding box center [570, 295] width 39 height 8
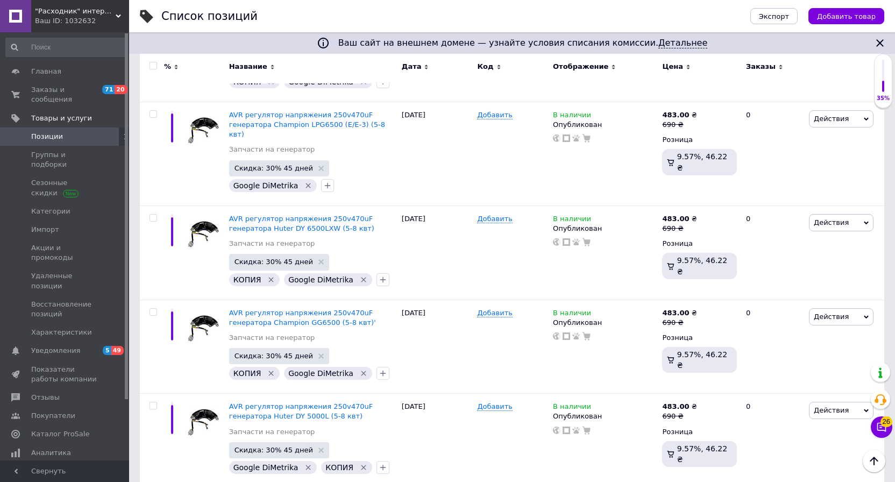
scroll to position [8706, 0]
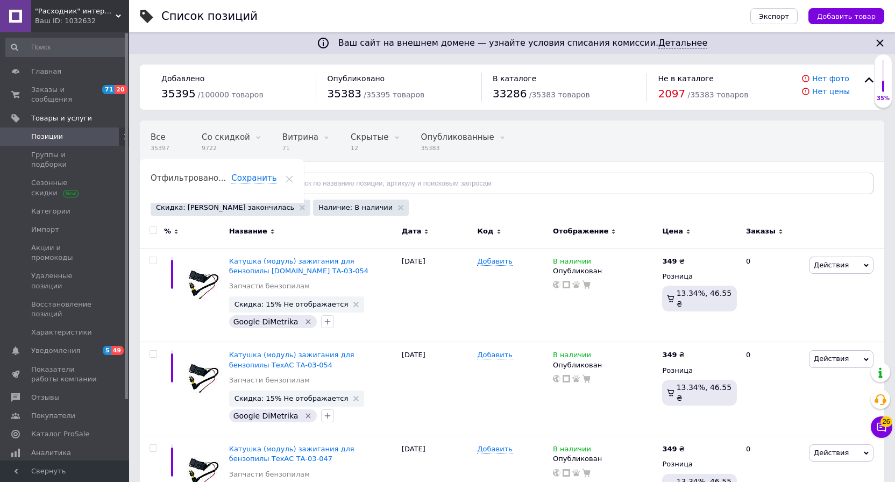
click at [154, 229] on input "checkbox" at bounding box center [152, 230] width 7 height 7
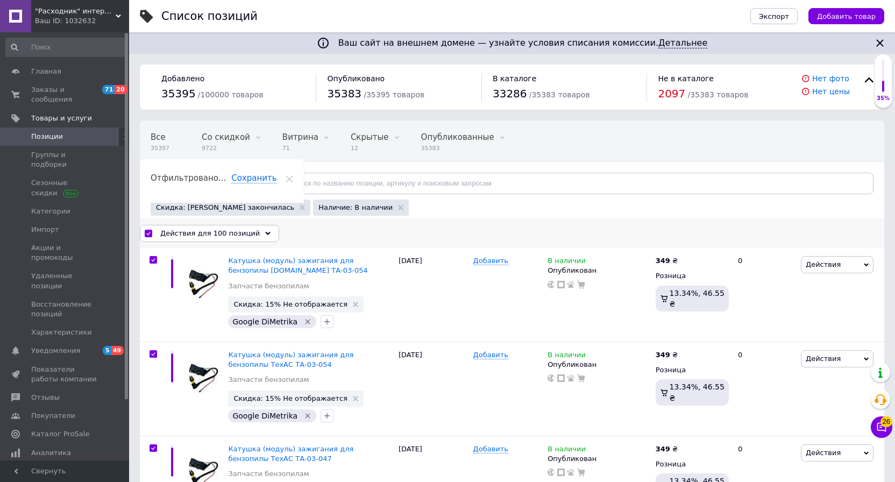
click at [245, 234] on span "Действия для 100 позиций" at bounding box center [209, 233] width 99 height 10
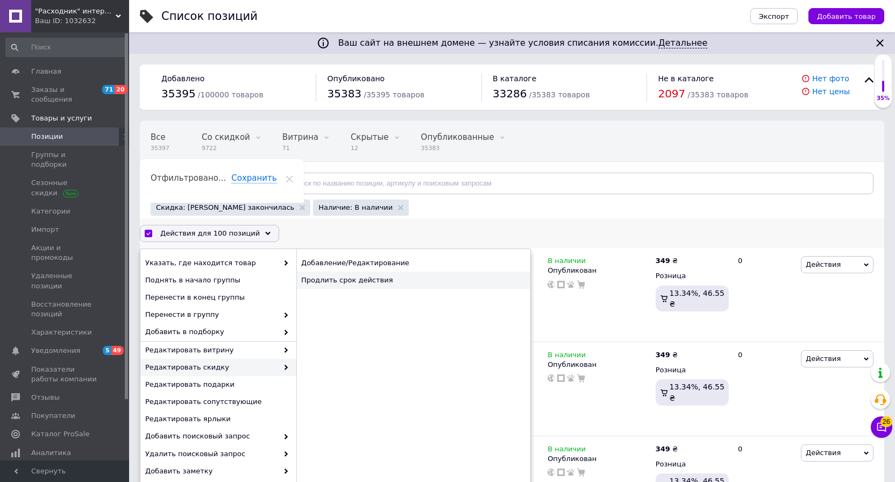
click at [348, 280] on div "Продлить срок действия" at bounding box center [413, 279] width 234 height 17
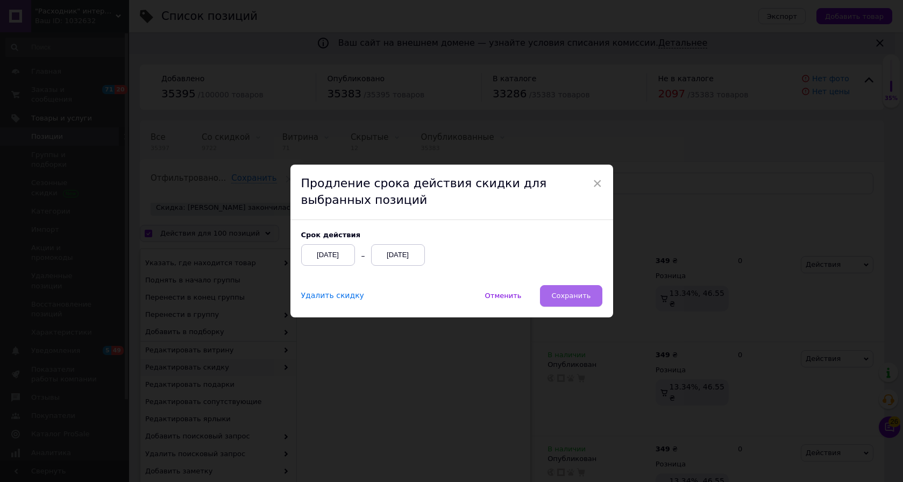
click at [577, 294] on span "Сохранить" at bounding box center [570, 295] width 39 height 8
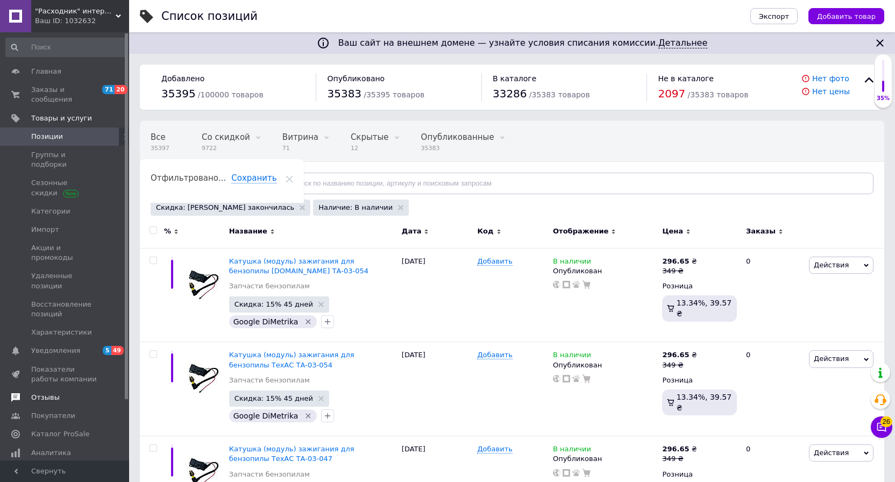
click at [64, 392] on span "Отзывы" at bounding box center [65, 397] width 68 height 10
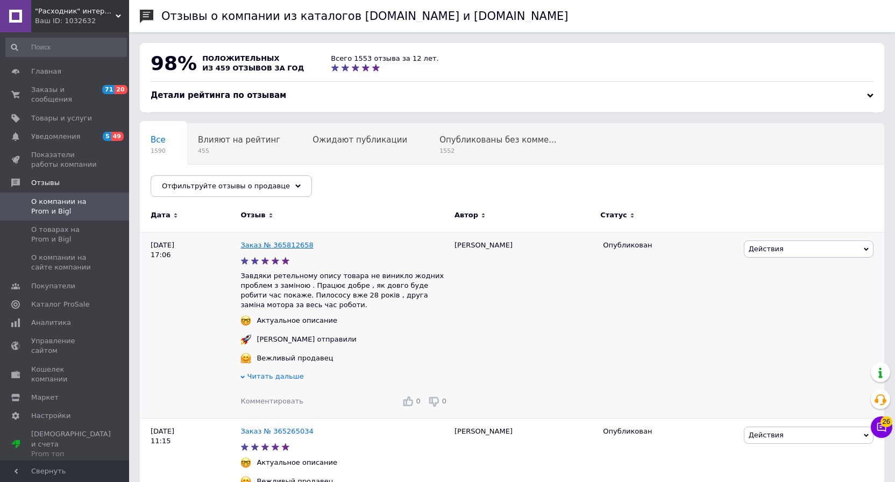
click at [246, 244] on link "Заказ № 365812658" at bounding box center [276, 245] width 73 height 8
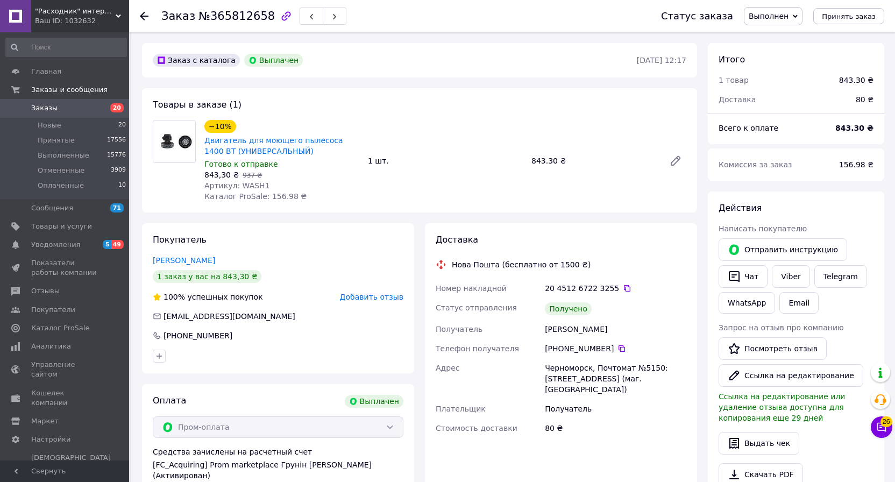
scroll to position [9, 0]
click at [93, 24] on div "Ваш ID: 1032632" at bounding box center [82, 21] width 94 height 10
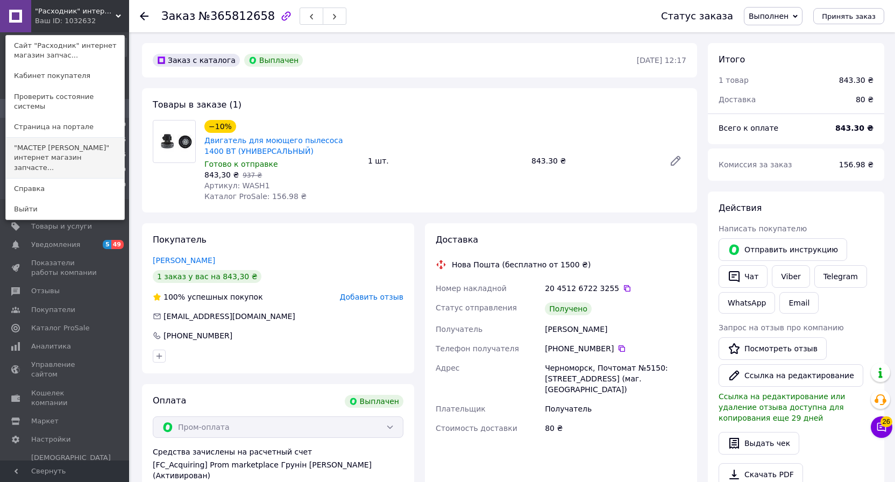
click at [75, 139] on link ""МАСТЕР [PERSON_NAME]" интернет магазин запчасте..." at bounding box center [65, 158] width 118 height 40
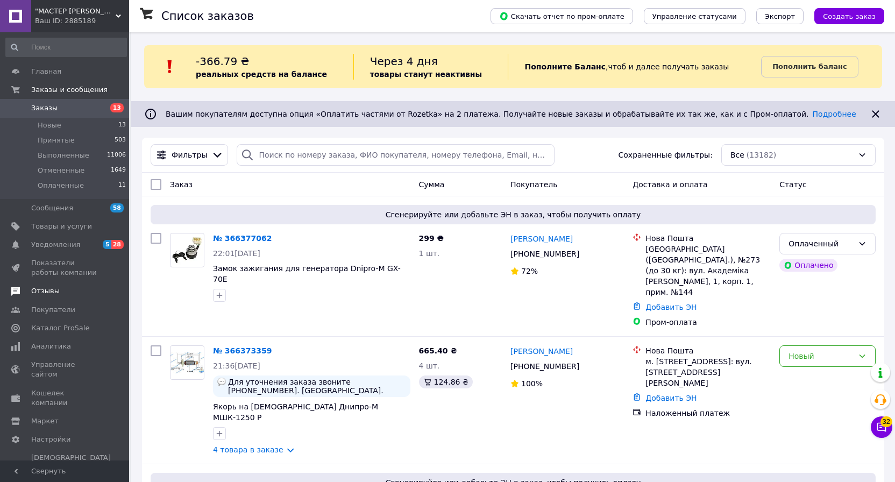
click at [56, 288] on span "Отзывы" at bounding box center [45, 291] width 28 height 10
